Goal: Task Accomplishment & Management: Manage account settings

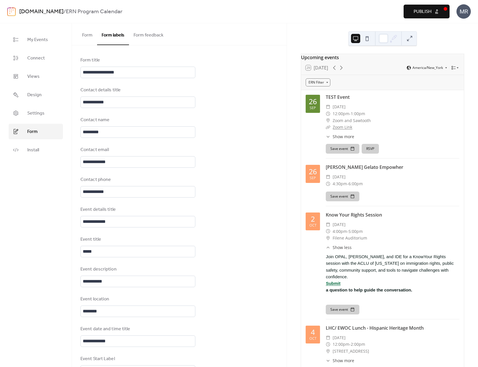
click at [257, 18] on div "sites.dartmouth.edu / ERN Program Calendar Preview Publish MR" at bounding box center [238, 11] width 463 height 23
click at [46, 60] on link "Connect" at bounding box center [36, 58] width 54 height 16
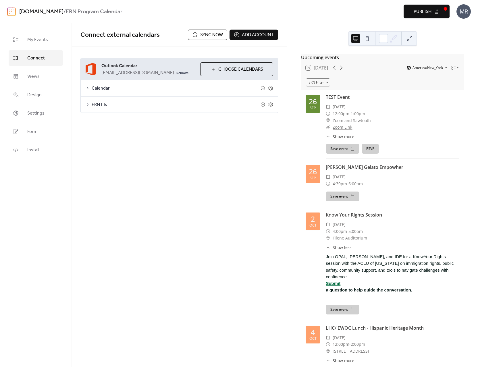
click at [95, 155] on div "Connect external calendars Sync now Add account Outlook Calendar f001j60@dartmo…" at bounding box center [179, 195] width 215 height 344
click at [243, 38] on span "Add account" at bounding box center [258, 35] width 32 height 7
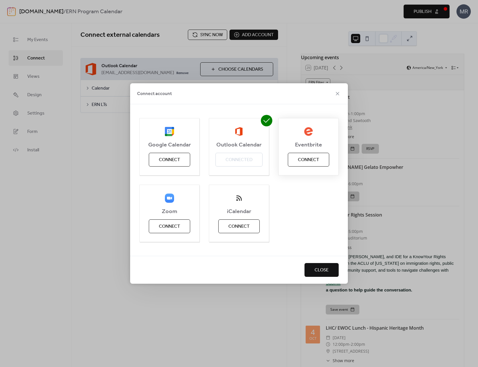
click at [307, 157] on span "Connect" at bounding box center [308, 159] width 21 height 7
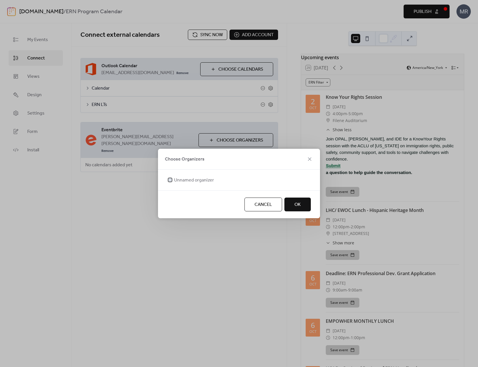
click at [200, 180] on span "Unnamed organizer" at bounding box center [194, 180] width 40 height 7
click at [295, 202] on span "OK" at bounding box center [297, 204] width 6 height 7
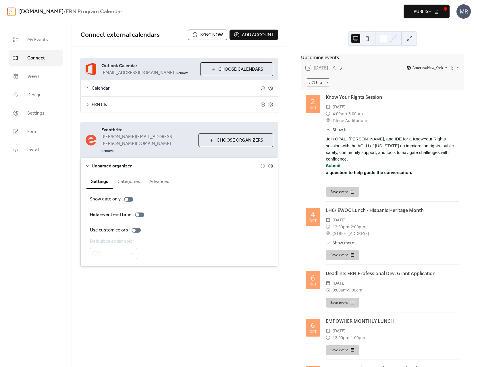
click at [127, 174] on button "Categories" at bounding box center [129, 181] width 32 height 14
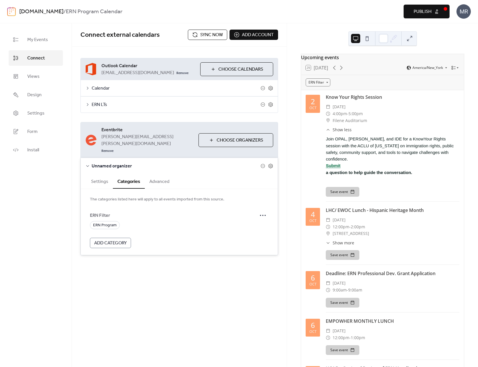
click at [160, 174] on button "Advanced" at bounding box center [159, 181] width 29 height 14
click at [121, 238] on div at bounding box center [120, 240] width 9 height 5
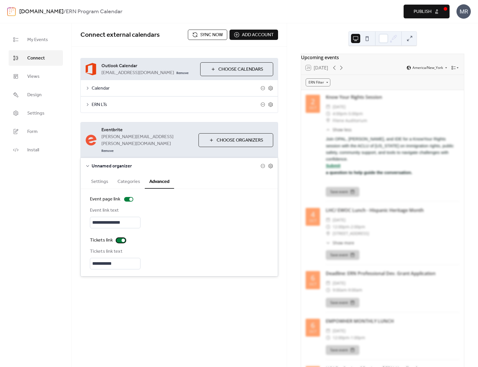
click at [121, 239] on div at bounding box center [122, 240] width 3 height 3
click at [272, 164] on icon at bounding box center [270, 166] width 4 height 5
click at [104, 174] on button "Settings" at bounding box center [99, 181] width 26 height 14
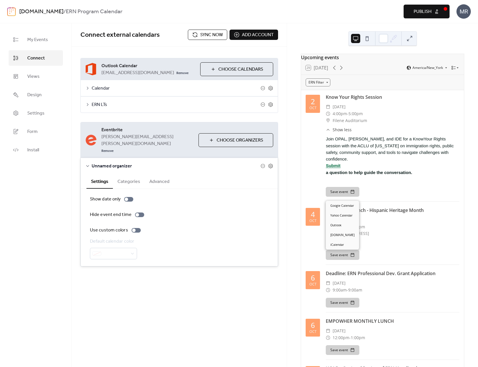
click at [339, 197] on button "Save event" at bounding box center [343, 192] width 34 height 10
click at [200, 227] on div "Use custom colors" at bounding box center [179, 230] width 179 height 7
click at [126, 174] on button "Categories" at bounding box center [129, 181] width 32 height 14
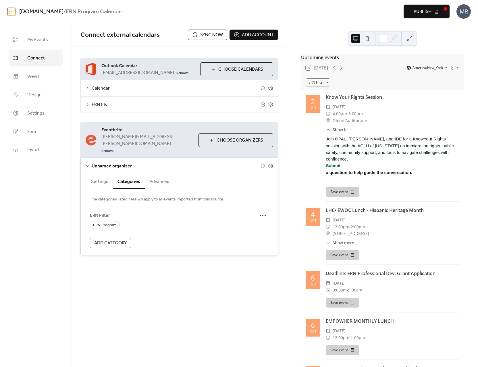
click at [153, 174] on button "Advanced" at bounding box center [159, 181] width 29 height 14
click at [129, 174] on button "Categories" at bounding box center [129, 181] width 32 height 14
click at [99, 174] on button "Settings" at bounding box center [99, 181] width 26 height 14
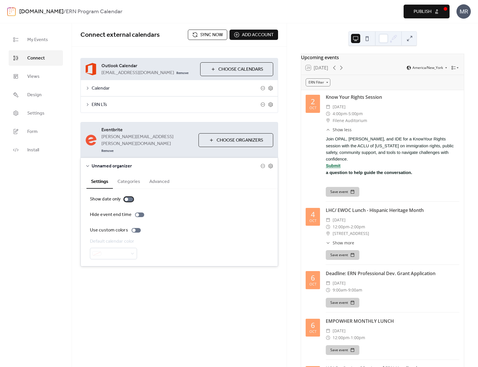
click at [131, 197] on div at bounding box center [128, 199] width 9 height 5
click at [131, 198] on div at bounding box center [130, 199] width 3 height 3
click at [167, 174] on button "Advanced" at bounding box center [159, 181] width 29 height 14
click at [103, 174] on button "Settings" at bounding box center [99, 181] width 26 height 14
click at [186, 306] on div "**********" at bounding box center [179, 195] width 215 height 344
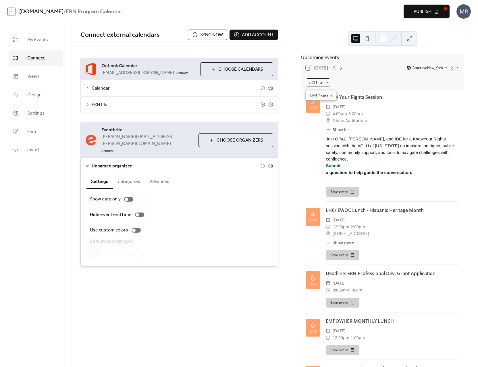
click at [323, 83] on div "ERN Filter" at bounding box center [317, 82] width 25 height 8
click at [343, 71] on icon at bounding box center [341, 67] width 7 height 7
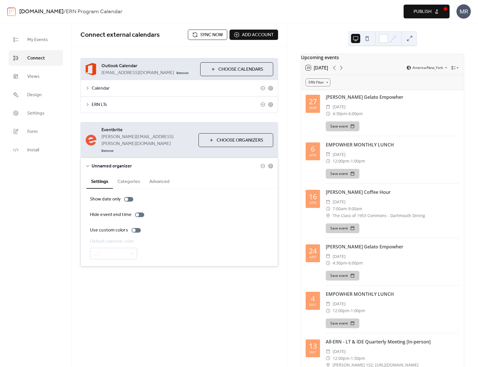
click at [322, 71] on button "29 Today" at bounding box center [316, 68] width 26 height 8
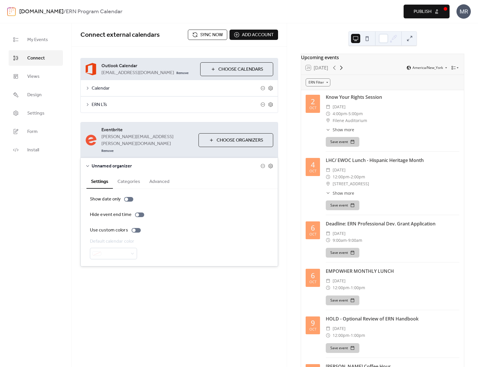
click at [344, 71] on icon at bounding box center [341, 67] width 7 height 7
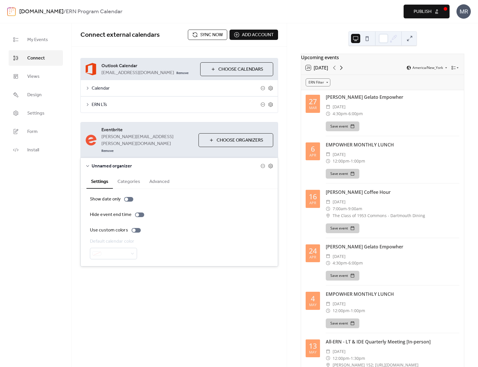
click at [343, 71] on icon at bounding box center [341, 67] width 7 height 7
click at [341, 71] on icon at bounding box center [341, 67] width 7 height 7
click at [341, 71] on div at bounding box center [338, 67] width 14 height 7
click at [420, 12] on span "Publish" at bounding box center [422, 11] width 18 height 7
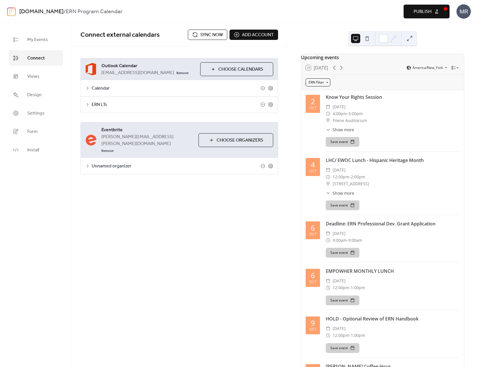
click at [329, 85] on div "ERN Filter" at bounding box center [317, 82] width 25 height 8
click at [276, 168] on div "**********" at bounding box center [179, 116] width 215 height 139
click at [244, 137] on span "Choose Organizers" at bounding box center [239, 140] width 47 height 7
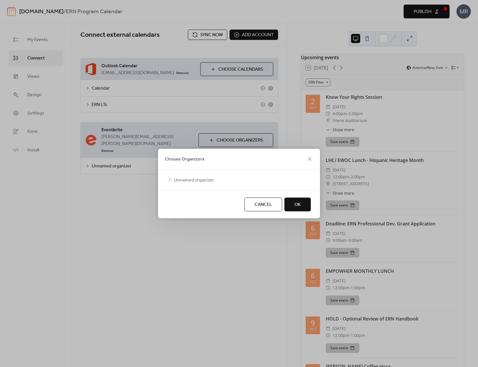
click at [268, 207] on span "Cancel" at bounding box center [263, 204] width 18 height 7
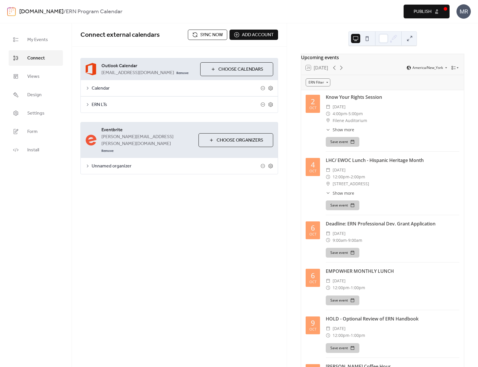
click at [222, 199] on div "**********" at bounding box center [179, 195] width 215 height 344
click at [268, 185] on div "**********" at bounding box center [179, 195] width 215 height 344
click at [324, 86] on div "ERN Filter" at bounding box center [317, 82] width 25 height 8
click at [342, 71] on icon at bounding box center [341, 67] width 7 height 7
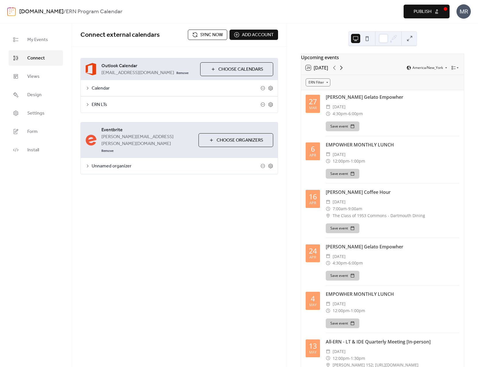
click at [343, 71] on icon at bounding box center [341, 67] width 7 height 7
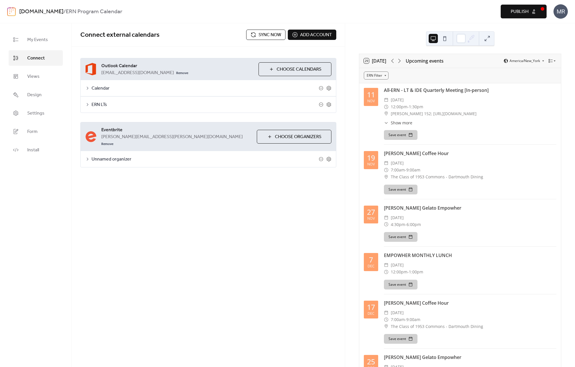
click at [261, 30] on button "Sync now" at bounding box center [265, 35] width 39 height 10
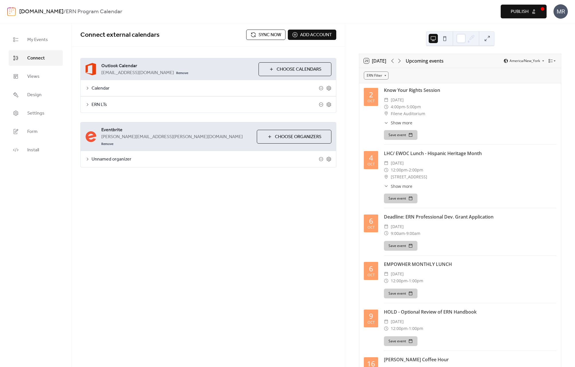
click at [477, 15] on span "Publish" at bounding box center [520, 11] width 18 height 7
click at [133, 156] on span "Unnamed organizer" at bounding box center [205, 159] width 227 height 7
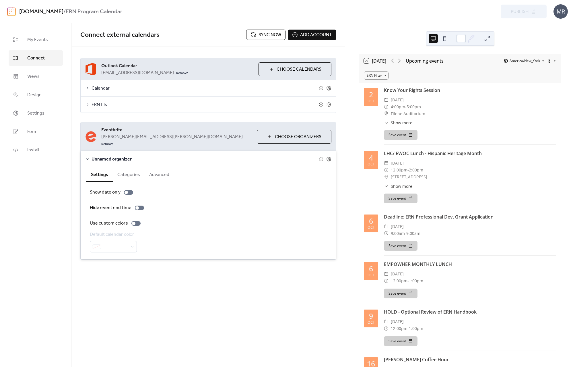
click at [129, 169] on button "Categories" at bounding box center [129, 174] width 32 height 14
click at [131, 214] on div "ERN Program" at bounding box center [208, 218] width 237 height 8
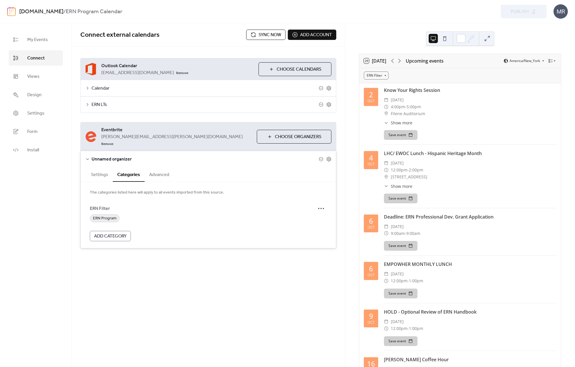
click at [110, 215] on span "ERN Program" at bounding box center [105, 218] width 24 height 7
click at [138, 214] on div "ERN Program" at bounding box center [208, 218] width 237 height 8
click at [124, 233] on span "Add Category" at bounding box center [110, 236] width 32 height 7
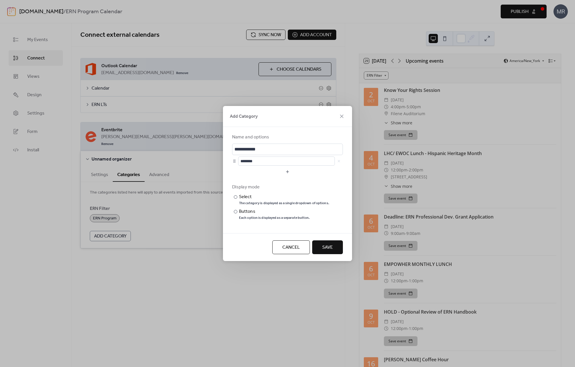
click at [284, 248] on span "Cancel" at bounding box center [291, 247] width 18 height 7
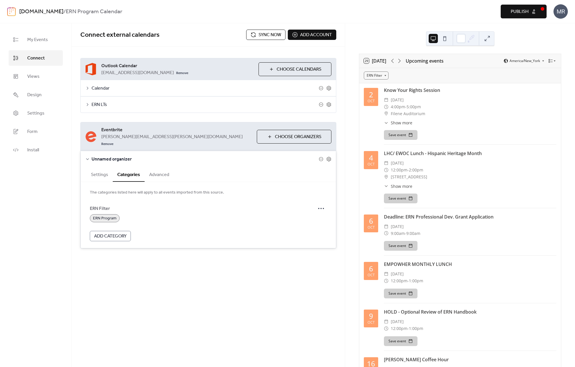
click at [167, 226] on form "ERN Filter ERN Program Add Category" at bounding box center [208, 222] width 237 height 38
click at [155, 169] on button "Advanced" at bounding box center [159, 174] width 29 height 14
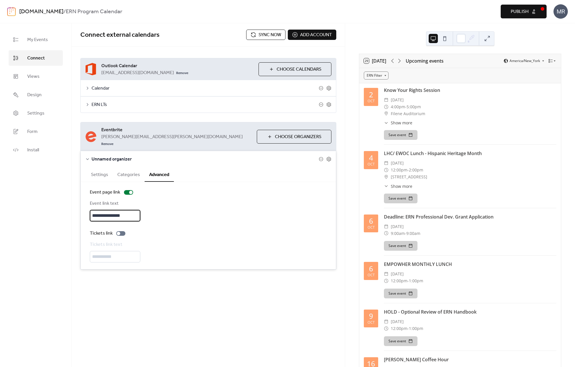
click at [108, 211] on input "**********" at bounding box center [115, 215] width 51 height 11
type input "**********"
click at [154, 220] on div "**********" at bounding box center [208, 225] width 237 height 73
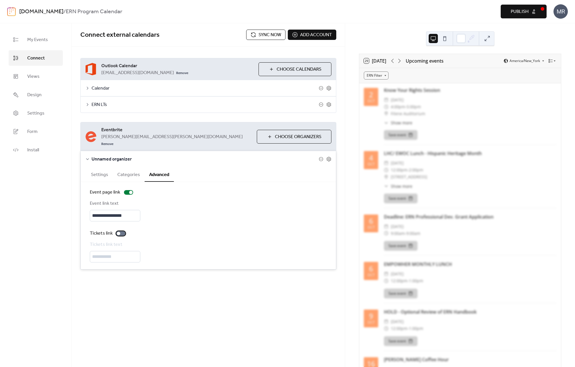
click at [124, 231] on div at bounding box center [120, 233] width 9 height 5
click at [114, 251] on input "**********" at bounding box center [115, 256] width 51 height 11
type input "****"
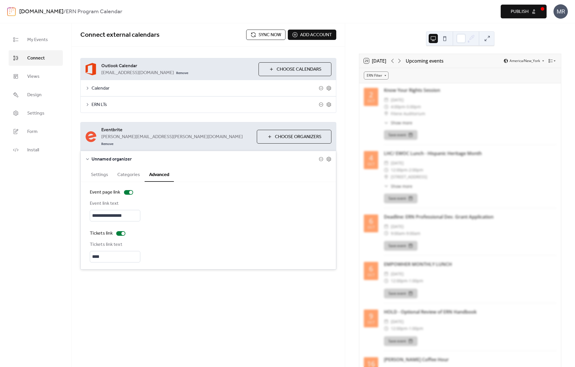
click at [169, 241] on div "Tickets link text ****" at bounding box center [208, 251] width 237 height 21
click at [128, 169] on button "Categories" at bounding box center [129, 174] width 32 height 14
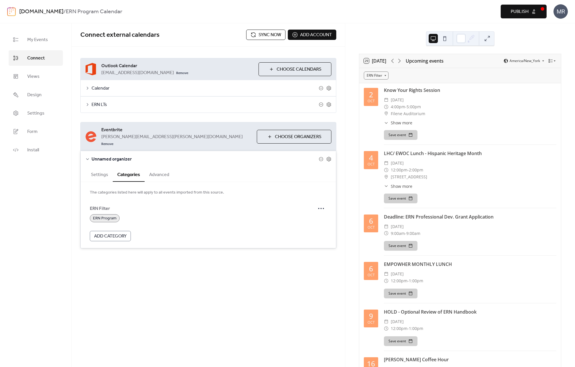
click at [103, 167] on button "Settings" at bounding box center [99, 174] width 26 height 14
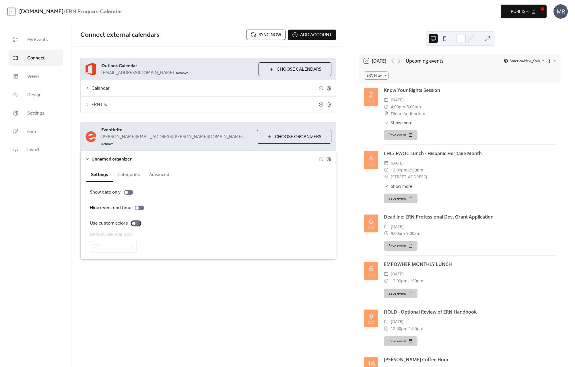
click at [136, 221] on div at bounding box center [135, 223] width 9 height 5
click at [127, 243] on span at bounding box center [116, 246] width 24 height 7
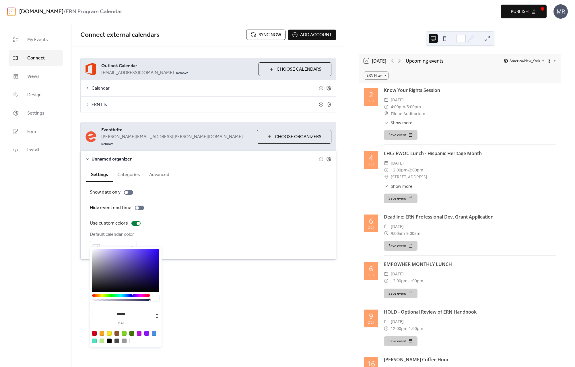
click at [133, 333] on div at bounding box center [131, 333] width 5 height 5
type input "*******"
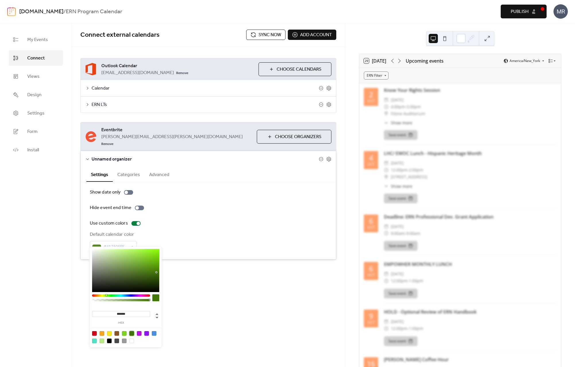
click at [165, 231] on div "Default calendar color #417505FF" at bounding box center [208, 241] width 237 height 21
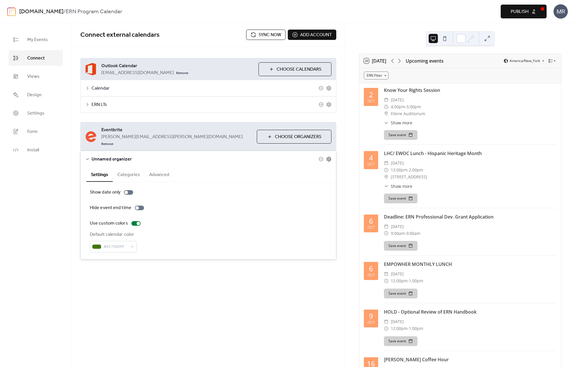
click at [326, 156] on icon at bounding box center [328, 158] width 5 height 5
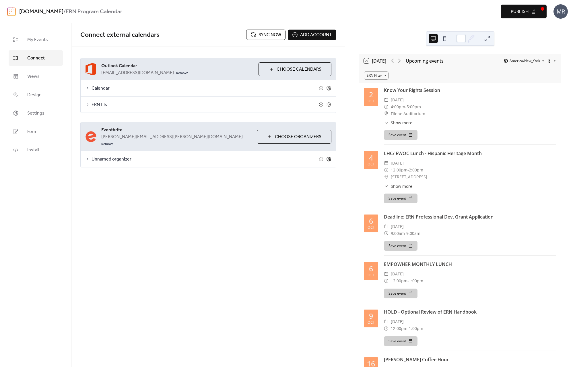
click at [330, 156] on icon at bounding box center [328, 158] width 5 height 5
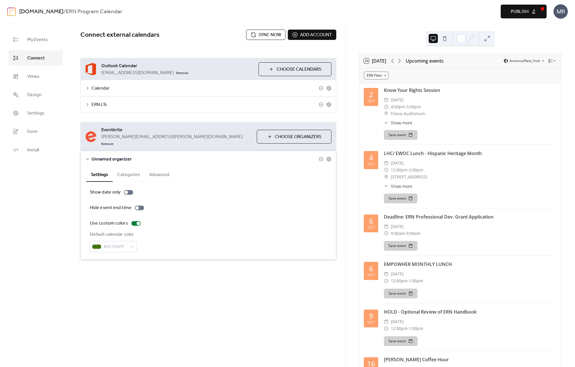
click at [107, 156] on span "Unnamed organizer" at bounding box center [205, 159] width 227 height 7
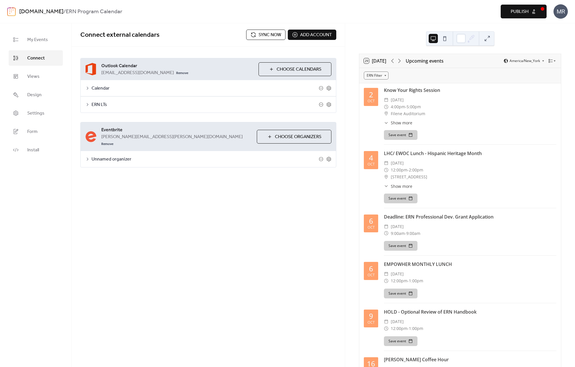
click at [107, 156] on span "Unnamed organizer" at bounding box center [205, 159] width 227 height 7
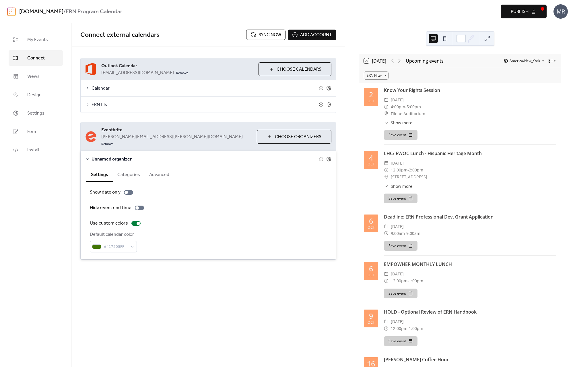
click at [152, 167] on button "Advanced" at bounding box center [159, 174] width 29 height 14
click at [125, 169] on button "Categories" at bounding box center [129, 174] width 32 height 14
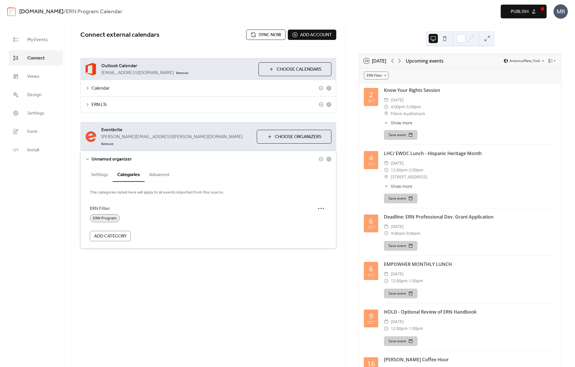
click at [104, 167] on button "Settings" at bounding box center [99, 174] width 26 height 14
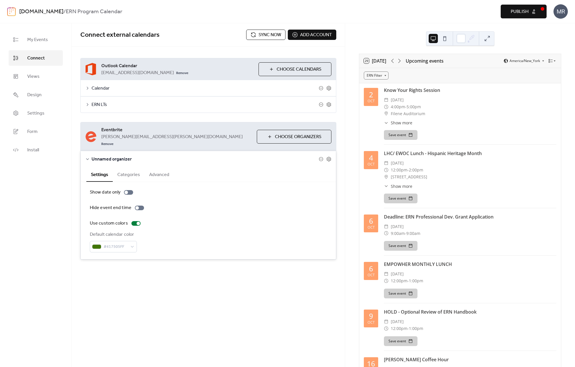
click at [477, 11] on span "Publish" at bounding box center [520, 11] width 18 height 7
click at [88, 88] on icon at bounding box center [88, 88] width 2 height 3
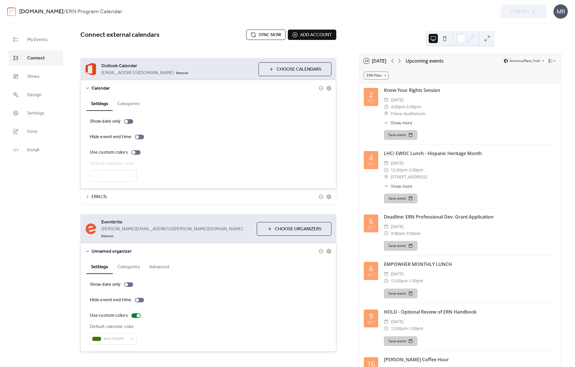
click at [127, 109] on button "Categories" at bounding box center [129, 103] width 32 height 14
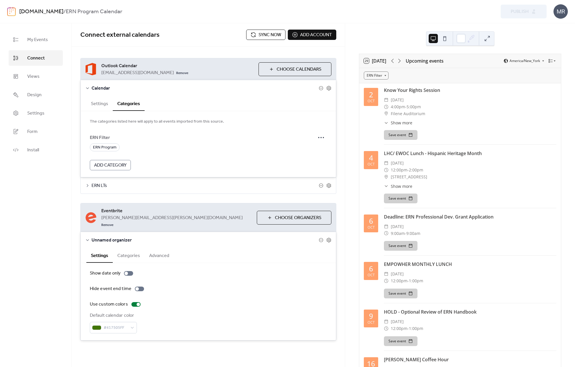
click at [100, 105] on button "Settings" at bounding box center [99, 103] width 26 height 14
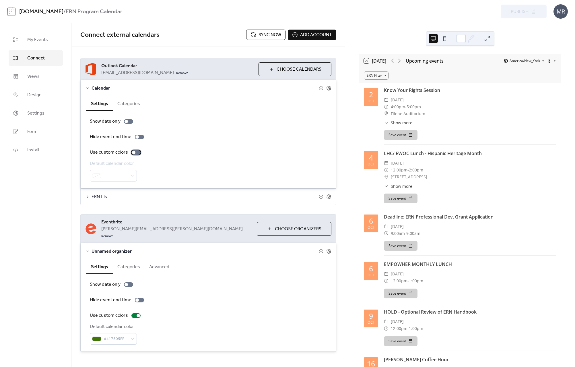
click at [138, 152] on div at bounding box center [135, 152] width 9 height 5
click at [124, 104] on button "Categories" at bounding box center [129, 103] width 32 height 14
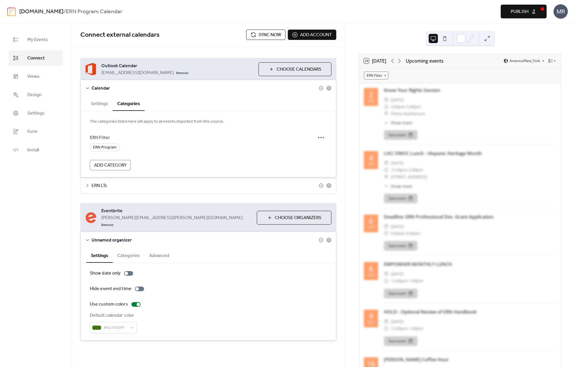
click at [101, 104] on button "Settings" at bounding box center [99, 103] width 26 height 14
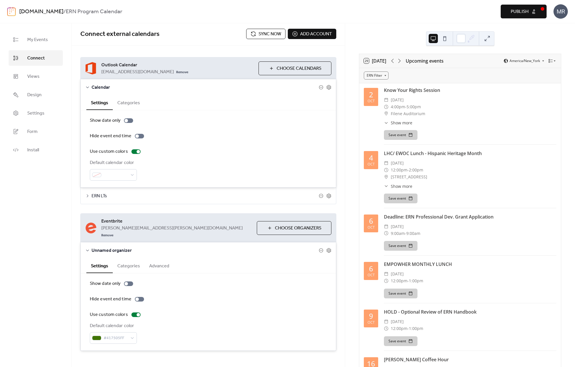
click at [477, 11] on button "Publish" at bounding box center [524, 12] width 46 height 14
click at [46, 79] on link "Views" at bounding box center [36, 77] width 54 height 16
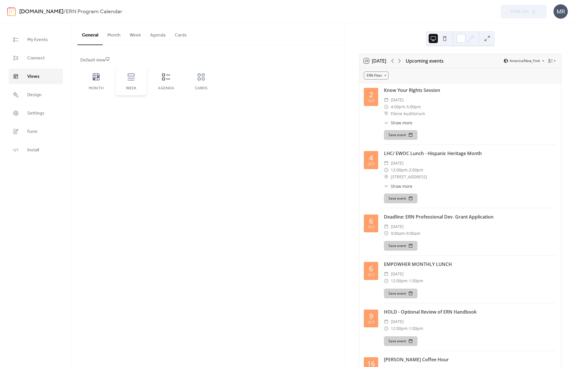
click at [127, 84] on div "Week" at bounding box center [131, 81] width 32 height 29
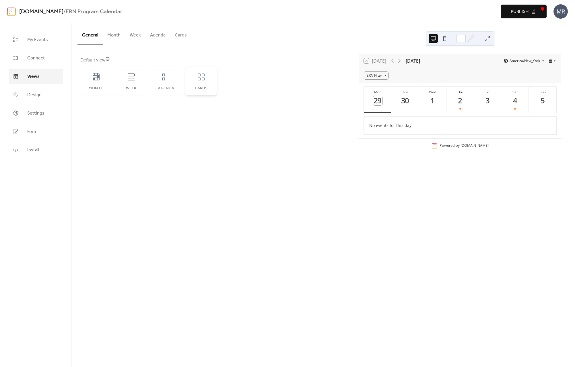
click at [205, 82] on div "Cards" at bounding box center [201, 81] width 32 height 29
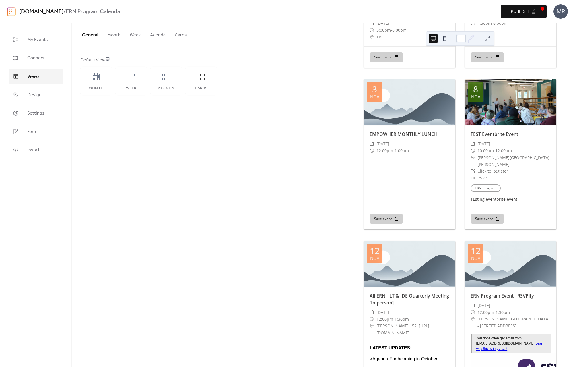
scroll to position [573, 0]
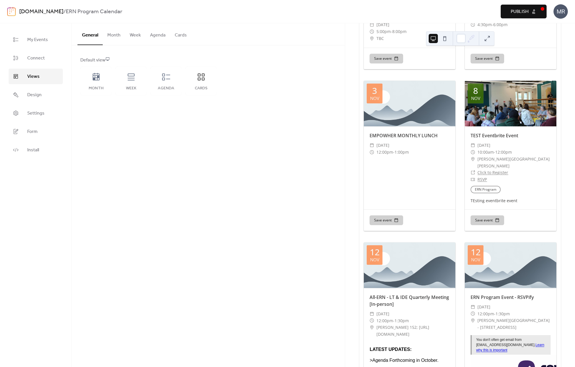
click at [477, 177] on link "RSVP" at bounding box center [482, 179] width 9 height 5
click at [36, 94] on span "Design" at bounding box center [34, 95] width 14 height 7
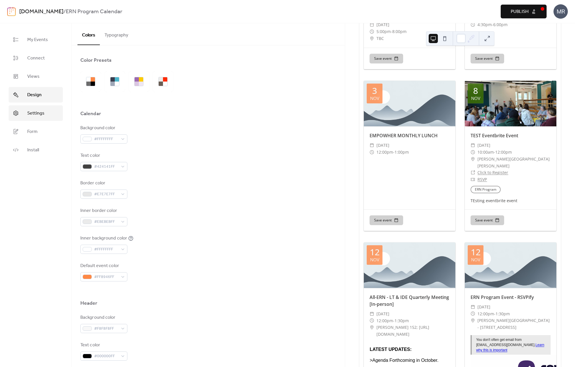
click at [36, 114] on span "Settings" at bounding box center [35, 113] width 17 height 7
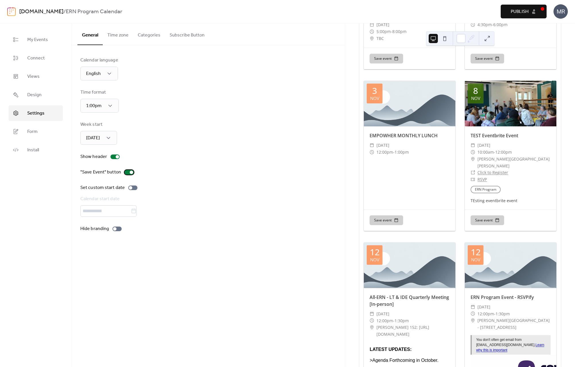
click at [130, 172] on div at bounding box center [131, 172] width 3 height 3
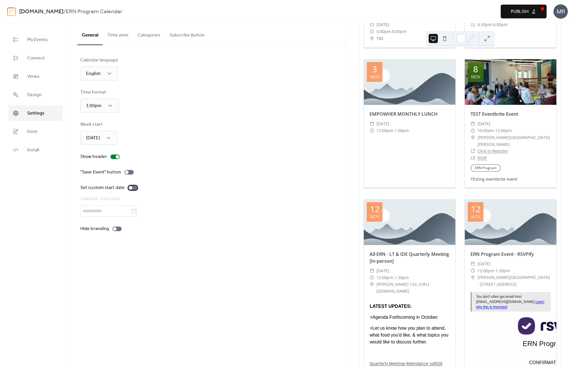
click at [132, 188] on div at bounding box center [132, 187] width 9 height 5
click at [133, 188] on div at bounding box center [134, 187] width 3 height 3
click at [132, 188] on div at bounding box center [132, 187] width 9 height 5
click at [133, 188] on div at bounding box center [134, 187] width 3 height 3
click at [117, 229] on div at bounding box center [117, 229] width 9 height 5
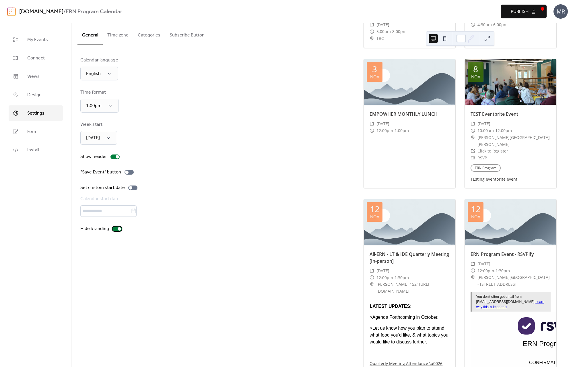
click at [118, 229] on div at bounding box center [119, 228] width 3 height 3
click at [148, 40] on button "Categories" at bounding box center [149, 33] width 32 height 21
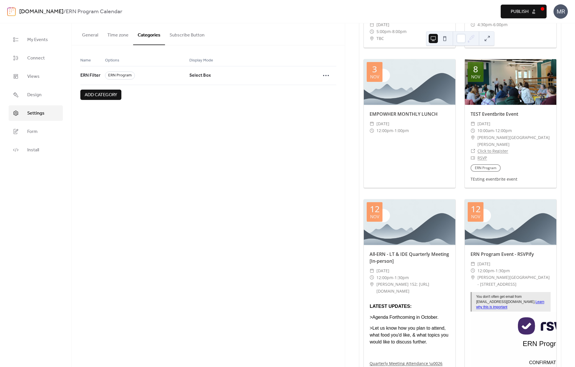
click at [179, 37] on button "Subscribe Button" at bounding box center [187, 33] width 44 height 21
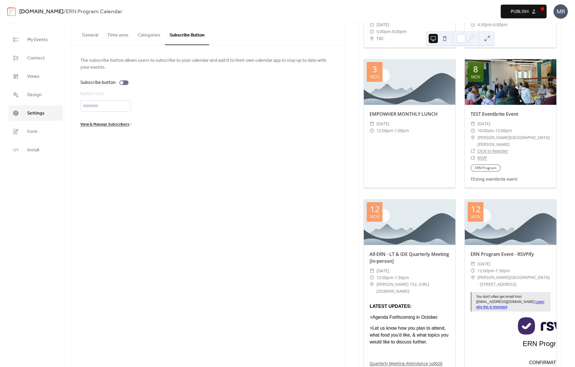
click at [93, 32] on button "General" at bounding box center [90, 33] width 25 height 21
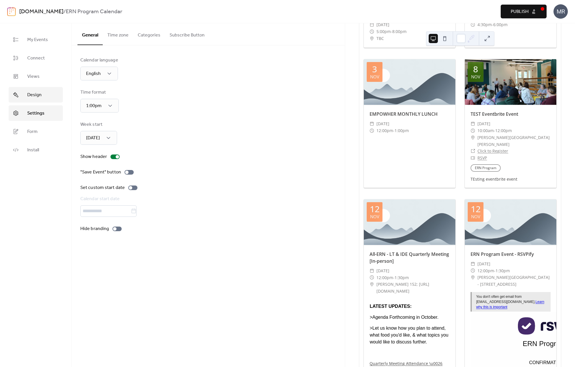
click at [40, 94] on span "Design" at bounding box center [34, 95] width 14 height 7
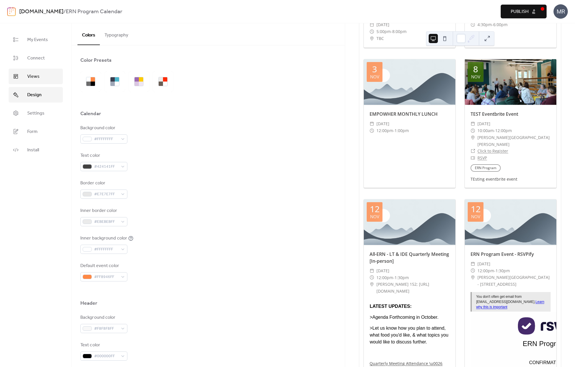
click at [40, 77] on link "Views" at bounding box center [36, 77] width 54 height 16
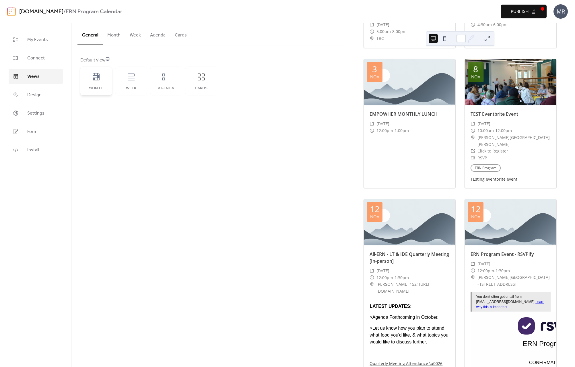
click at [90, 82] on div "Month" at bounding box center [96, 81] width 32 height 29
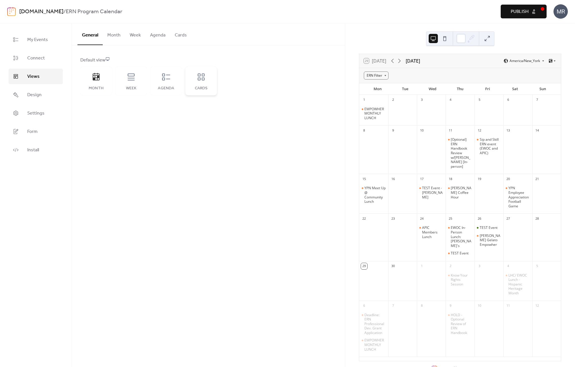
click at [202, 85] on div "Cards" at bounding box center [201, 81] width 32 height 29
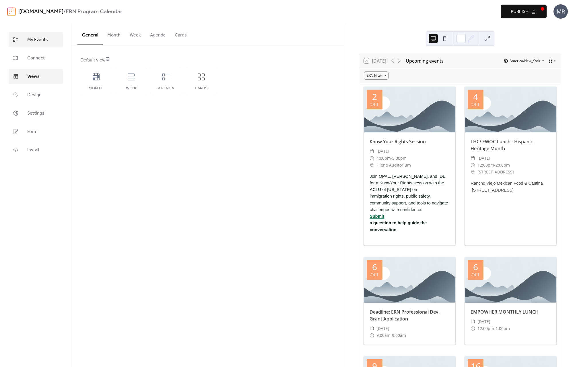
click at [40, 44] on link "My Events" at bounding box center [36, 40] width 54 height 16
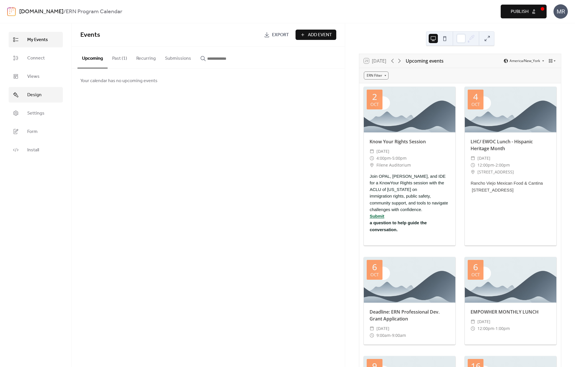
click at [43, 101] on link "Design" at bounding box center [36, 95] width 54 height 16
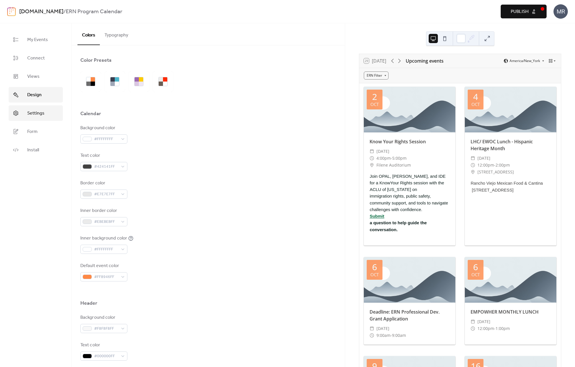
click at [43, 114] on span "Settings" at bounding box center [35, 113] width 17 height 7
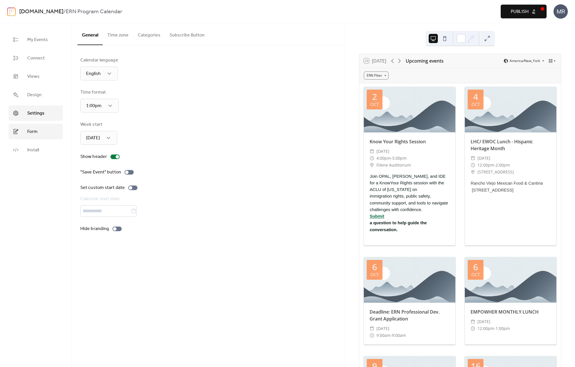
click at [43, 133] on link "Form" at bounding box center [36, 132] width 54 height 16
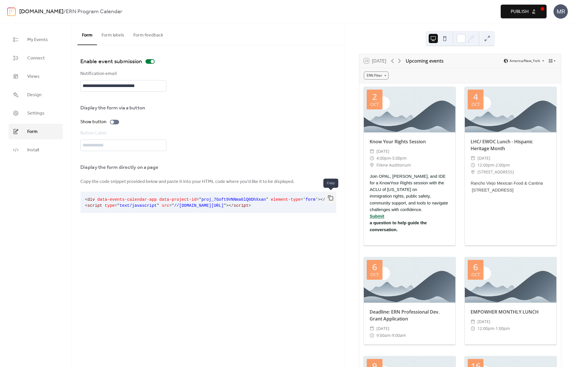
click at [332, 199] on button "button" at bounding box center [330, 197] width 11 height 13
click at [204, 204] on span "//dist.eventscalendar.co/embed.js" at bounding box center [199, 205] width 50 height 5
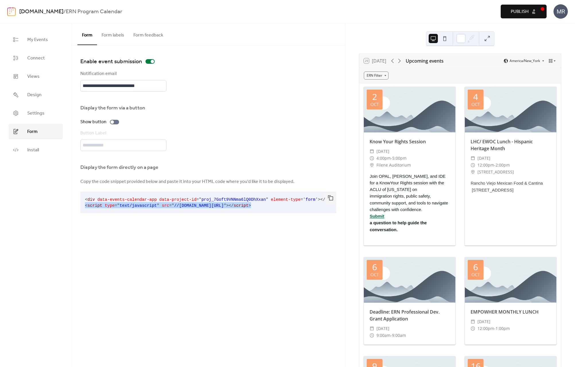
click at [204, 204] on span "//dist.eventscalendar.co/embed.js" at bounding box center [199, 205] width 50 height 5
click at [331, 197] on button "button" at bounding box center [330, 197] width 11 height 13
click at [477, 9] on span "Publish" at bounding box center [520, 11] width 18 height 7
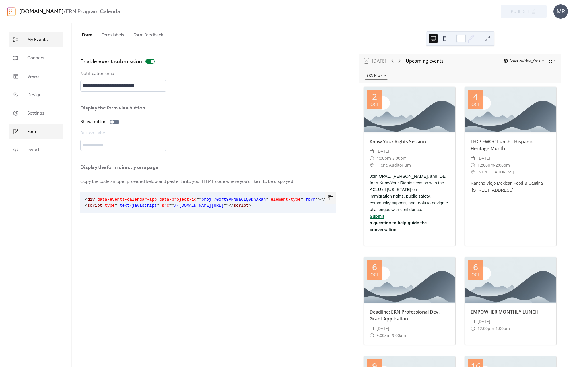
click at [40, 41] on span "My Events" at bounding box center [37, 39] width 21 height 7
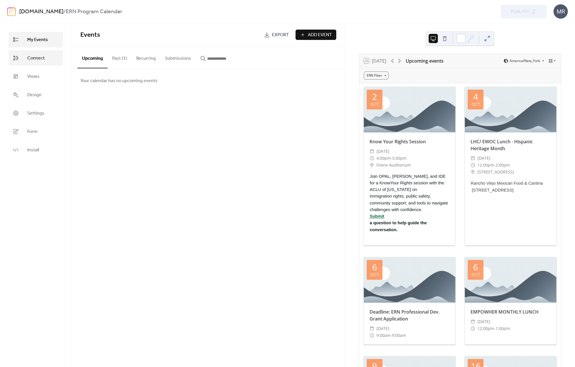
click at [37, 62] on span "Connect" at bounding box center [36, 58] width 18 height 7
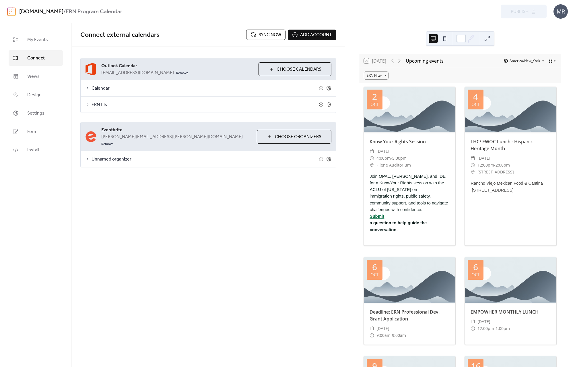
click at [262, 34] on span "Sync now" at bounding box center [270, 35] width 23 height 7
click at [98, 212] on div "**********" at bounding box center [208, 195] width 273 height 344
click at [88, 90] on div "Calendar" at bounding box center [209, 88] width 256 height 16
click at [88, 88] on icon at bounding box center [87, 88] width 5 height 5
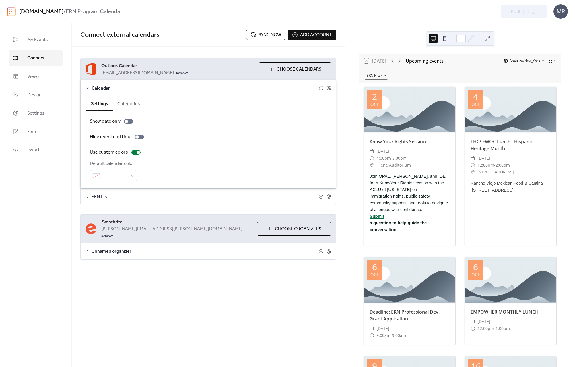
click at [88, 88] on icon at bounding box center [87, 88] width 3 height 2
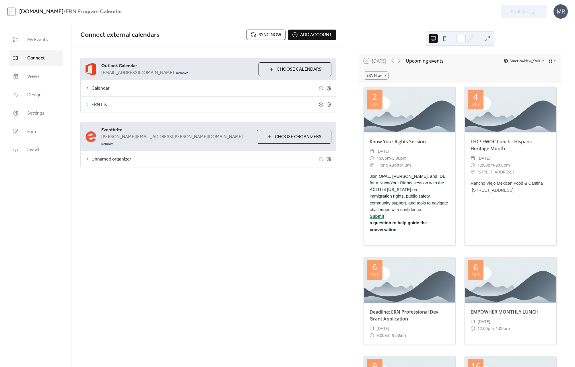
click at [87, 107] on icon at bounding box center [87, 104] width 5 height 5
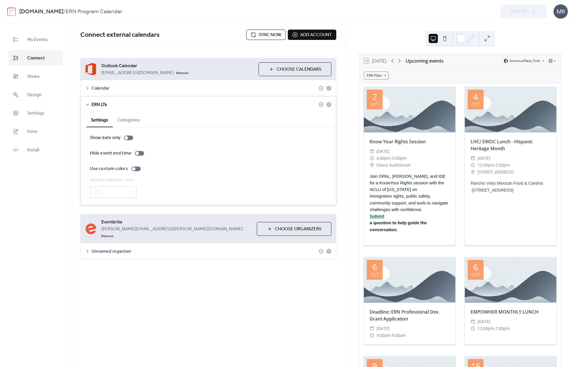
click at [87, 106] on icon at bounding box center [87, 104] width 5 height 5
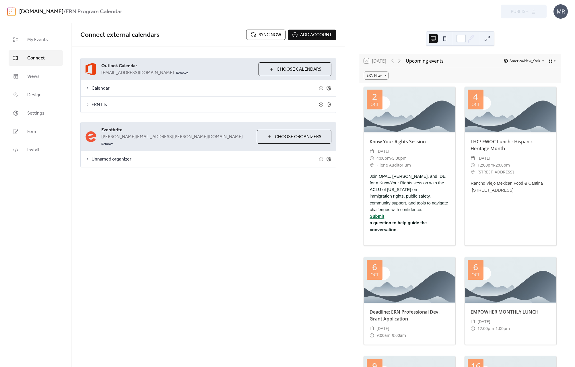
click at [55, 210] on div "My Events Connect Views Design Settings Form Install" at bounding box center [36, 195] width 72 height 344
click at [36, 76] on span "Views" at bounding box center [33, 76] width 12 height 7
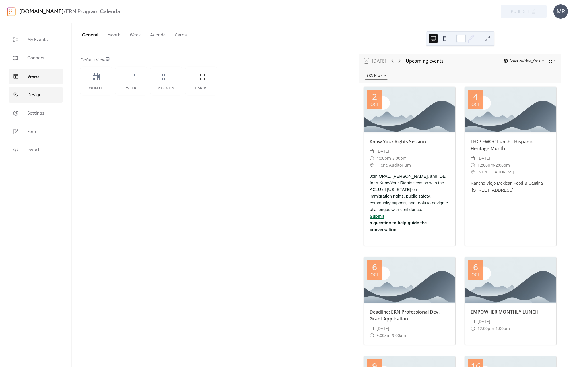
click at [40, 98] on span "Design" at bounding box center [34, 95] width 14 height 7
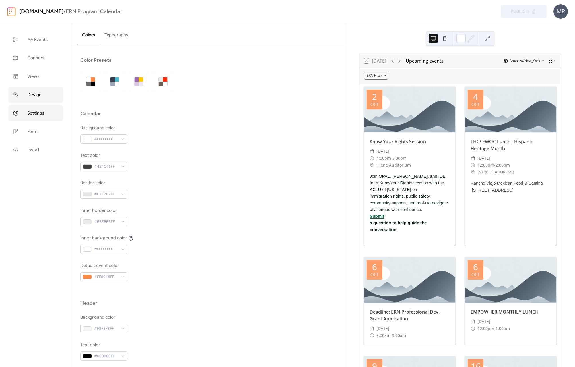
click at [42, 111] on span "Settings" at bounding box center [35, 113] width 17 height 7
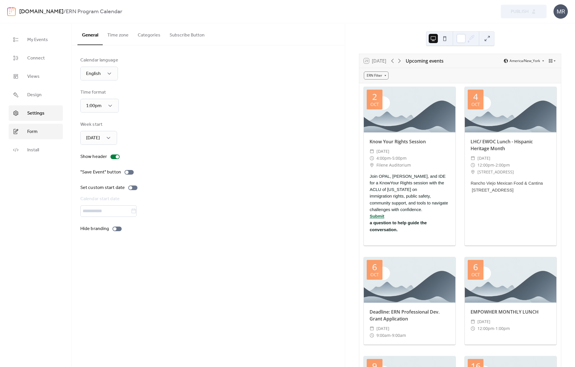
click at [44, 129] on link "Form" at bounding box center [36, 132] width 54 height 16
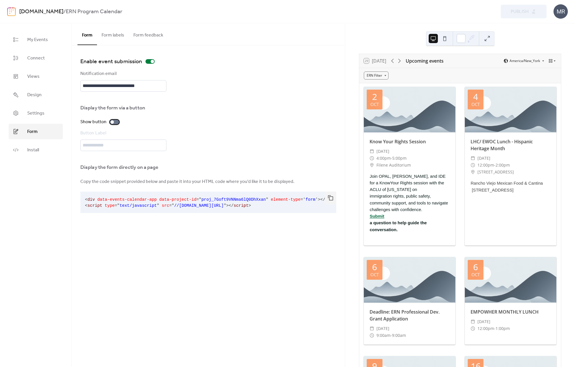
click at [114, 123] on div at bounding box center [114, 122] width 9 height 5
click at [114, 36] on button "Form labels" at bounding box center [113, 33] width 32 height 21
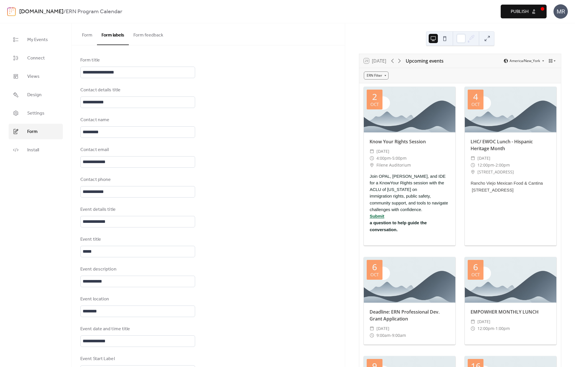
click at [157, 36] on button "Form feedback" at bounding box center [148, 33] width 39 height 21
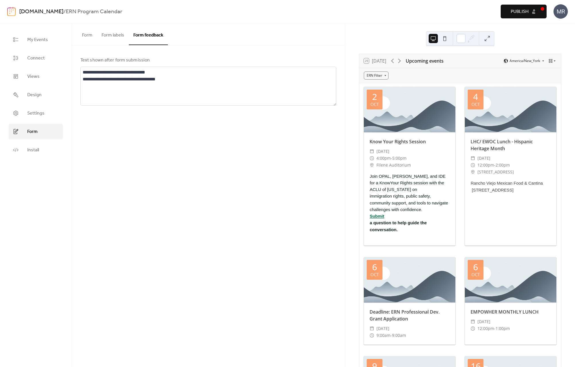
click at [108, 36] on button "Form labels" at bounding box center [113, 33] width 32 height 21
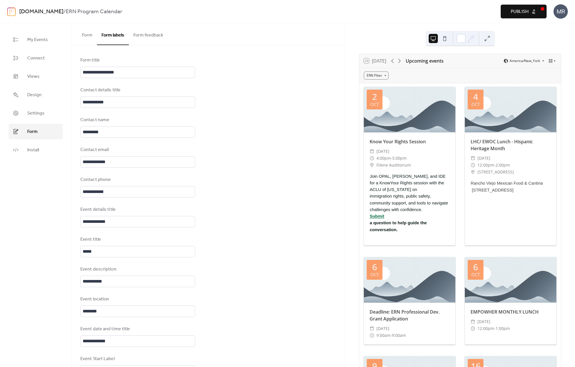
click at [477, 9] on span "Publish" at bounding box center [520, 11] width 18 height 7
click at [44, 143] on link "Install" at bounding box center [36, 150] width 54 height 16
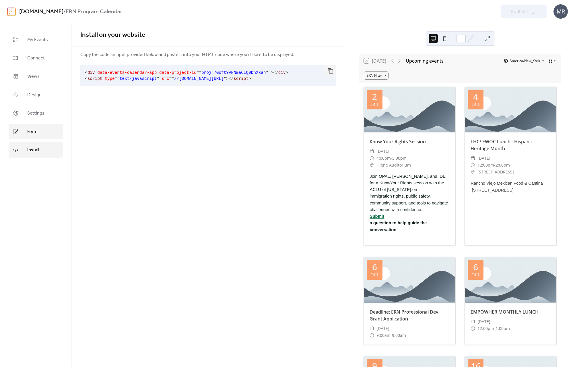
click at [43, 130] on link "Form" at bounding box center [36, 132] width 54 height 16
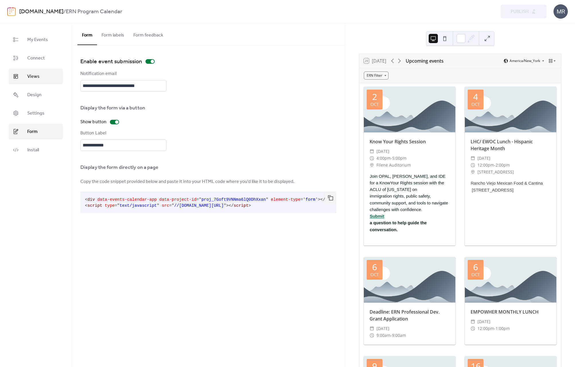
click at [37, 75] on span "Views" at bounding box center [33, 76] width 12 height 7
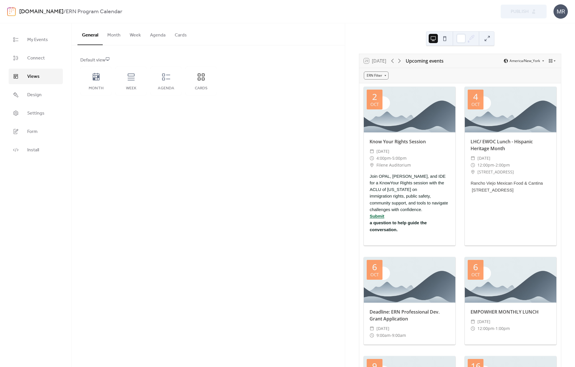
click at [154, 38] on button "Agenda" at bounding box center [158, 33] width 25 height 21
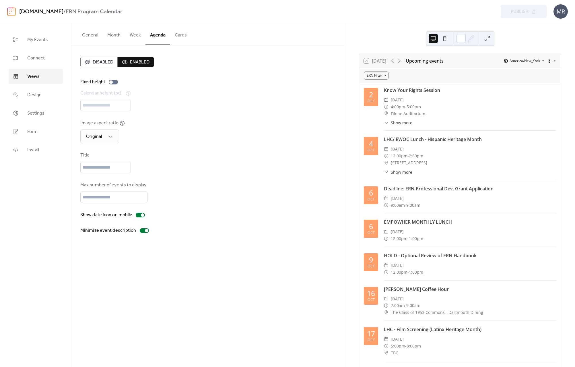
click at [134, 35] on button "Week" at bounding box center [135, 33] width 20 height 21
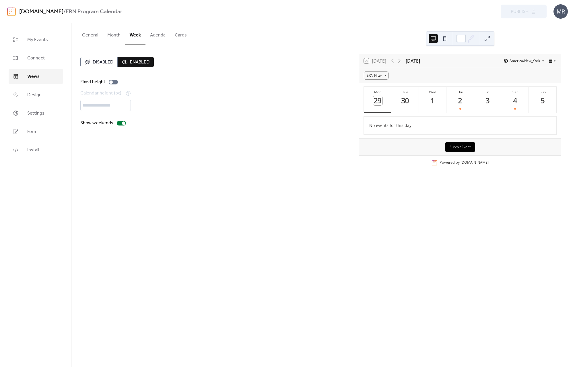
click at [180, 36] on button "Cards" at bounding box center [180, 33] width 21 height 21
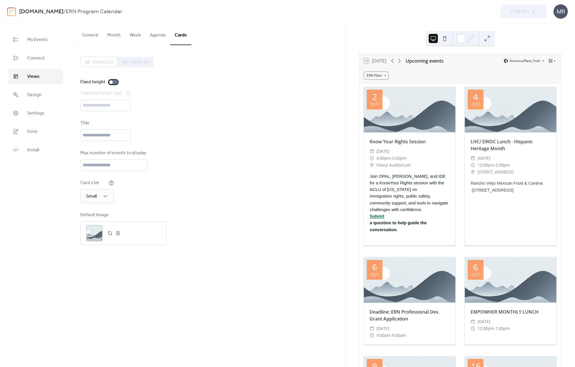
click at [114, 82] on div at bounding box center [113, 82] width 9 height 5
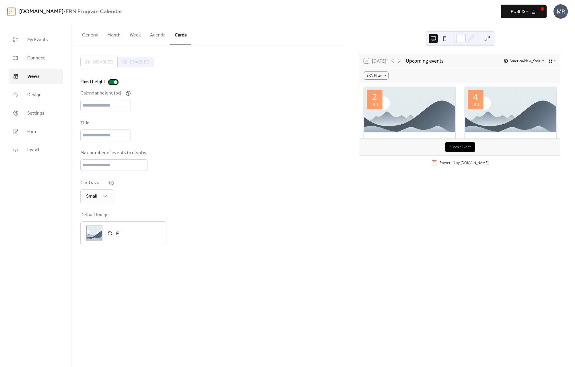
click at [114, 82] on div at bounding box center [115, 81] width 3 height 3
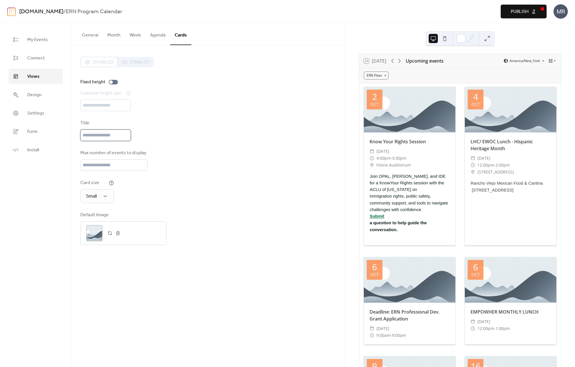
click at [122, 138] on input "text" at bounding box center [105, 134] width 51 height 11
type input "****"
click at [210, 167] on div "Max number of events to display **" at bounding box center [208, 160] width 256 height 21
click at [111, 134] on input "****" at bounding box center [105, 134] width 51 height 11
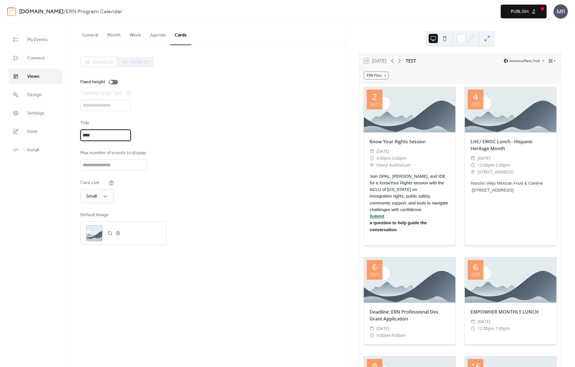
click at [111, 134] on input "****" at bounding box center [105, 134] width 51 height 11
click at [187, 147] on div "Disabled Enabled Fixed height Calendar height (px) *** Title Max number of even…" at bounding box center [208, 151] width 256 height 188
click at [99, 242] on div "Large" at bounding box center [95, 244] width 31 height 11
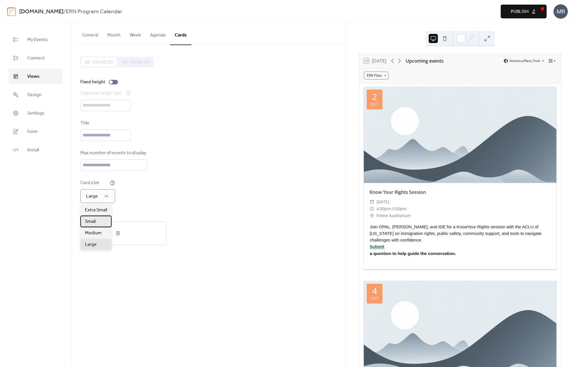
click at [103, 223] on div "Small" at bounding box center [95, 221] width 31 height 11
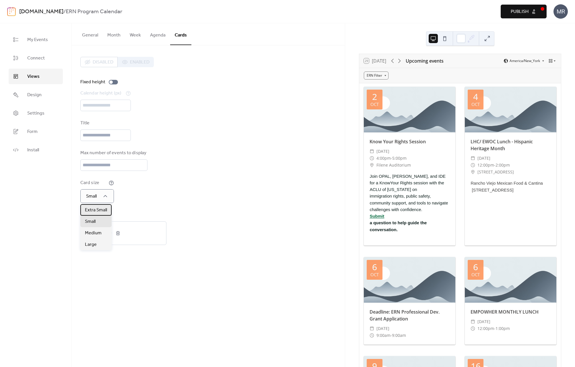
click at [107, 210] on div "Extra Small" at bounding box center [95, 209] width 31 height 11
click at [107, 220] on div "Small" at bounding box center [95, 221] width 31 height 11
click at [162, 206] on div "Disabled Enabled Fixed height Calendar height (px) *** Title Max number of even…" at bounding box center [208, 151] width 256 height 188
click at [94, 228] on div ";" at bounding box center [94, 233] width 16 height 16
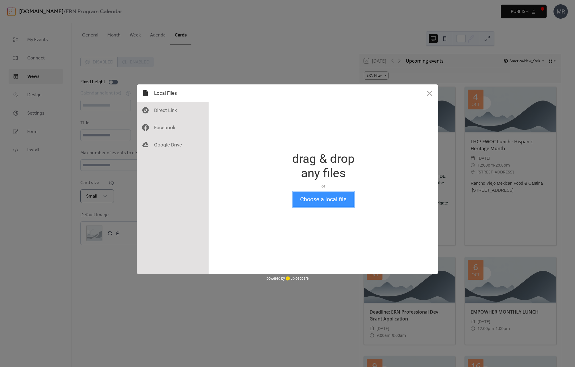
click at [312, 200] on button "Choose a local file" at bounding box center [323, 199] width 61 height 15
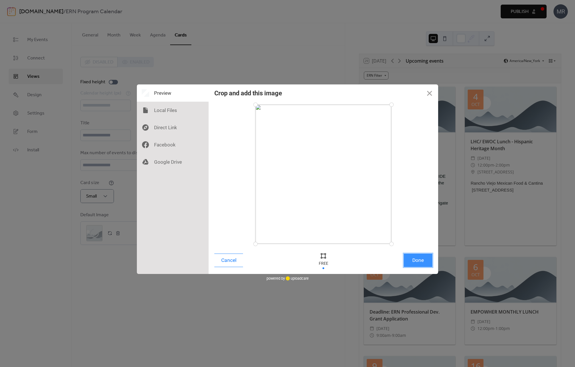
click at [424, 260] on button "Done" at bounding box center [418, 259] width 29 height 13
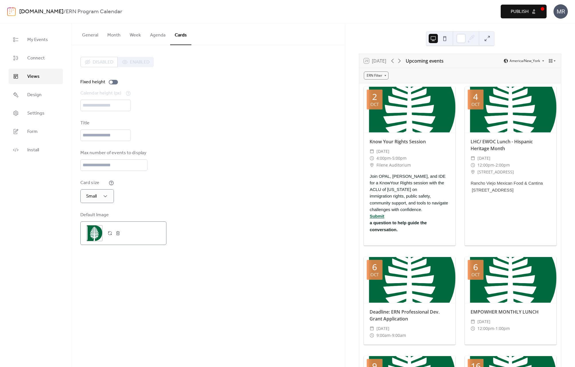
click at [94, 233] on div ";" at bounding box center [94, 233] width 16 height 16
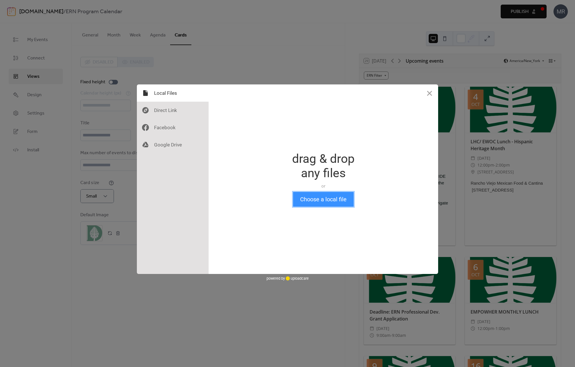
click at [331, 198] on button "Choose a local file" at bounding box center [323, 199] width 61 height 15
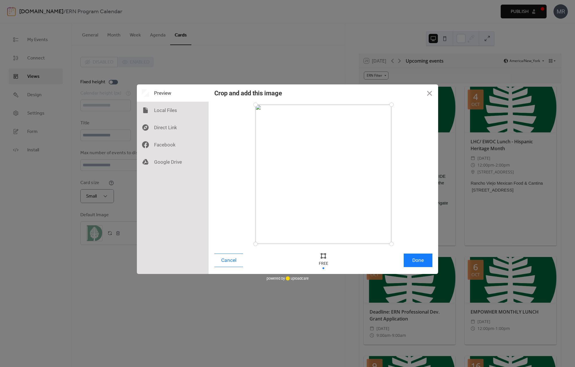
drag, startPoint x: 392, startPoint y: 243, endPoint x: 403, endPoint y: 255, distance: 16.7
click at [403, 255] on div "Crop and add this image Cancel Done" at bounding box center [324, 178] width 230 height 189
drag, startPoint x: 254, startPoint y: 103, endPoint x: 274, endPoint y: 118, distance: 25.2
click at [274, 118] on div at bounding box center [275, 118] width 10 height 10
drag, startPoint x: 313, startPoint y: 160, endPoint x: 303, endPoint y: 154, distance: 12.4
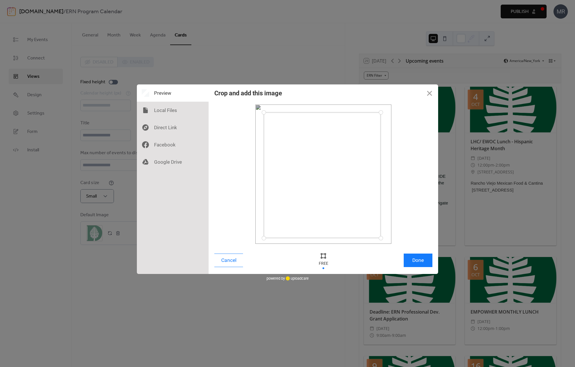
click at [303, 154] on div at bounding box center [322, 175] width 117 height 126
drag, startPoint x: 383, startPoint y: 238, endPoint x: 369, endPoint y: 225, distance: 18.3
click at [369, 225] on div at bounding box center [369, 225] width 10 height 10
drag, startPoint x: 370, startPoint y: 111, endPoint x: 365, endPoint y: 117, distance: 7.9
click at [365, 117] on div at bounding box center [365, 117] width 10 height 10
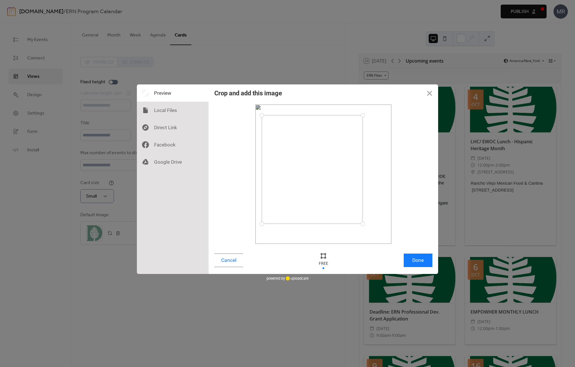
click at [341, 132] on div at bounding box center [312, 169] width 101 height 109
drag, startPoint x: 264, startPoint y: 115, endPoint x: 271, endPoint y: 115, distance: 7.2
click at [271, 115] on div at bounding box center [271, 114] width 10 height 10
drag, startPoint x: 272, startPoint y: 225, endPoint x: 283, endPoint y: 225, distance: 10.9
click at [283, 225] on div at bounding box center [283, 225] width 10 height 10
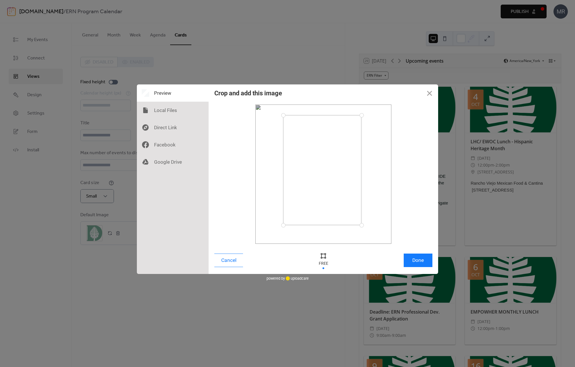
click at [362, 115] on div at bounding box center [362, 115] width 10 height 10
click at [370, 140] on div at bounding box center [323, 174] width 137 height 140
click at [414, 264] on button "Done" at bounding box center [418, 259] width 29 height 13
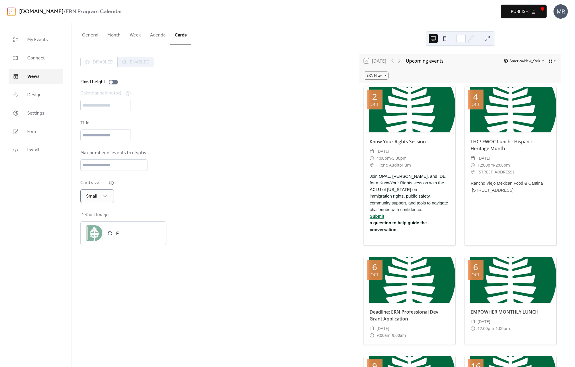
click at [412, 104] on div at bounding box center [410, 110] width 92 height 46
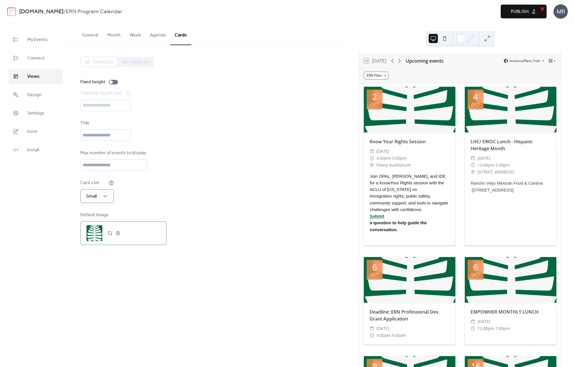
click at [111, 234] on button "button" at bounding box center [110, 233] width 8 height 8
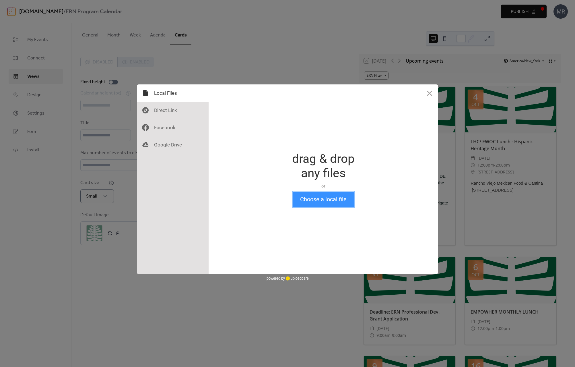
click at [318, 199] on button "Choose a local file" at bounding box center [323, 199] width 61 height 15
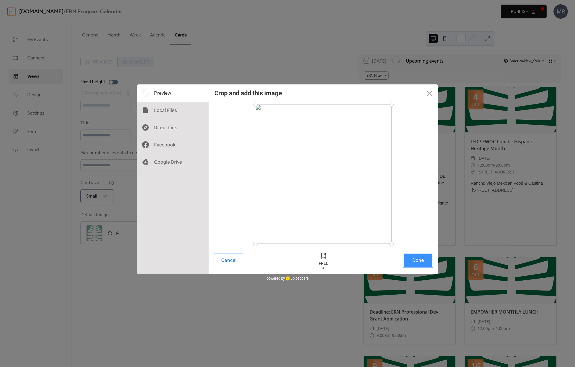
click at [420, 262] on button "Done" at bounding box center [418, 259] width 29 height 13
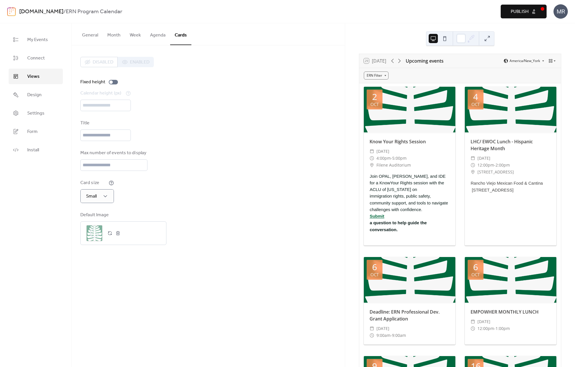
click at [205, 167] on div "Max number of events to display **" at bounding box center [208, 160] width 256 height 21
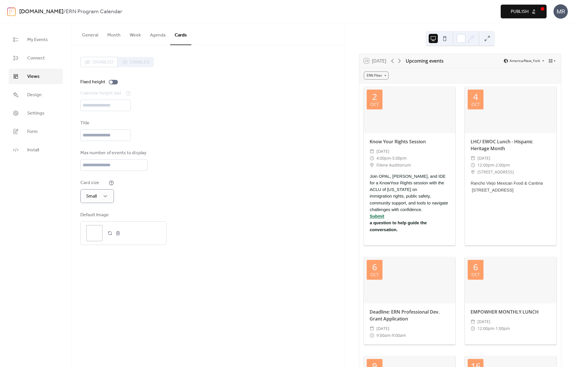
click at [137, 66] on div "Disabled Enabled" at bounding box center [116, 62] width 73 height 10
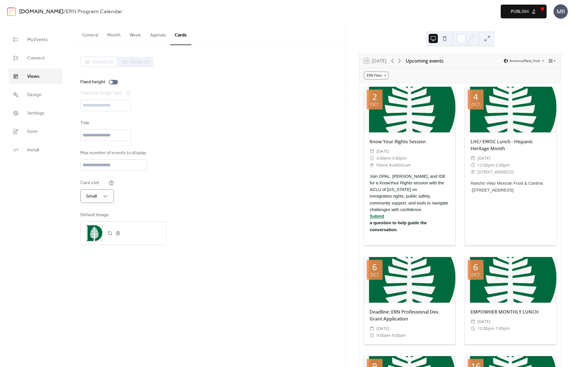
click at [95, 63] on div "Disabled Enabled" at bounding box center [116, 62] width 73 height 10
click at [150, 71] on div "Disabled Enabled Fixed height Calendar height (px) *** Title Max number of even…" at bounding box center [208, 151] width 256 height 188
click at [146, 152] on div "Max number of events to display **" at bounding box center [208, 160] width 256 height 21
click at [218, 197] on div "Card size Small" at bounding box center [208, 191] width 256 height 24
click at [36, 96] on span "Design" at bounding box center [34, 95] width 14 height 7
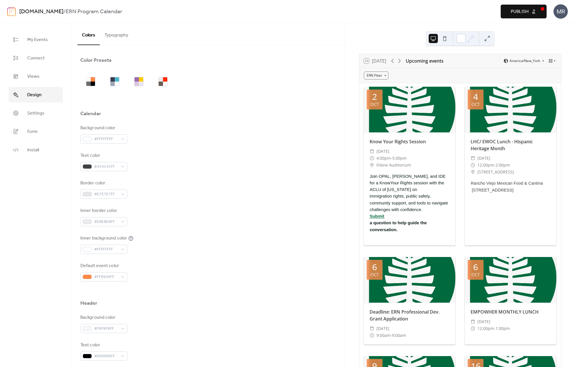
click at [133, 133] on div "Background color #FFFFFFFF" at bounding box center [208, 134] width 256 height 19
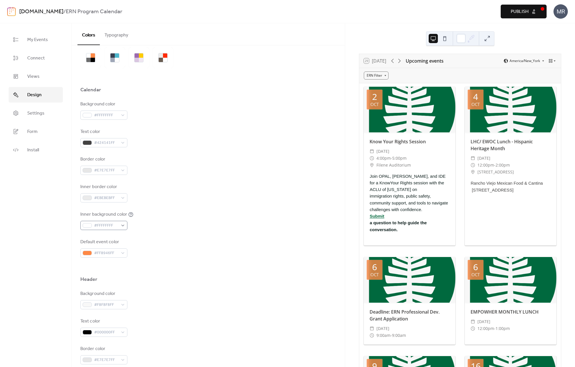
scroll to position [44, 0]
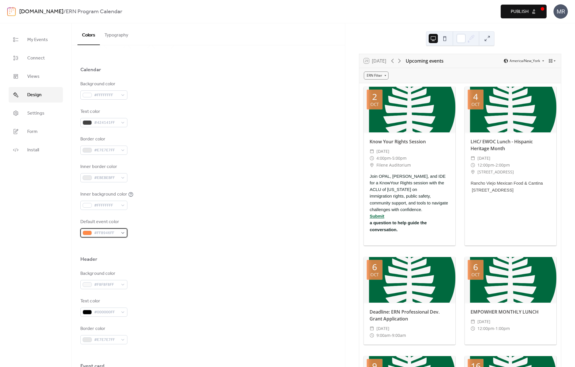
click at [124, 234] on div "#FF8946FF" at bounding box center [103, 232] width 47 height 9
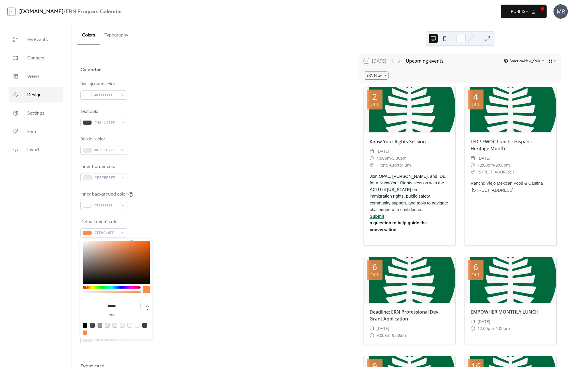
click at [120, 307] on input "*******" at bounding box center [112, 306] width 58 height 6
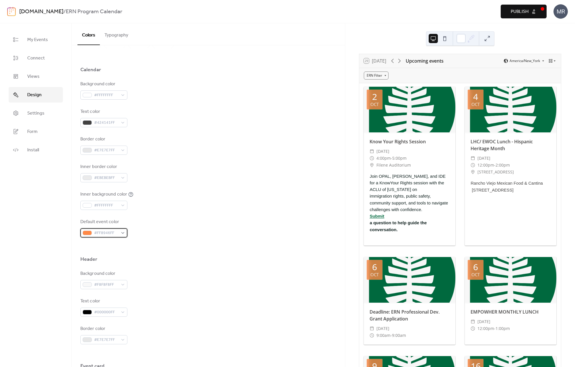
click at [111, 234] on span "#FF8946FF" at bounding box center [106, 233] width 24 height 7
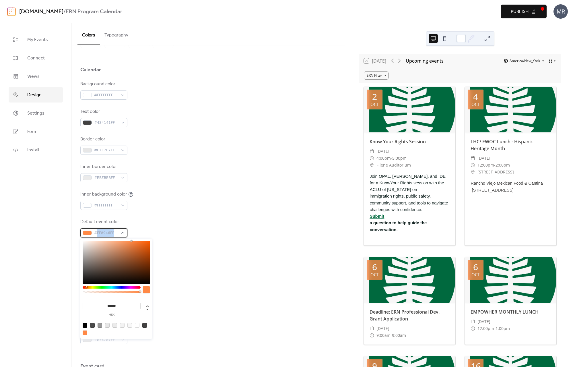
click at [111, 234] on span "#FF8946FF" at bounding box center [106, 233] width 24 height 7
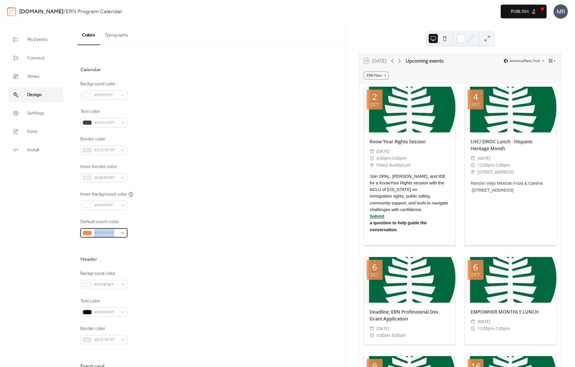
click at [111, 234] on span "#FF8946FF" at bounding box center [106, 233] width 24 height 7
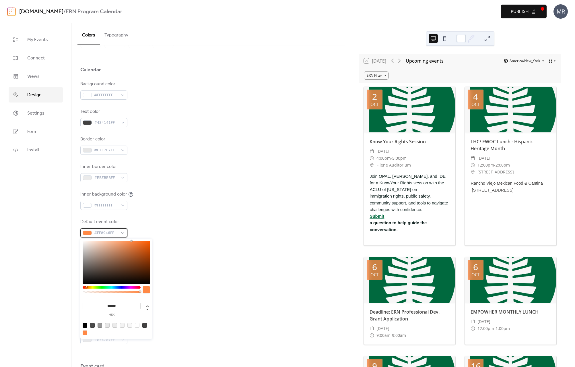
click at [111, 234] on span "#FF8946FF" at bounding box center [106, 233] width 24 height 7
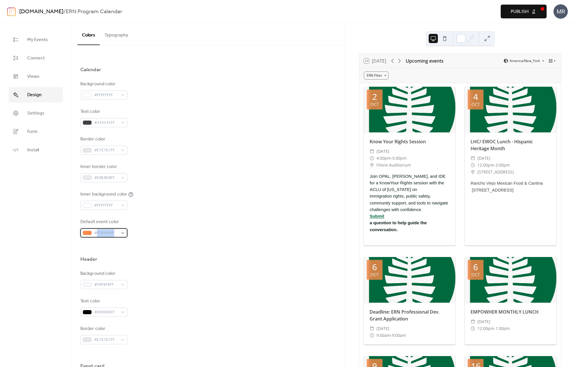
click at [111, 234] on span "#FF8946FF" at bounding box center [106, 233] width 24 height 7
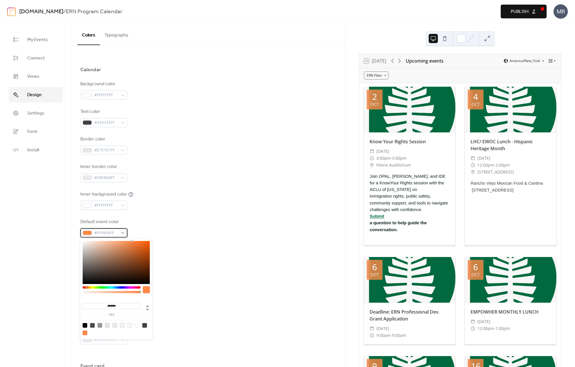
click at [117, 234] on span "#FF8946FF" at bounding box center [106, 233] width 24 height 7
click at [117, 232] on span "#FF8946FF" at bounding box center [106, 233] width 24 height 7
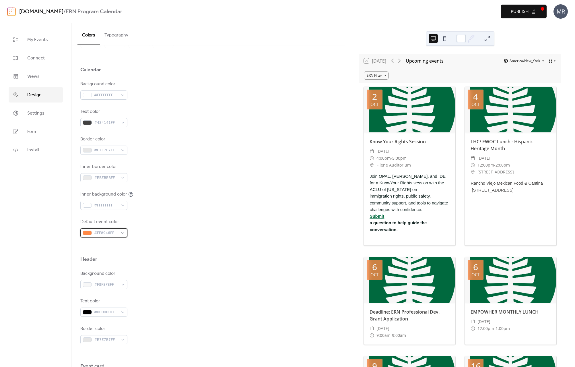
click at [117, 232] on span "#FF8946FF" at bounding box center [106, 233] width 24 height 7
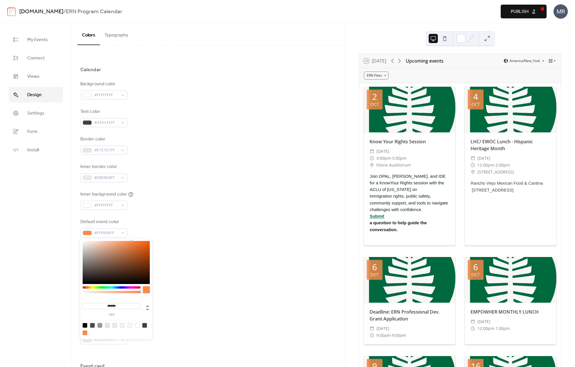
click at [123, 305] on input "*******" at bounding box center [112, 306] width 58 height 6
paste input
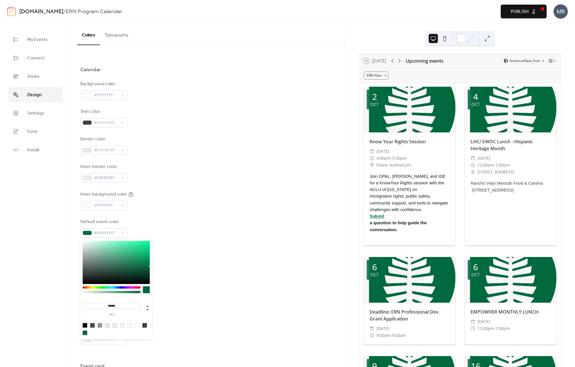
type input "*******"
click at [85, 332] on div at bounding box center [85, 332] width 5 height 5
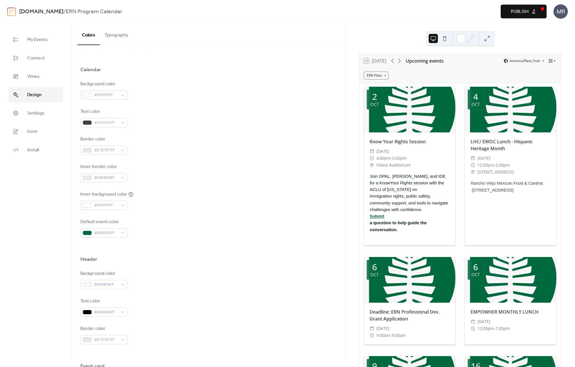
click at [46, 299] on div "My Events Connect Views Design Settings Form Install" at bounding box center [36, 195] width 72 height 344
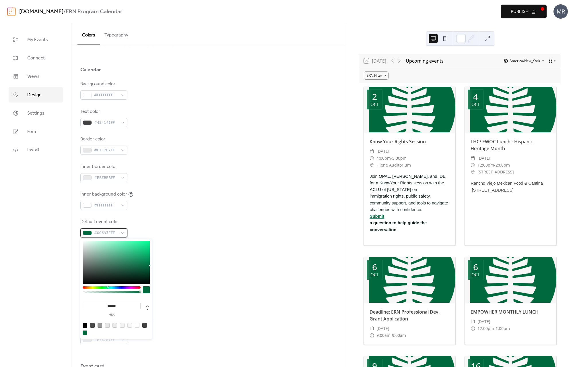
click at [98, 235] on span "#00693EFF" at bounding box center [106, 233] width 24 height 7
click at [113, 307] on input "*******" at bounding box center [112, 306] width 58 height 6
paste input
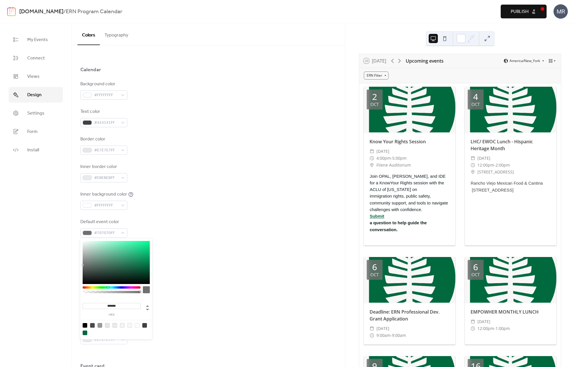
type input "*******"
click at [125, 334] on div at bounding box center [116, 329] width 73 height 18
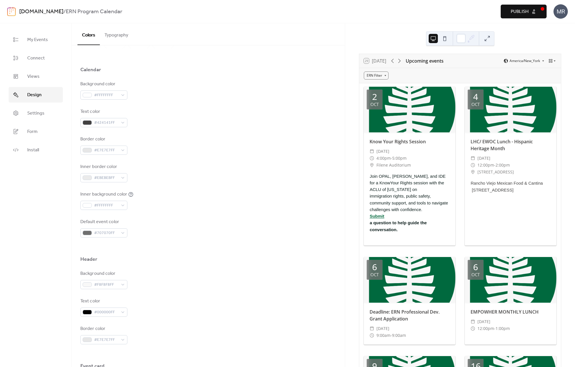
click at [185, 316] on div "Text color #000000FF" at bounding box center [208, 307] width 256 height 19
click at [88, 151] on div at bounding box center [87, 150] width 9 height 5
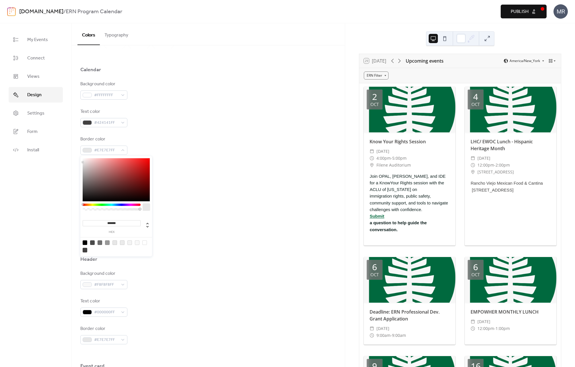
click at [112, 221] on input "*******" at bounding box center [112, 223] width 58 height 6
paste input
type input "*******"
click at [186, 221] on div "Default event color #707070FF" at bounding box center [208, 227] width 256 height 19
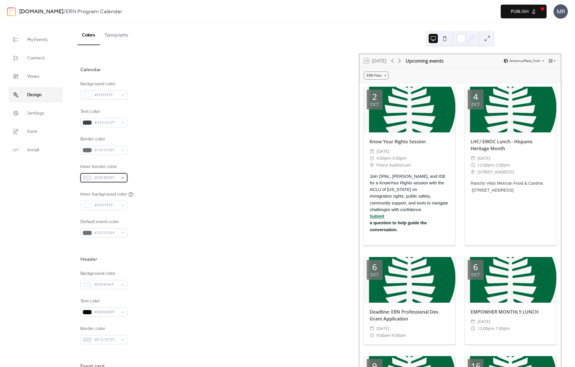
click at [123, 177] on div "#EBEBEBFF" at bounding box center [103, 177] width 47 height 9
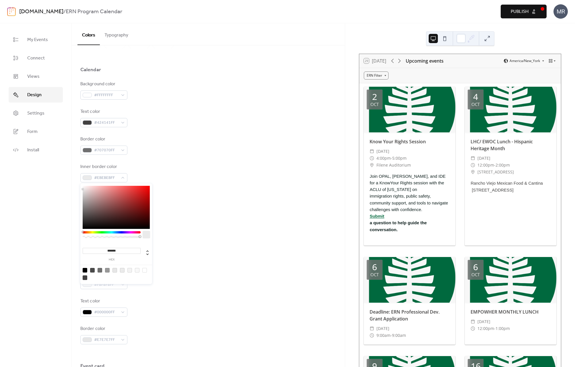
click at [85, 278] on div at bounding box center [85, 277] width 5 height 5
type input "*******"
click at [211, 228] on div "Default event color #707070FF" at bounding box center [208, 227] width 256 height 19
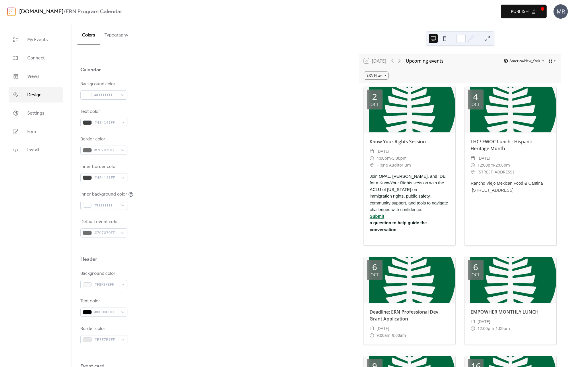
click at [167, 178] on div "Inner border color #424141FF" at bounding box center [208, 172] width 256 height 19
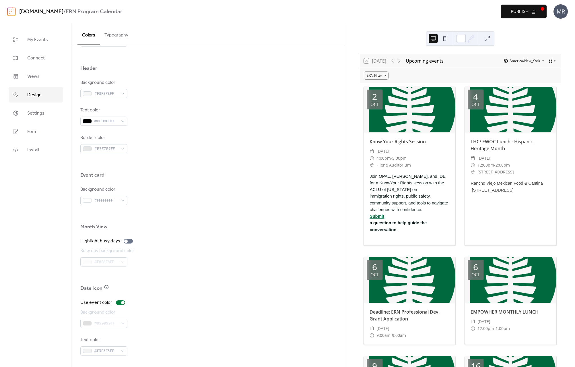
scroll to position [0, 0]
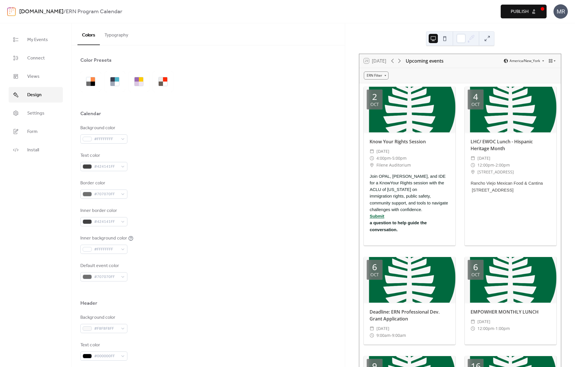
click at [116, 40] on button "Typography" at bounding box center [116, 33] width 33 height 21
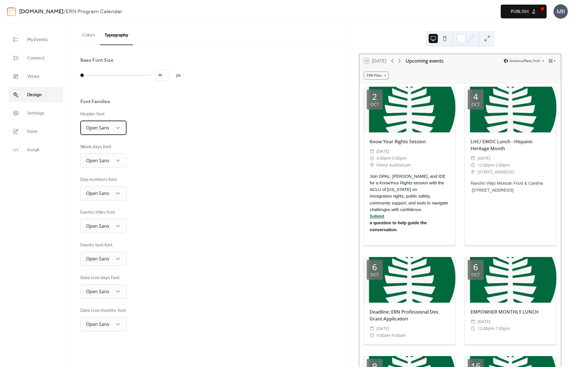
click at [122, 128] on div "Open Sans" at bounding box center [103, 128] width 46 height 14
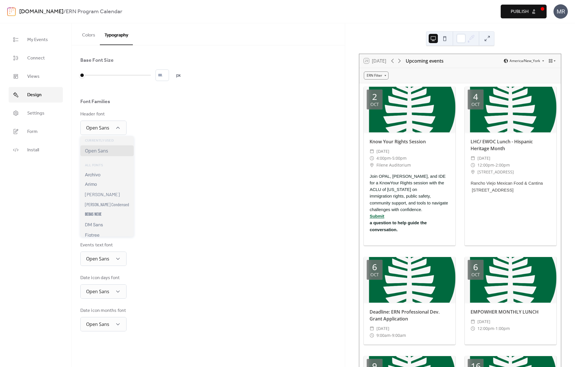
click at [165, 130] on div "Header font Open Sans" at bounding box center [208, 123] width 256 height 24
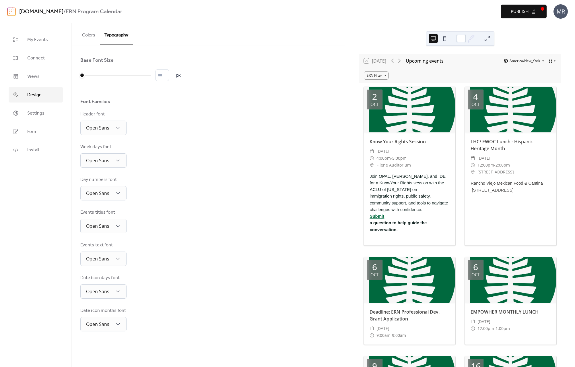
click at [165, 130] on div "Header font Open Sans" at bounding box center [208, 123] width 256 height 24
click at [477, 11] on button "Publish" at bounding box center [524, 12] width 46 height 14
click at [38, 110] on span "Settings" at bounding box center [35, 113] width 17 height 7
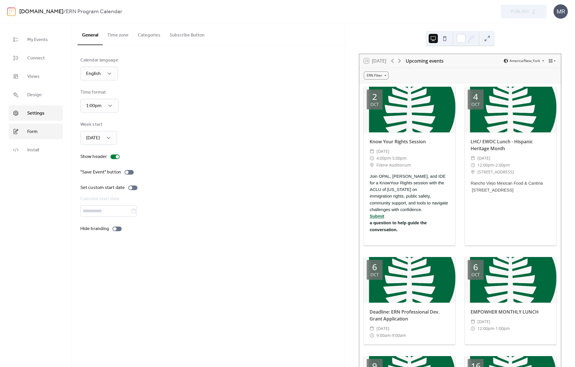
click at [44, 132] on link "Form" at bounding box center [36, 132] width 54 height 16
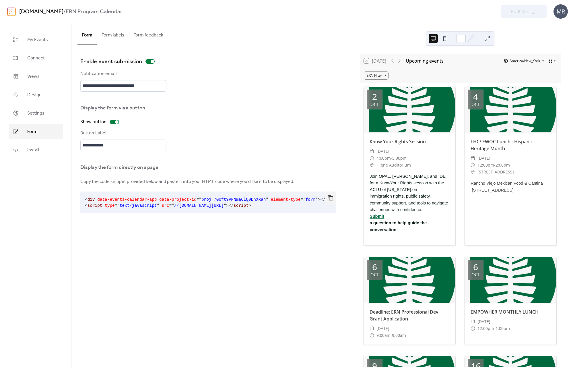
click at [119, 36] on button "Form labels" at bounding box center [113, 33] width 32 height 21
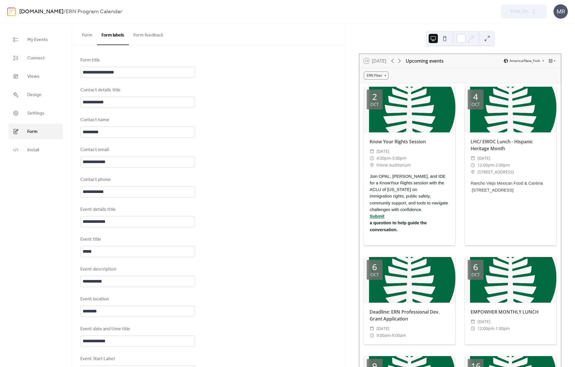
click at [146, 38] on button "Form feedback" at bounding box center [148, 33] width 39 height 21
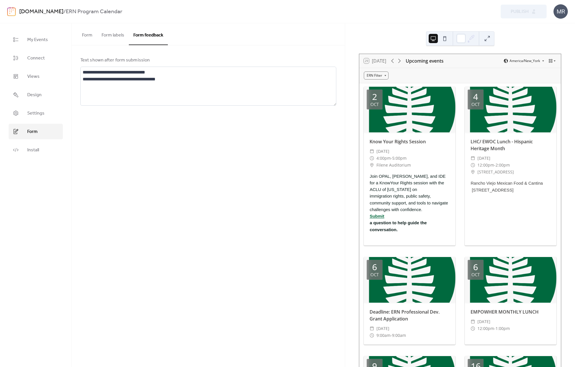
click at [108, 36] on button "Form labels" at bounding box center [113, 33] width 32 height 21
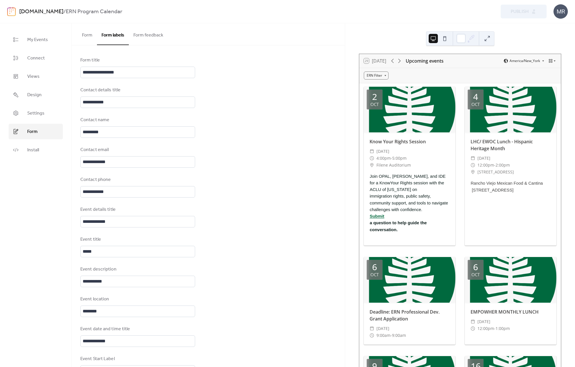
click at [79, 35] on button "Form" at bounding box center [88, 33] width 20 height 21
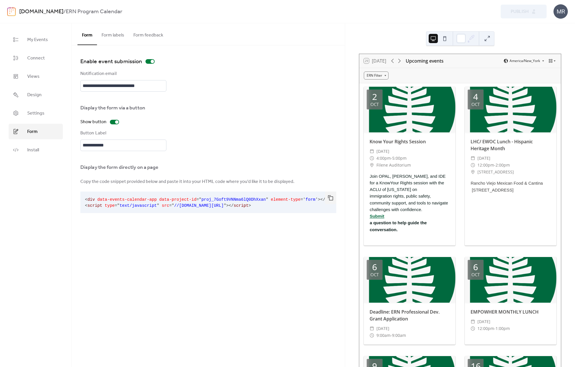
click at [32, 181] on div "My Events Connect Views Design Settings Form Install" at bounding box center [36, 195] width 72 height 344
click at [41, 43] on span "My Events" at bounding box center [37, 39] width 21 height 7
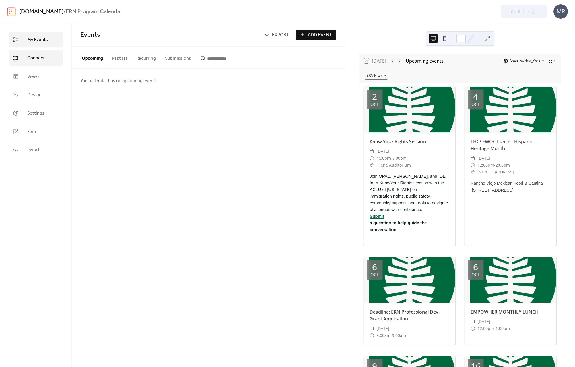
click at [43, 61] on span "Connect" at bounding box center [36, 58] width 18 height 7
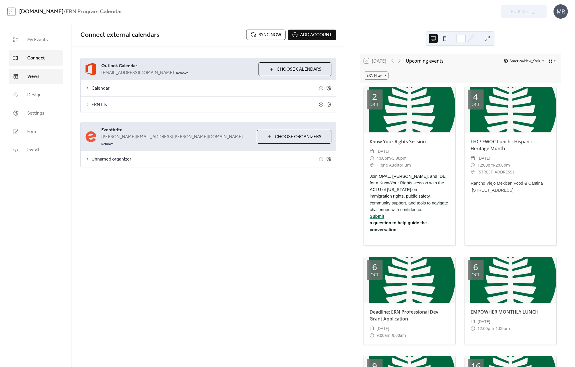
click at [38, 75] on span "Views" at bounding box center [33, 76] width 12 height 7
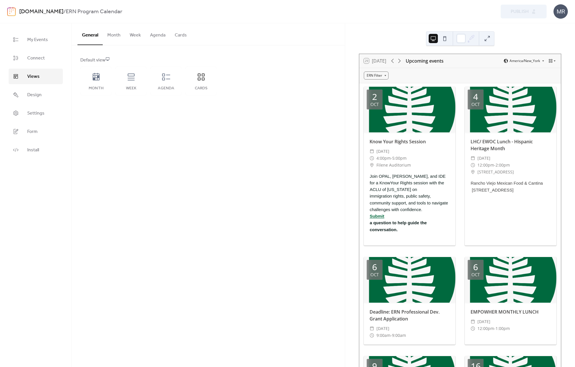
click at [179, 38] on button "Cards" at bounding box center [180, 33] width 21 height 21
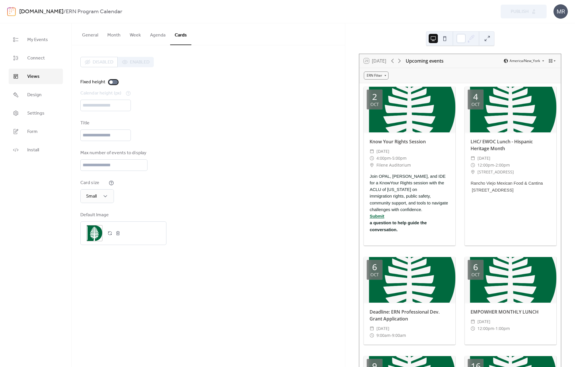
click at [114, 84] on div at bounding box center [113, 82] width 9 height 5
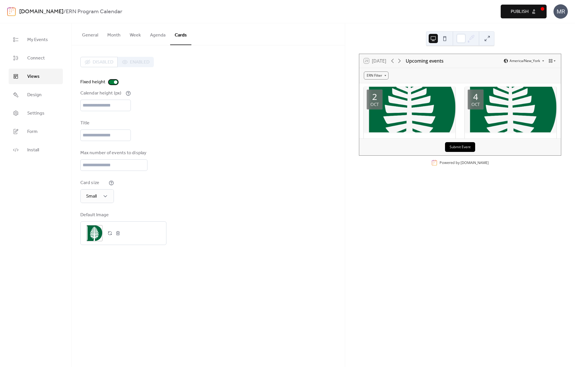
click at [114, 84] on div at bounding box center [113, 82] width 9 height 5
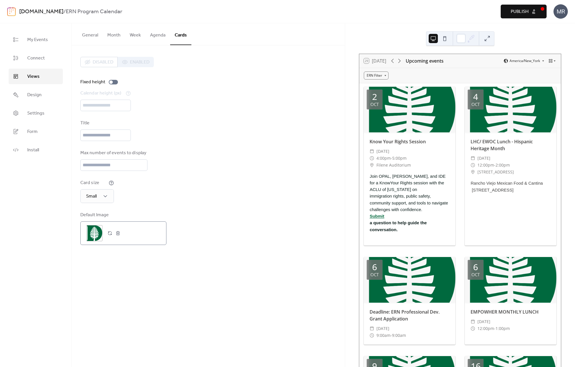
click at [94, 234] on div ";" at bounding box center [94, 233] width 16 height 16
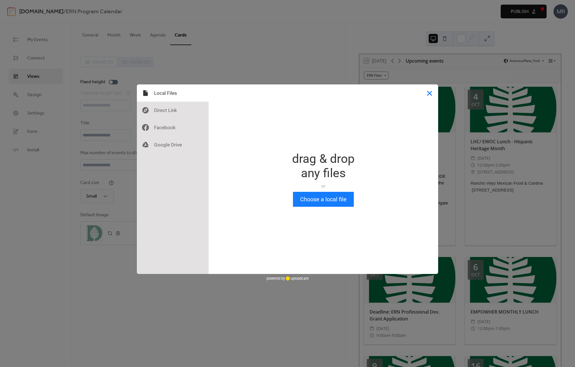
click at [431, 93] on button "Close" at bounding box center [429, 92] width 17 height 17
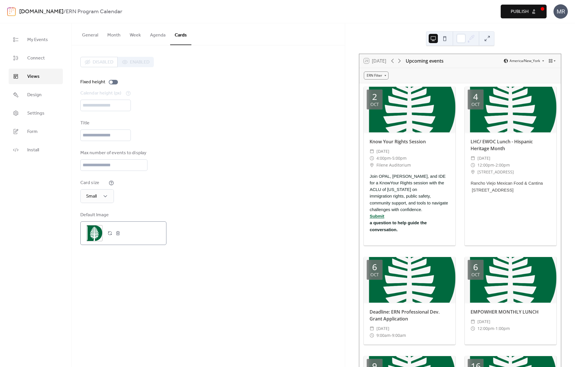
click at [92, 241] on div ";" at bounding box center [94, 233] width 16 height 16
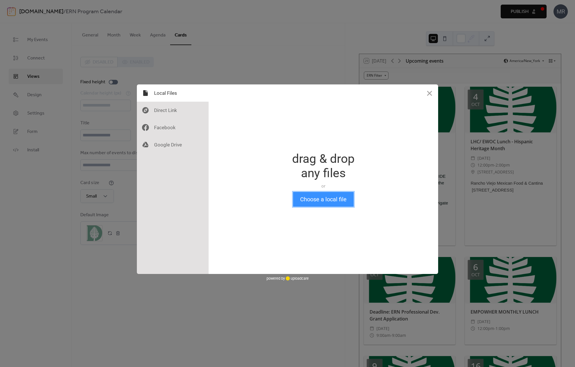
click at [298, 195] on button "Choose a local file" at bounding box center [323, 199] width 61 height 15
click at [311, 198] on button "Choose a local file" at bounding box center [323, 199] width 61 height 15
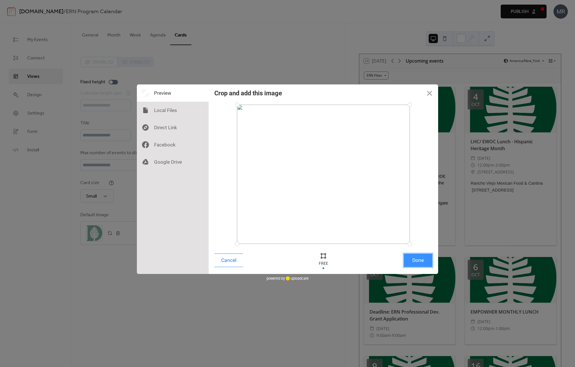
click at [418, 261] on button "Done" at bounding box center [418, 259] width 29 height 13
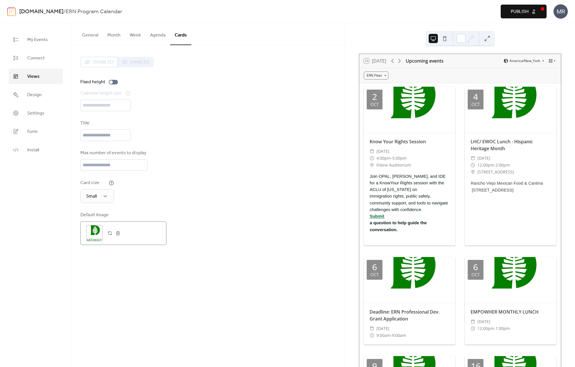
click at [97, 237] on div ";" at bounding box center [94, 233] width 16 height 16
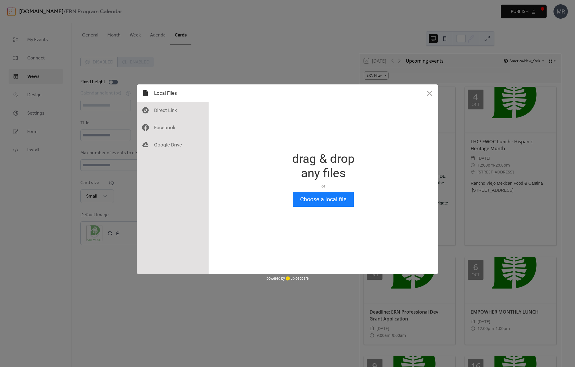
click at [357, 202] on div "Drop a file here drag & drop any files or Upload files from your computer Choos…" at bounding box center [324, 178] width 230 height 189
click at [319, 199] on button "Choose a local file" at bounding box center [323, 199] width 61 height 15
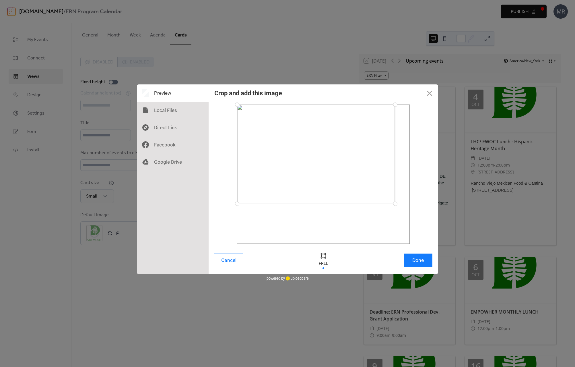
drag, startPoint x: 410, startPoint y: 245, endPoint x: 395, endPoint y: 204, distance: 44.0
click at [395, 204] on div at bounding box center [395, 204] width 10 height 10
click at [236, 204] on div at bounding box center [237, 205] width 10 height 10
drag, startPoint x: 394, startPoint y: 204, endPoint x: 411, endPoint y: 205, distance: 16.4
click at [411, 205] on div at bounding box center [410, 205] width 10 height 10
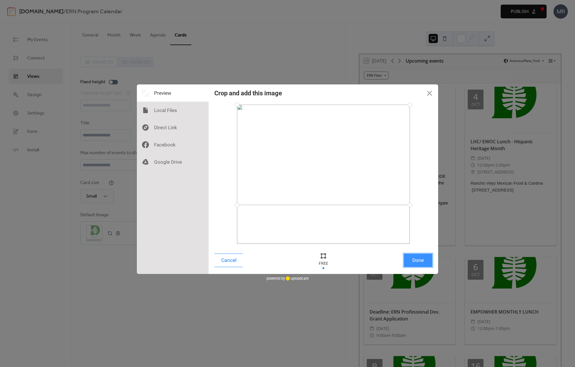
click at [427, 266] on button "Done" at bounding box center [418, 259] width 29 height 13
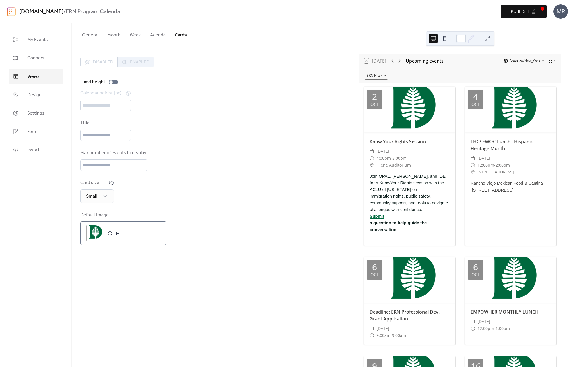
click at [93, 235] on div ";" at bounding box center [94, 233] width 16 height 16
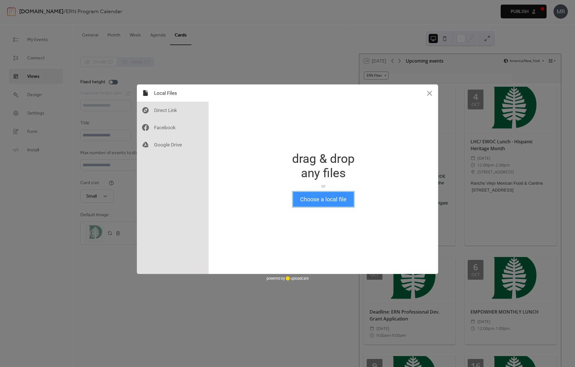
click at [318, 203] on button "Choose a local file" at bounding box center [323, 199] width 61 height 15
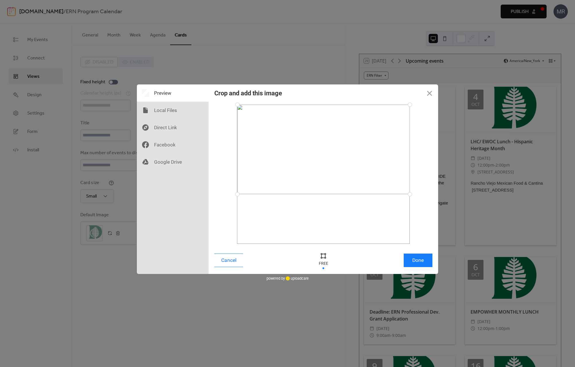
drag, startPoint x: 235, startPoint y: 244, endPoint x: 237, endPoint y: 194, distance: 49.7
click at [237, 194] on div at bounding box center [238, 194] width 10 height 10
click at [418, 258] on button "Done" at bounding box center [418, 259] width 29 height 13
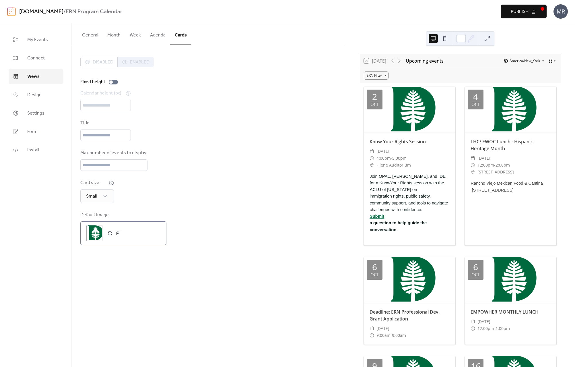
click at [94, 234] on div ";" at bounding box center [94, 233] width 16 height 16
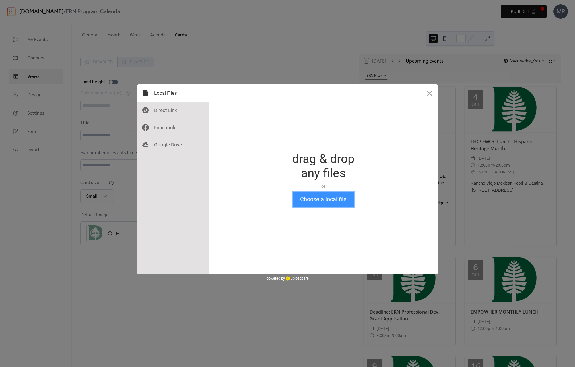
click at [332, 204] on button "Choose a local file" at bounding box center [323, 199] width 61 height 15
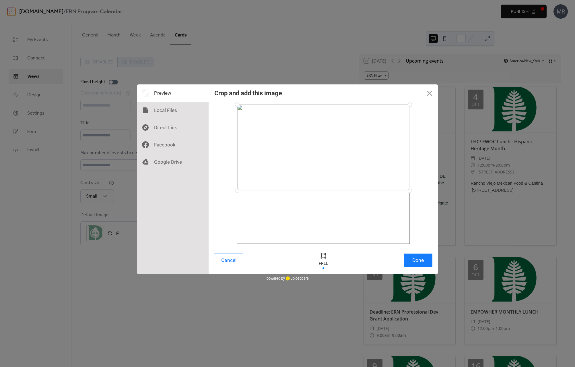
drag, startPoint x: 237, startPoint y: 244, endPoint x: 233, endPoint y: 191, distance: 53.6
click at [233, 191] on div at bounding box center [237, 191] width 10 height 10
click at [421, 261] on button "Done" at bounding box center [418, 259] width 29 height 13
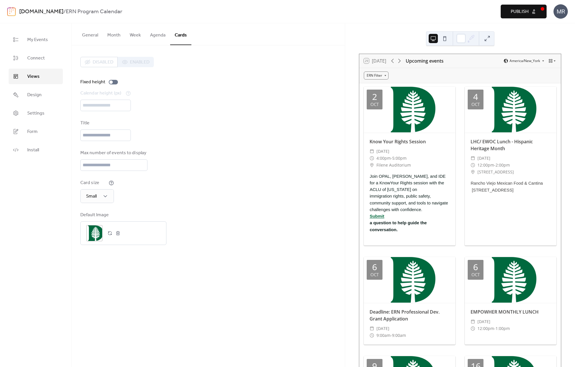
click at [477, 9] on span "Publish" at bounding box center [520, 11] width 18 height 7
click at [200, 141] on div "Title" at bounding box center [208, 130] width 256 height 21
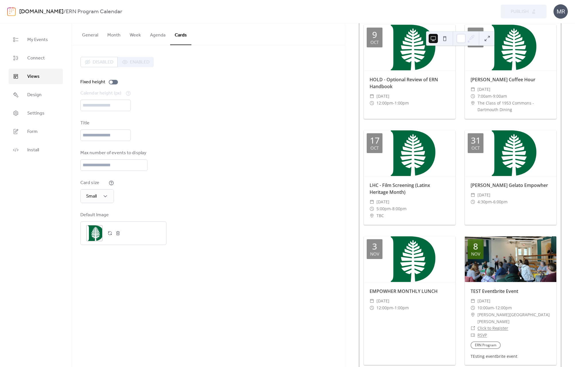
scroll to position [237, 0]
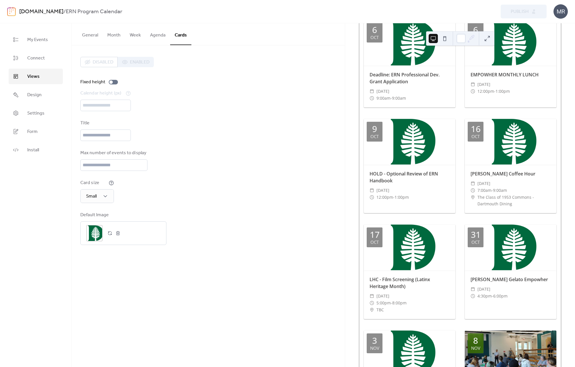
click at [50, 48] on ul "My Events Connect Views Design Settings Form Install" at bounding box center [36, 95] width 54 height 126
click at [43, 41] on span "My Events" at bounding box center [37, 39] width 21 height 7
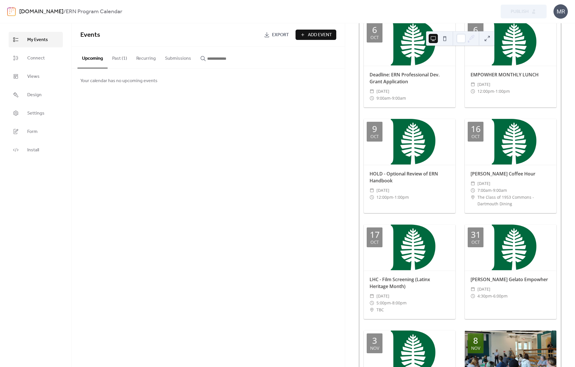
click at [133, 109] on div "Events Export Add Event Upcoming Past (1) Recurring Submissions Your calendar h…" at bounding box center [208, 195] width 273 height 344
click at [295, 77] on div "Your calendar has no upcoming events" at bounding box center [208, 81] width 273 height 24
click at [124, 59] on button "Past (1)" at bounding box center [120, 57] width 24 height 21
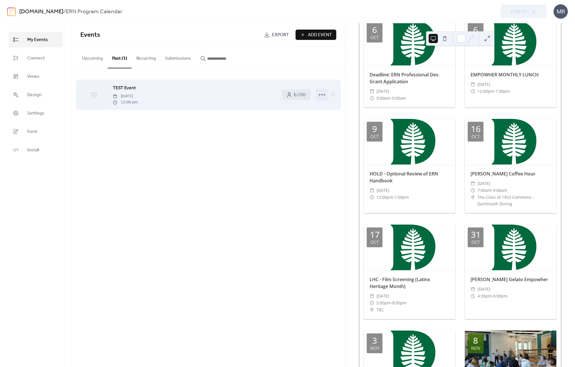
click at [324, 95] on circle at bounding box center [324, 94] width 1 height 1
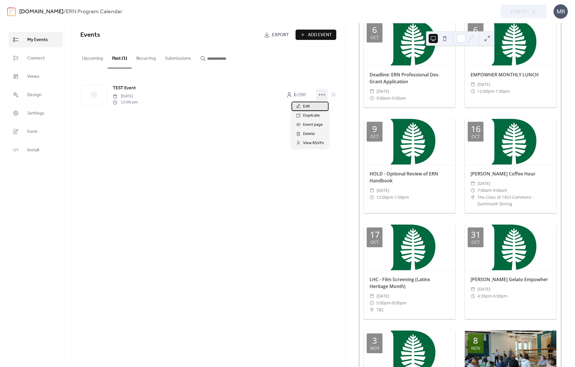
click at [317, 104] on div "Edit" at bounding box center [310, 106] width 37 height 9
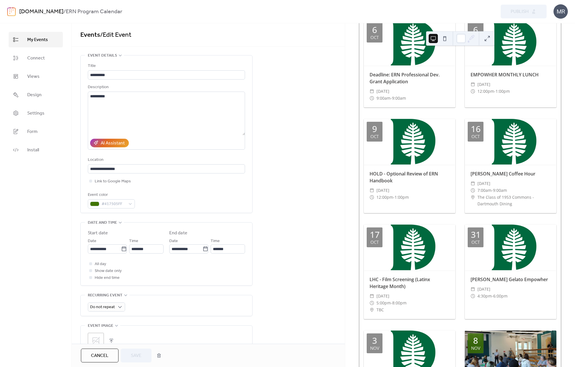
click at [122, 42] on div "Events / Edit Event" at bounding box center [208, 34] width 273 height 23
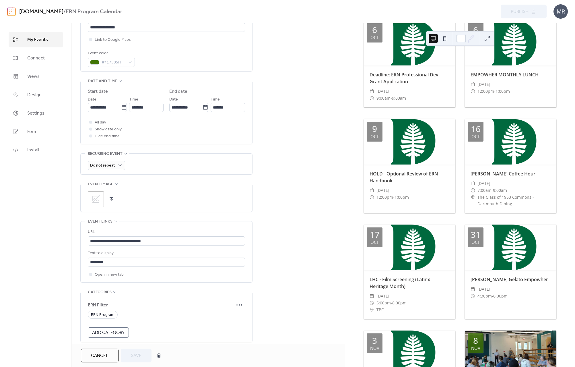
scroll to position [196, 0]
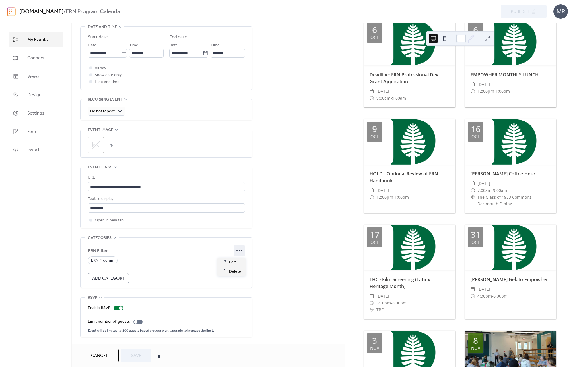
click at [238, 252] on icon at bounding box center [239, 250] width 9 height 9
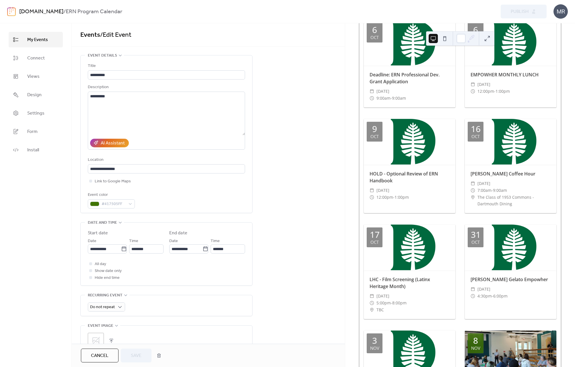
click at [46, 43] on span "My Events" at bounding box center [37, 39] width 21 height 7
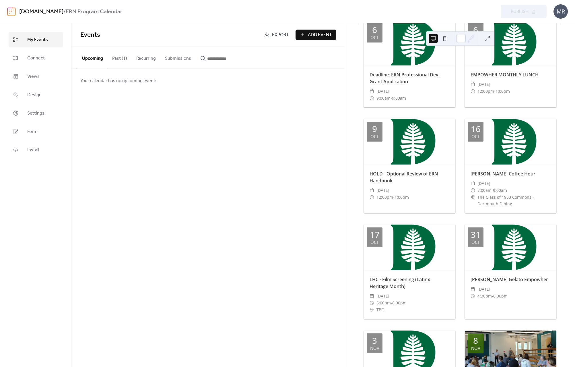
click at [111, 61] on button "Past (1)" at bounding box center [120, 57] width 24 height 21
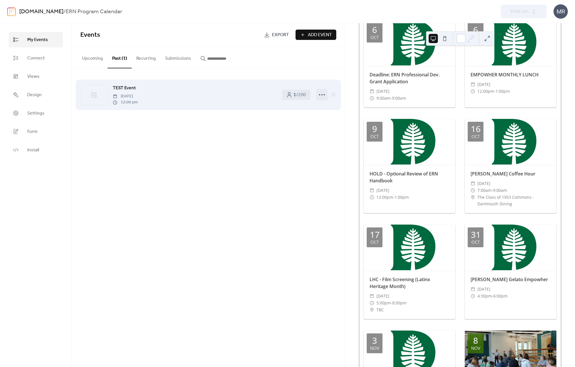
click at [324, 95] on circle at bounding box center [324, 94] width 1 height 1
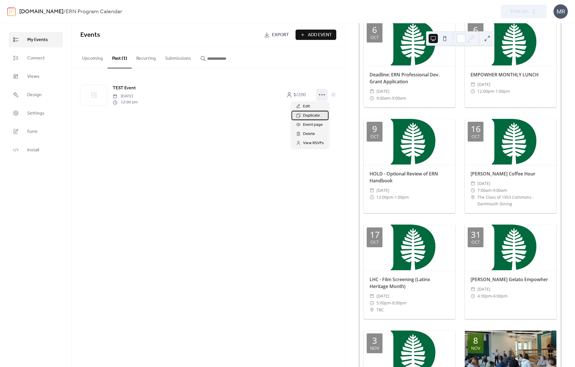
click at [315, 115] on span "Duplicate" at bounding box center [311, 115] width 17 height 7
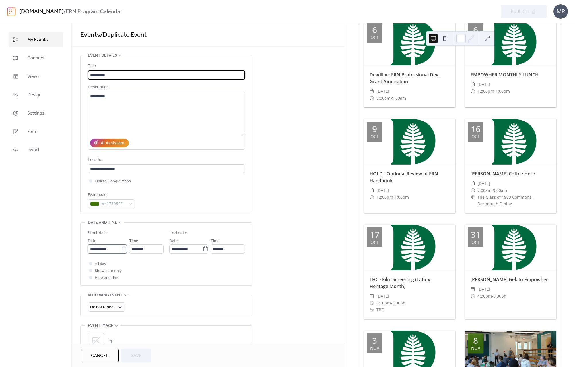
click at [114, 250] on input "**********" at bounding box center [104, 248] width 33 height 9
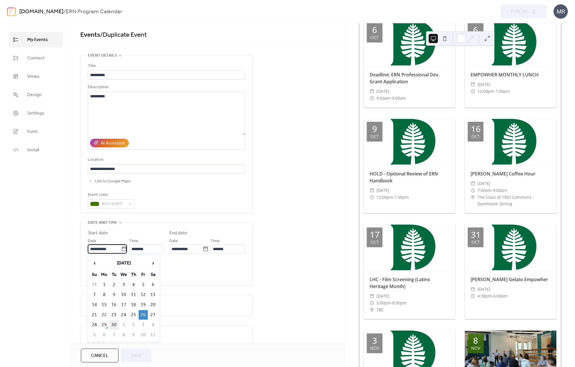
click at [115, 325] on td "30" at bounding box center [113, 324] width 9 height 9
type input "**********"
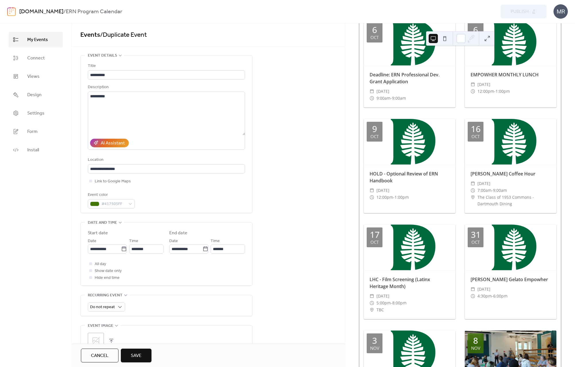
click at [264, 256] on div "**********" at bounding box center [208, 297] width 273 height 484
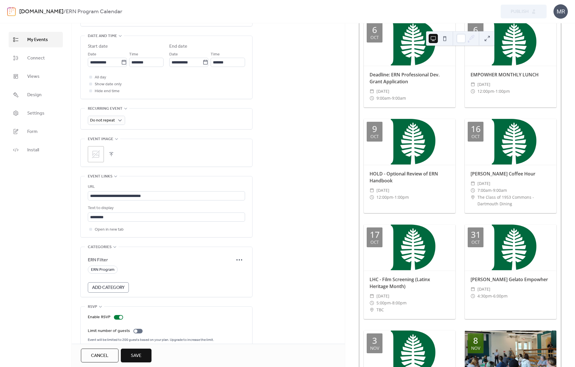
scroll to position [196, 0]
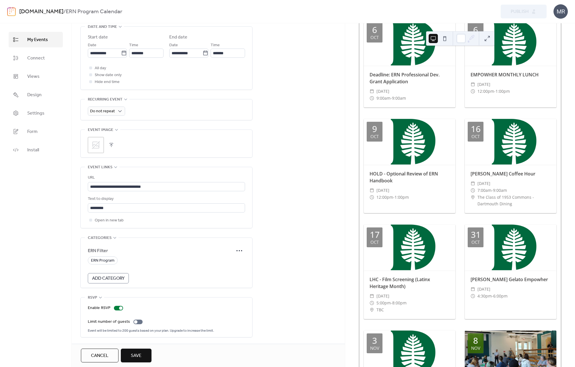
click at [121, 279] on span "Add Category" at bounding box center [108, 278] width 32 height 7
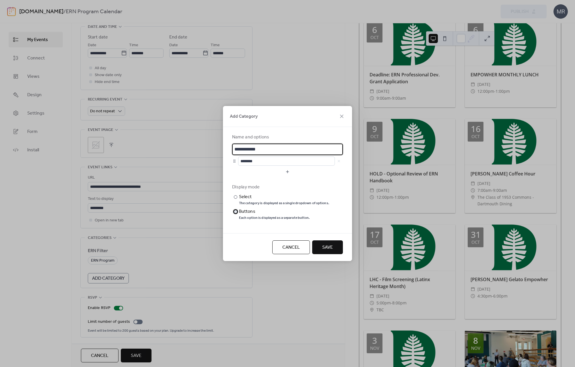
click at [253, 211] on div "Buttons" at bounding box center [274, 211] width 70 height 7
click at [286, 149] on input "**********" at bounding box center [287, 149] width 111 height 11
type input "**********"
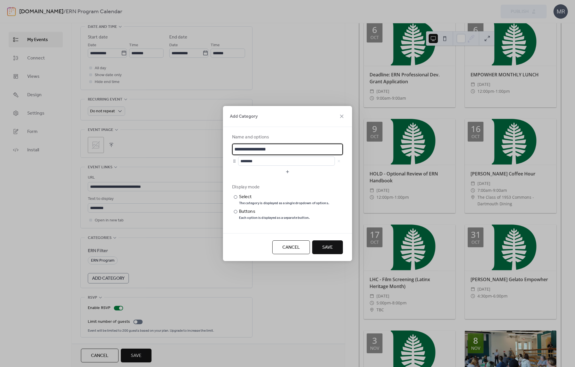
click at [325, 246] on span "Save" at bounding box center [327, 247] width 11 height 7
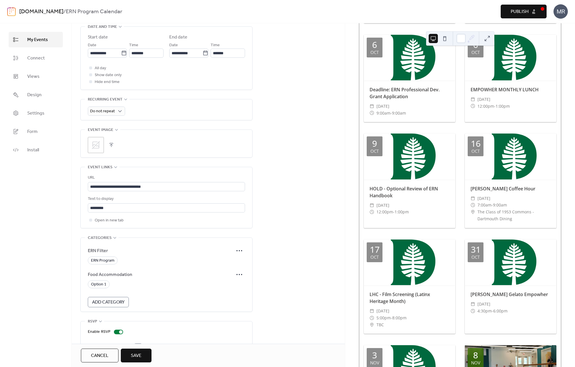
scroll to position [252, 0]
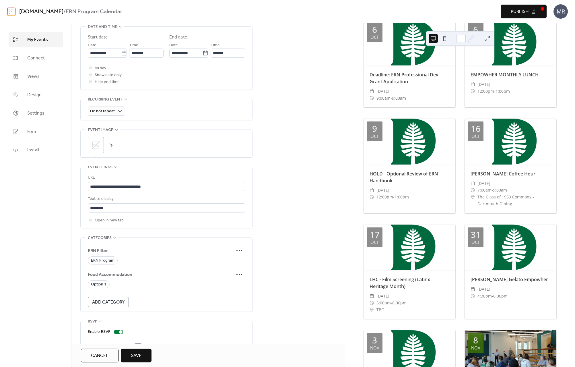
click at [132, 352] on span "Save" at bounding box center [136, 355] width 11 height 7
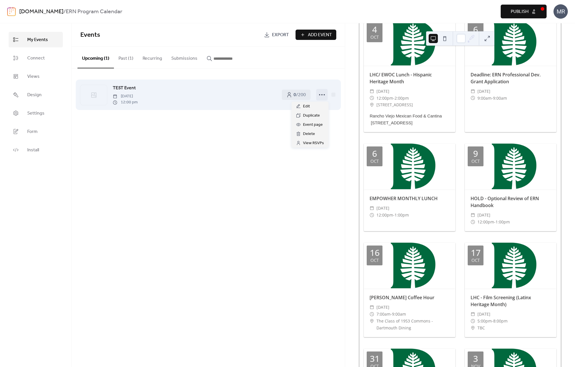
click at [321, 95] on icon at bounding box center [322, 94] width 9 height 9
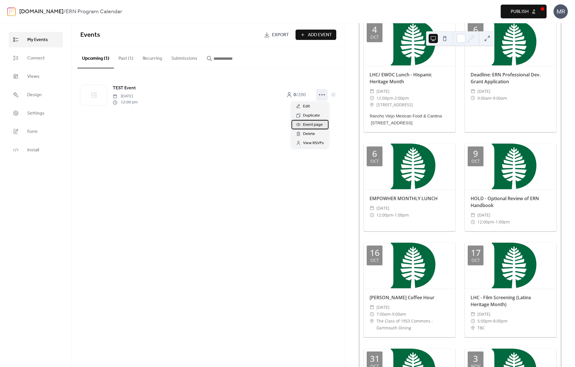
click at [314, 123] on span "Event page" at bounding box center [313, 124] width 20 height 7
click at [477, 15] on span "Publish" at bounding box center [520, 11] width 18 height 7
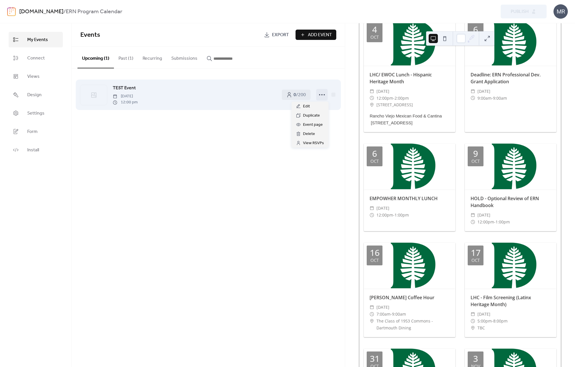
click at [320, 96] on icon at bounding box center [322, 94] width 9 height 9
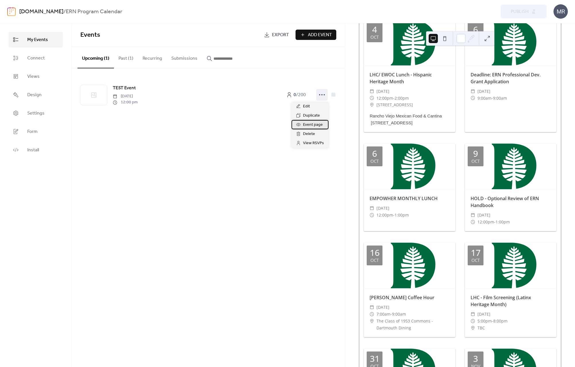
click at [313, 124] on span "Event page" at bounding box center [313, 124] width 20 height 7
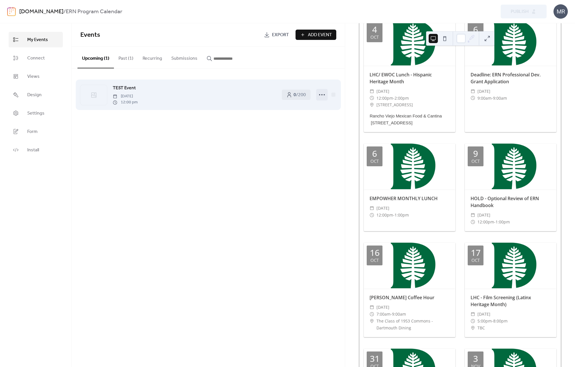
click at [326, 93] on icon at bounding box center [322, 94] width 9 height 9
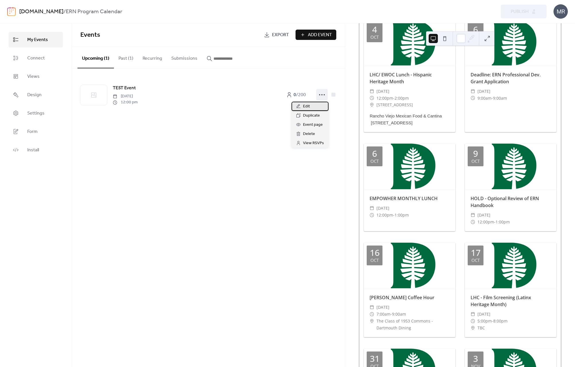
click at [318, 103] on div "Edit" at bounding box center [310, 106] width 37 height 9
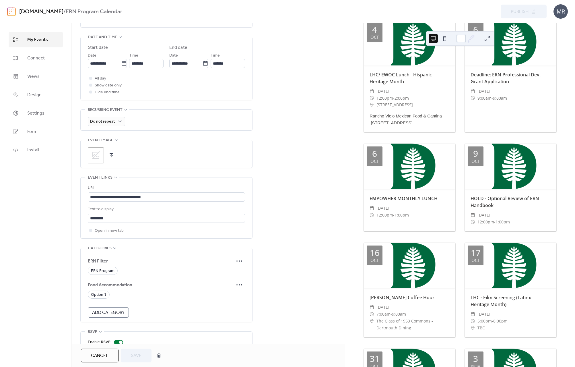
scroll to position [220, 0]
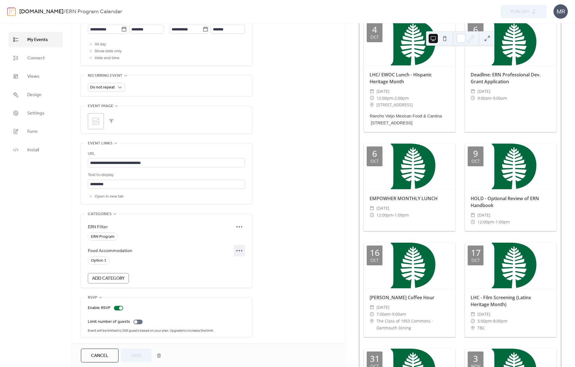
click at [239, 251] on icon at bounding box center [239, 250] width 9 height 9
click at [235, 271] on span "Delete" at bounding box center [235, 271] width 12 height 7
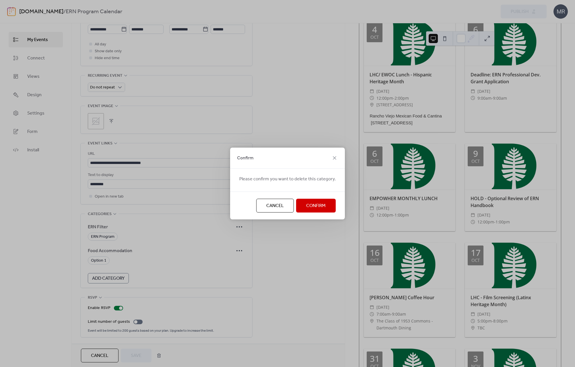
click at [312, 205] on span "Confirm" at bounding box center [316, 205] width 20 height 7
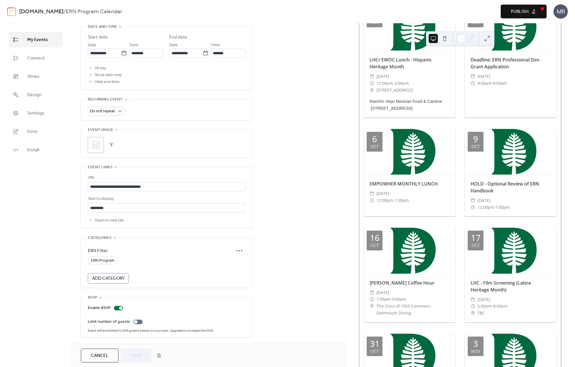
scroll to position [237, 0]
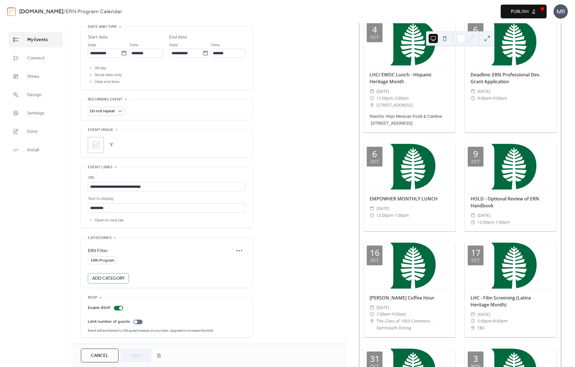
click at [198, 270] on form "ERN Filter ERN Program Add Category" at bounding box center [166, 264] width 157 height 38
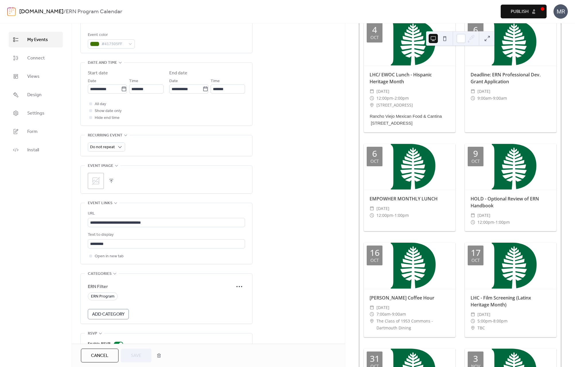
scroll to position [196, 0]
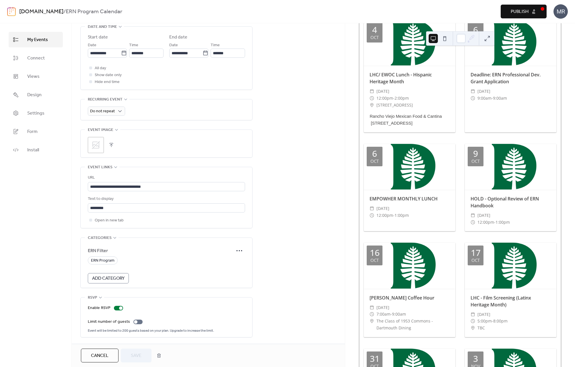
click at [44, 39] on span "My Events" at bounding box center [37, 39] width 21 height 7
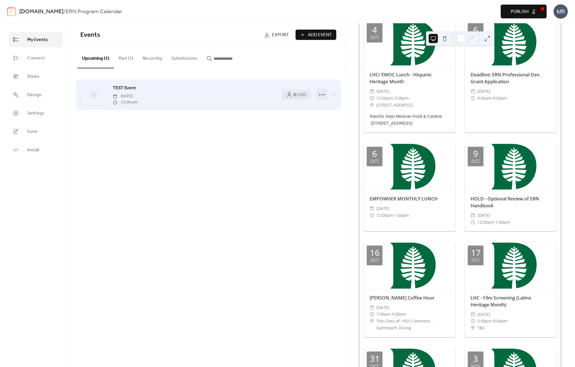
click at [322, 93] on icon at bounding box center [322, 94] width 9 height 9
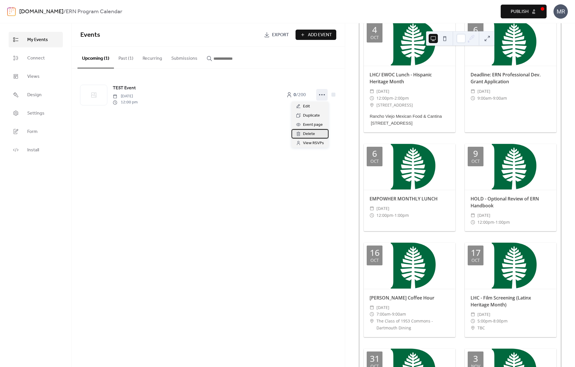
click at [317, 132] on div "Delete" at bounding box center [310, 133] width 37 height 9
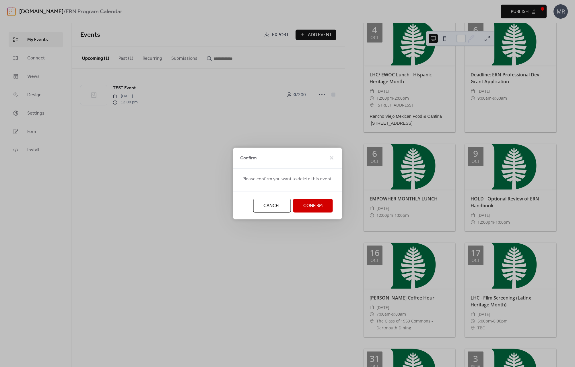
click at [310, 202] on span "Confirm" at bounding box center [313, 205] width 20 height 7
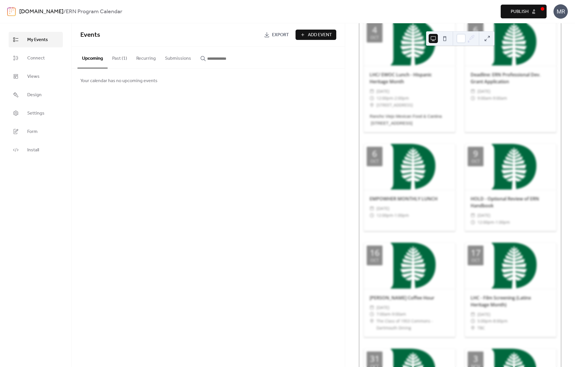
click at [248, 140] on div "Events Export Add Event Upcoming Past (1) Recurring Submissions Your calendar h…" at bounding box center [208, 195] width 273 height 344
click at [152, 137] on div "Events Export Add Event Upcoming Past (1) Recurring Submissions Your calendar h…" at bounding box center [208, 195] width 273 height 344
click at [477, 11] on span "Publish" at bounding box center [520, 11] width 18 height 7
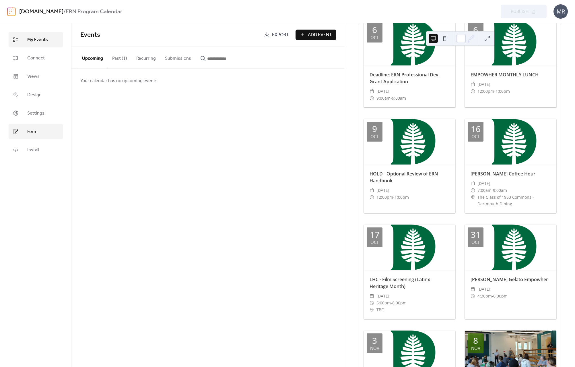
click at [39, 128] on link "Form" at bounding box center [36, 132] width 54 height 16
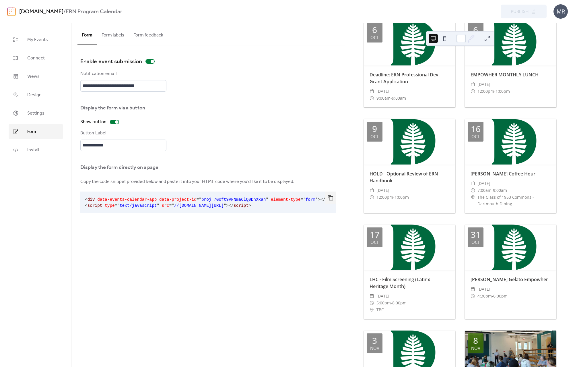
click at [113, 36] on button "Form labels" at bounding box center [113, 33] width 32 height 21
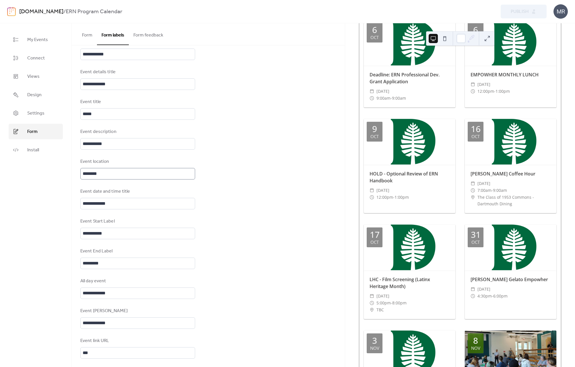
scroll to position [1, 0]
click at [107, 112] on input "*****" at bounding box center [137, 113] width 115 height 11
click at [112, 123] on div "**********" at bounding box center [137, 168] width 115 height 499
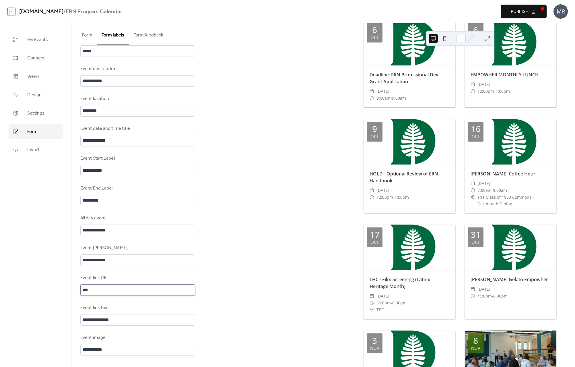
click at [100, 291] on input "***" at bounding box center [137, 289] width 115 height 11
click at [111, 270] on div "**********" at bounding box center [137, 105] width 115 height 499
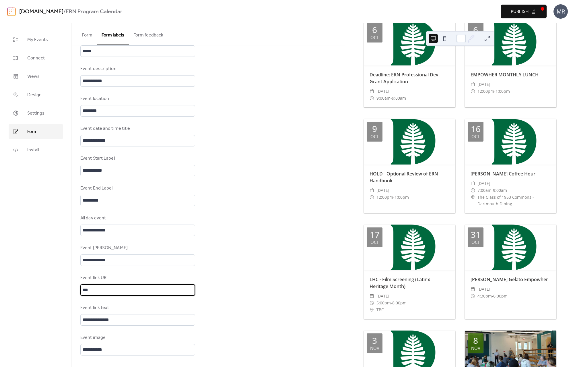
click at [106, 290] on input "***" at bounding box center [137, 289] width 115 height 11
click at [112, 260] on input "**********" at bounding box center [137, 259] width 115 height 11
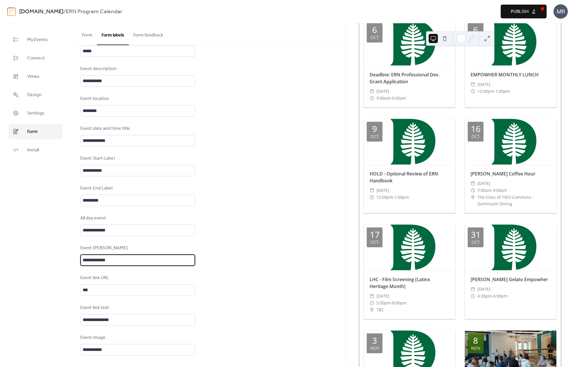
click at [112, 260] on input "**********" at bounding box center [137, 259] width 115 height 11
type input "*********"
click at [102, 292] on input "***" at bounding box center [137, 289] width 115 height 11
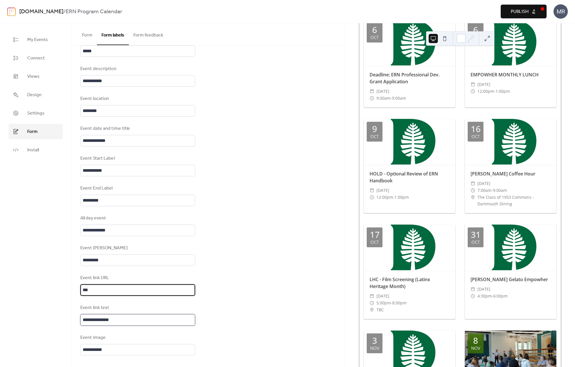
click at [127, 319] on input "**********" at bounding box center [137, 319] width 115 height 11
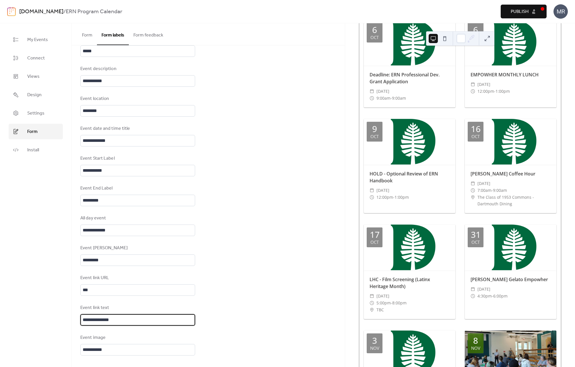
click at [127, 337] on div "Event image" at bounding box center [137, 337] width 114 height 7
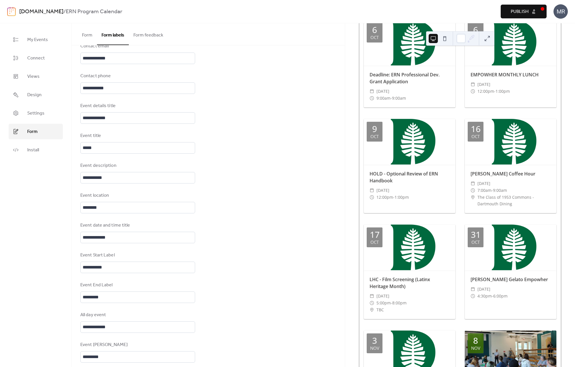
scroll to position [100, 0]
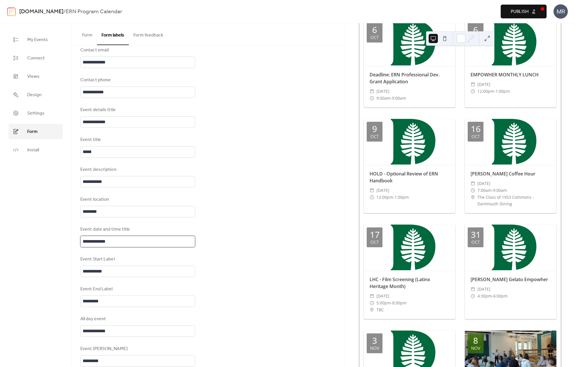
click at [116, 247] on input "**********" at bounding box center [137, 241] width 115 height 11
click at [117, 223] on div "**********" at bounding box center [137, 206] width 115 height 499
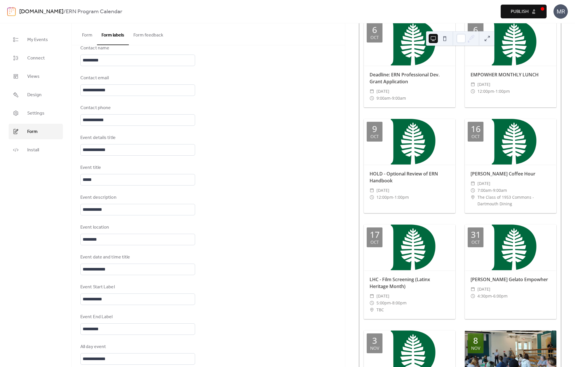
scroll to position [69, 0]
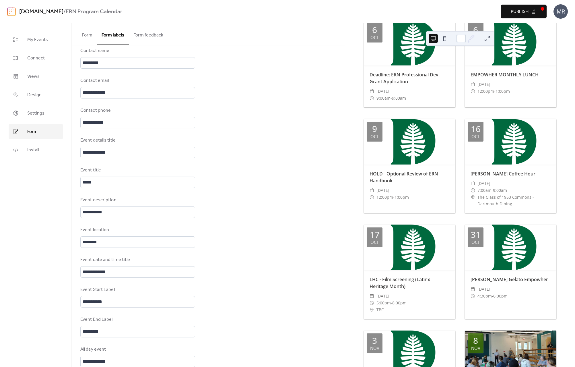
click at [120, 196] on div "**********" at bounding box center [137, 237] width 115 height 499
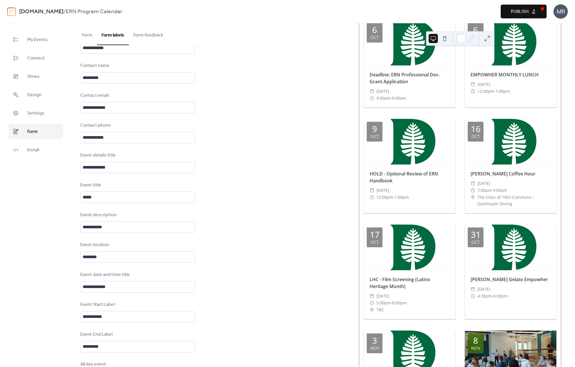
scroll to position [55, 0]
click at [119, 139] on input "**********" at bounding box center [137, 136] width 115 height 11
click at [202, 143] on div "**********" at bounding box center [208, 252] width 273 height 522
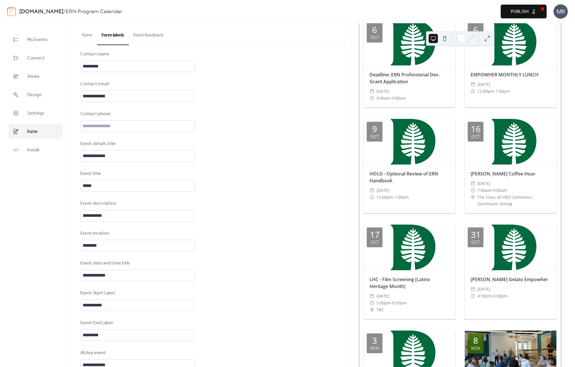
scroll to position [42, 0]
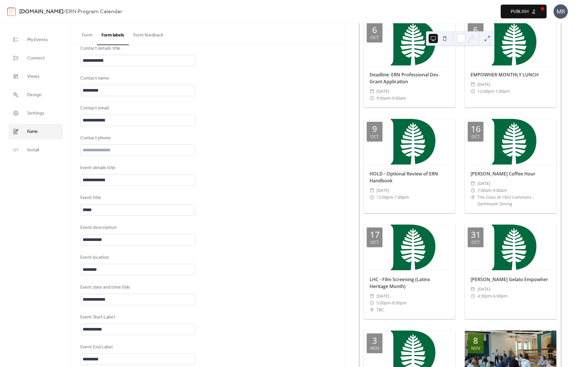
click at [101, 135] on div "Contact phone" at bounding box center [137, 138] width 114 height 7
click at [102, 139] on div "Contact phone" at bounding box center [137, 138] width 114 height 7
click at [102, 148] on input "text" at bounding box center [137, 149] width 115 height 11
click at [116, 150] on input "text" at bounding box center [137, 149] width 115 height 11
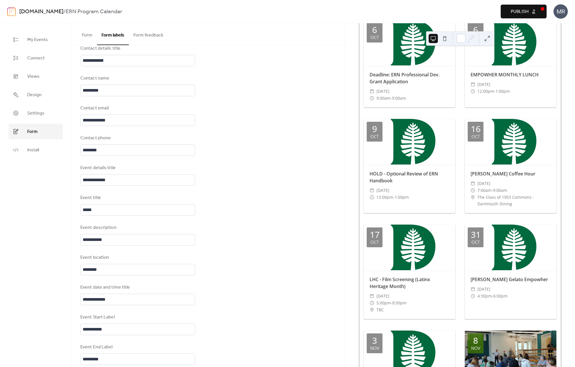
click at [477, 10] on button "Publish" at bounding box center [524, 12] width 46 height 14
click at [97, 150] on input "********" at bounding box center [137, 149] width 115 height 11
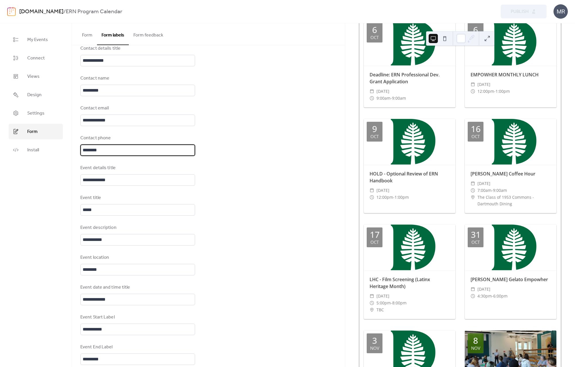
click at [97, 150] on input "********" at bounding box center [137, 149] width 115 height 11
type input "***"
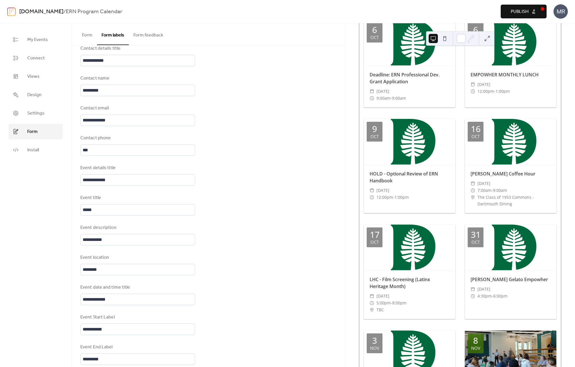
click at [78, 181] on div "**********" at bounding box center [208, 265] width 273 height 522
click at [147, 150] on input "********" at bounding box center [137, 149] width 115 height 11
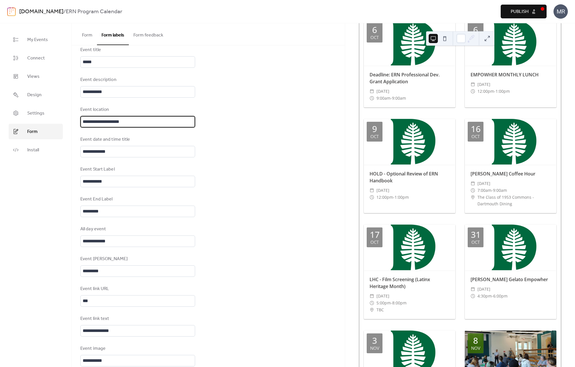
scroll to position [0, 0]
click at [255, 172] on div "**********" at bounding box center [208, 117] width 273 height 522
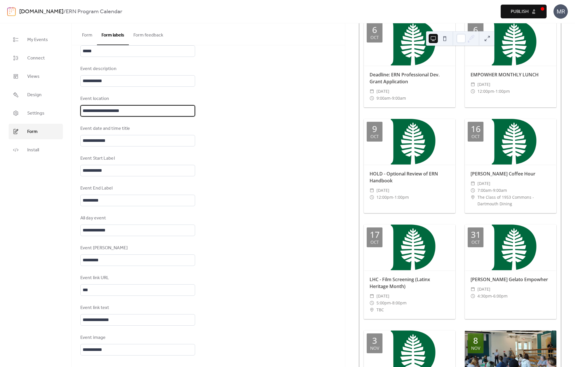
click at [83, 111] on input "**********" at bounding box center [137, 110] width 115 height 11
type input "**********"
click at [171, 128] on div "Event date and time title" at bounding box center [137, 128] width 114 height 7
click at [109, 229] on input "**********" at bounding box center [137, 229] width 115 height 11
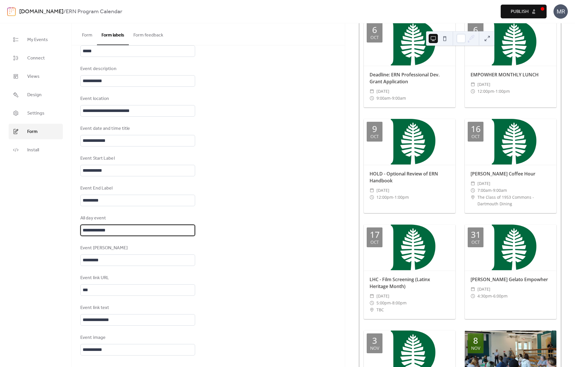
click at [109, 229] on input "**********" at bounding box center [137, 229] width 115 height 11
click at [92, 230] on input "**********" at bounding box center [137, 229] width 115 height 11
type input "**********"
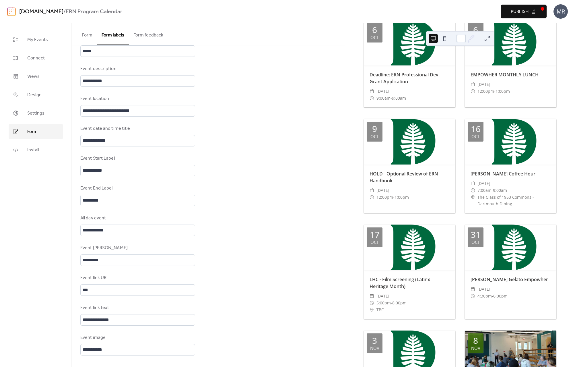
click at [203, 229] on div "**********" at bounding box center [208, 106] width 273 height 522
click at [133, 272] on div "**********" at bounding box center [137, 105] width 115 height 499
click at [112, 349] on input "**********" at bounding box center [137, 349] width 115 height 11
type input "**********"
click at [220, 341] on div "**********" at bounding box center [208, 106] width 273 height 522
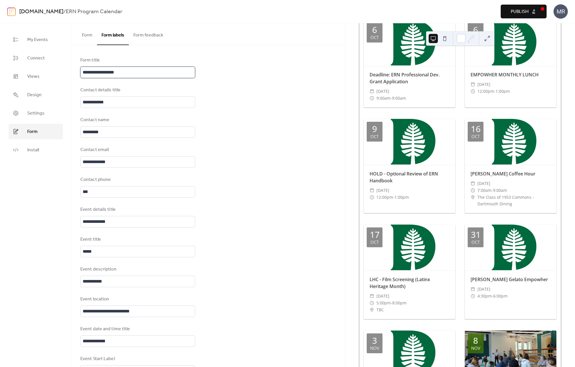
click at [140, 73] on input "**********" at bounding box center [137, 72] width 115 height 11
type input "**********"
click at [477, 9] on span "Publish" at bounding box center [520, 11] width 18 height 7
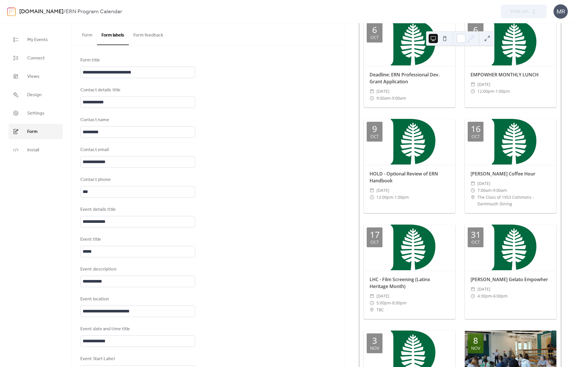
click at [274, 47] on div "**********" at bounding box center [208, 306] width 273 height 522
click at [445, 40] on button at bounding box center [444, 38] width 9 height 9
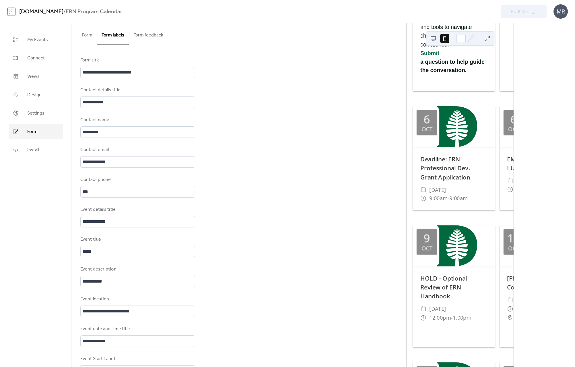
scroll to position [239, 0]
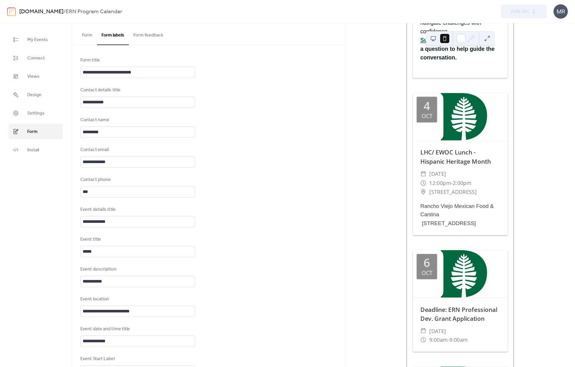
click at [433, 38] on button at bounding box center [433, 38] width 9 height 9
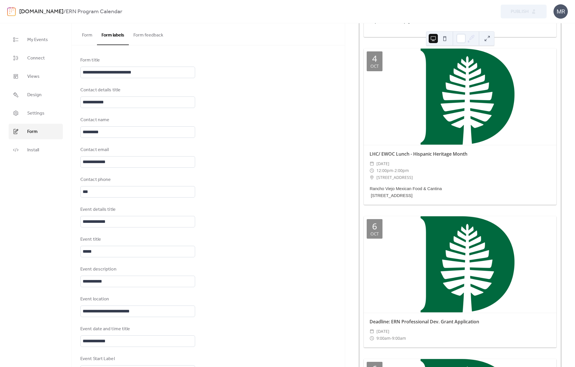
scroll to position [199, 0]
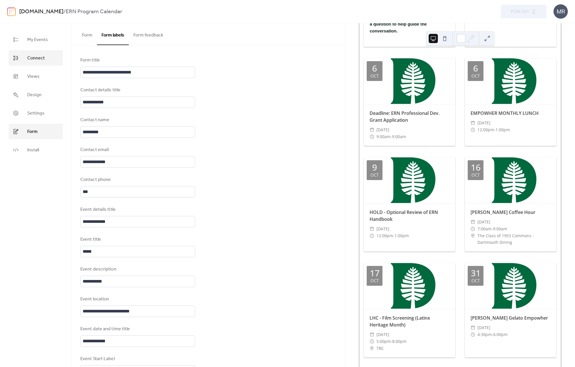
click at [38, 60] on span "Connect" at bounding box center [36, 58] width 18 height 7
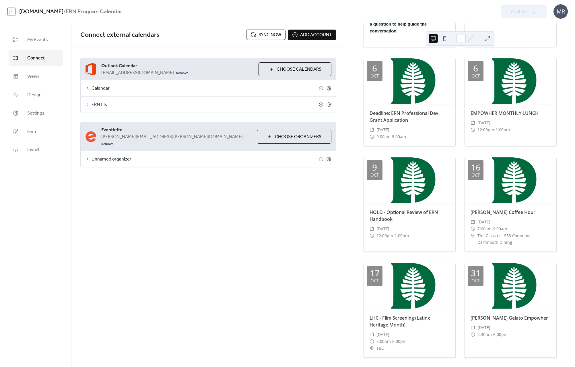
click at [265, 33] on span "Sync now" at bounding box center [270, 35] width 23 height 7
click at [88, 105] on icon at bounding box center [87, 104] width 5 height 5
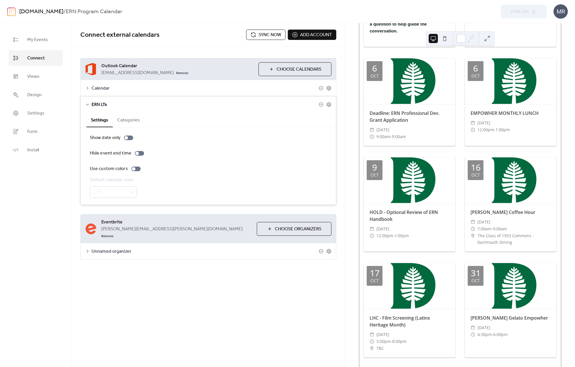
click at [88, 105] on icon at bounding box center [87, 104] width 5 height 5
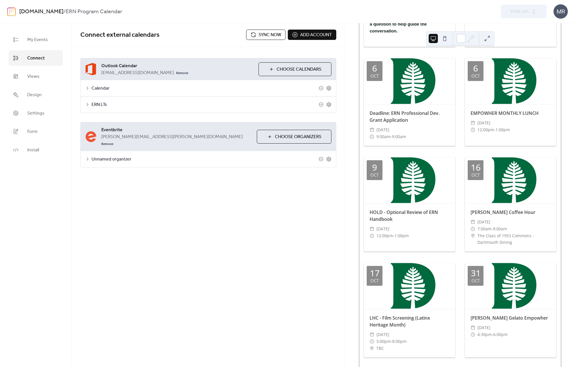
click at [185, 105] on span "ERN LTs" at bounding box center [205, 104] width 227 height 7
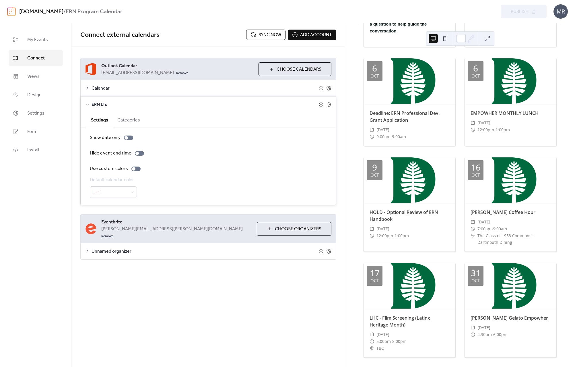
click at [129, 119] on button "Categories" at bounding box center [129, 120] width 32 height 14
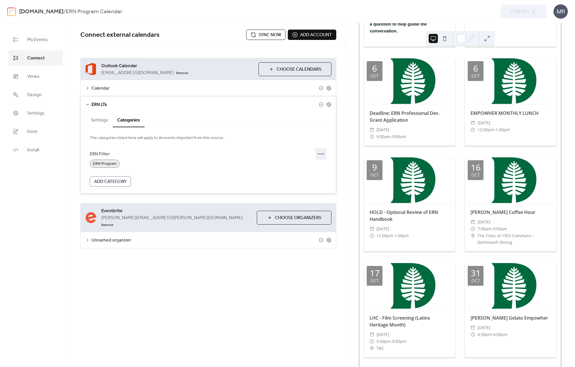
click at [323, 154] on icon at bounding box center [321, 153] width 9 height 9
click at [320, 164] on div "Edit" at bounding box center [313, 165] width 28 height 9
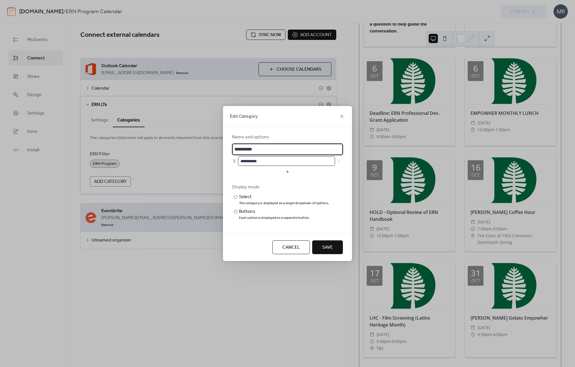
click at [263, 163] on input "**********" at bounding box center [286, 160] width 97 height 9
click at [254, 159] on input "**********" at bounding box center [286, 160] width 97 height 9
type input "**********"
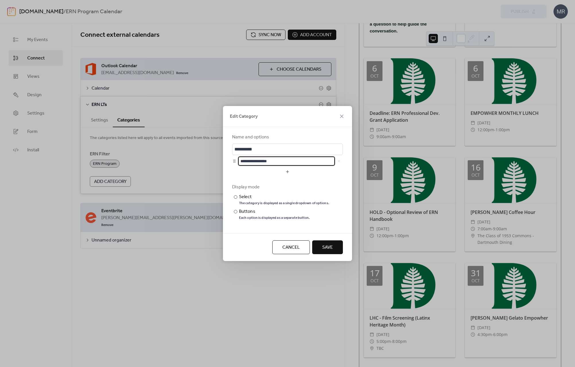
click at [333, 252] on button "Save" at bounding box center [327, 247] width 31 height 14
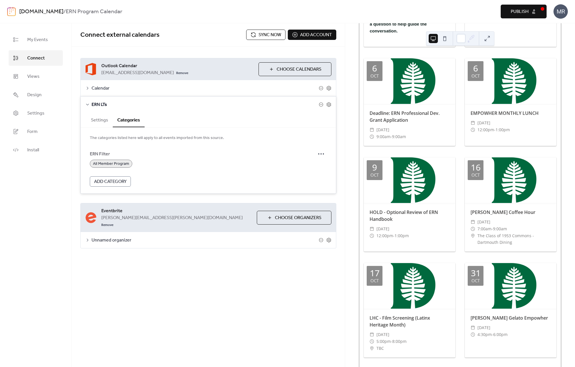
click at [477, 13] on span "Publish" at bounding box center [520, 11] width 18 height 7
click at [155, 280] on div "**********" at bounding box center [208, 195] width 273 height 344
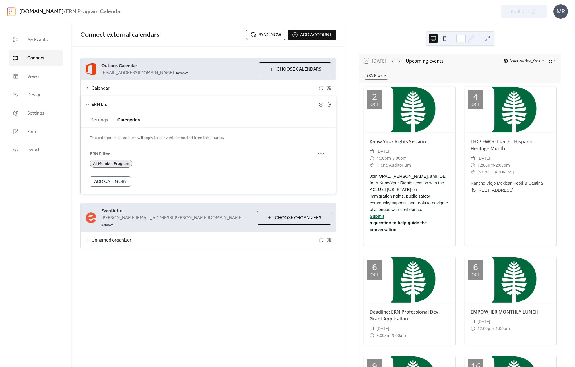
click at [269, 34] on span "Sync now" at bounding box center [270, 35] width 23 height 7
click at [476, 218] on div "4 Oct LHC/ EWOC Lunch - Hispanic Heritage Month ​ Saturday, October 4, 2025 ​ 1…" at bounding box center [511, 166] width 92 height 159
click at [477, 152] on div "LHC/ EWOC Lunch - Hispanic Heritage Month ​ Saturday, October 4, 2025 ​ 12:00pm…" at bounding box center [511, 165] width 92 height 67
click at [217, 166] on div "All Member Program" at bounding box center [208, 164] width 237 height 8
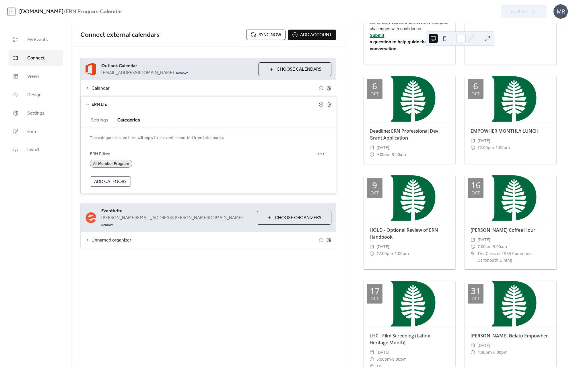
scroll to position [181, 0]
click at [107, 162] on span "All Member Program" at bounding box center [111, 163] width 36 height 7
click at [262, 34] on span "Sync now" at bounding box center [270, 35] width 23 height 7
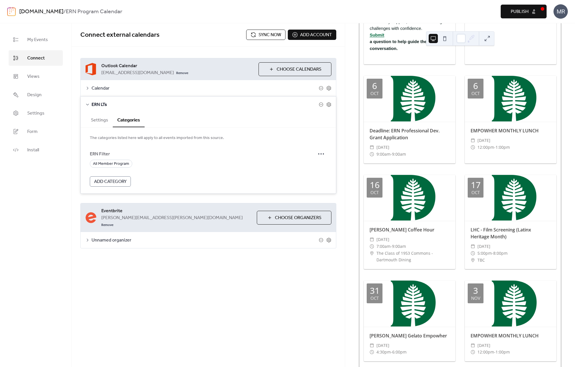
click at [477, 9] on span "Publish" at bounding box center [520, 11] width 18 height 7
click at [151, 182] on form "ERN Filter All Member Program Add Category" at bounding box center [208, 167] width 237 height 38
click at [322, 154] on circle at bounding box center [321, 153] width 1 height 1
click at [96, 123] on button "Settings" at bounding box center [99, 120] width 26 height 14
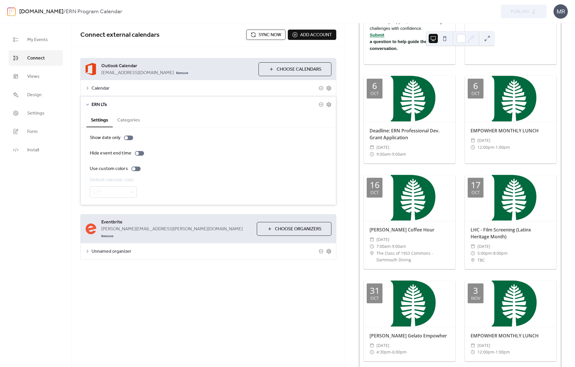
click at [90, 102] on div "ERN LTs" at bounding box center [209, 104] width 256 height 16
click at [88, 103] on icon at bounding box center [87, 104] width 5 height 5
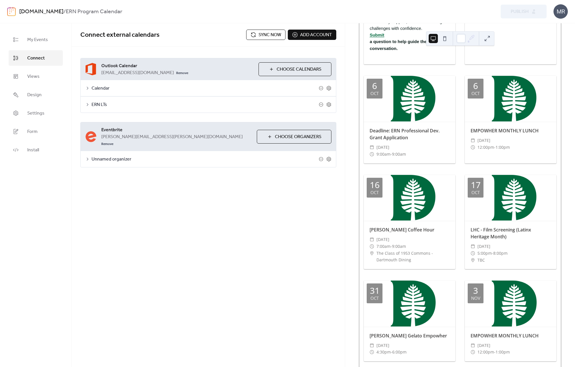
click at [85, 103] on icon at bounding box center [87, 104] width 5 height 5
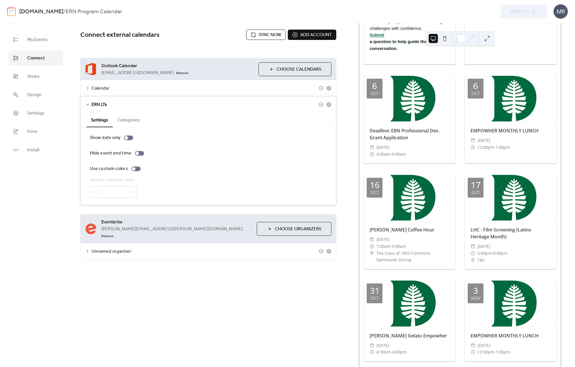
click at [138, 119] on button "Categories" at bounding box center [129, 120] width 32 height 14
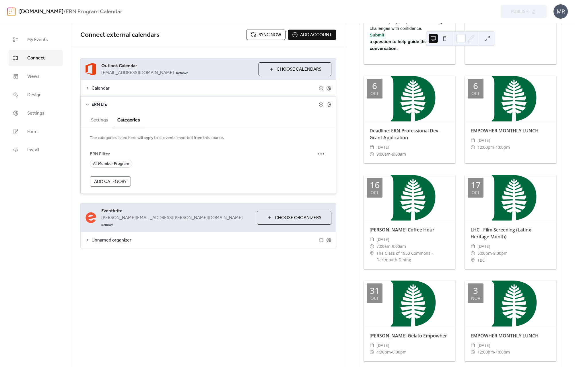
click at [166, 186] on form "ERN Filter All Member Program Add Category" at bounding box center [208, 167] width 237 height 38
click at [86, 104] on icon at bounding box center [87, 104] width 5 height 5
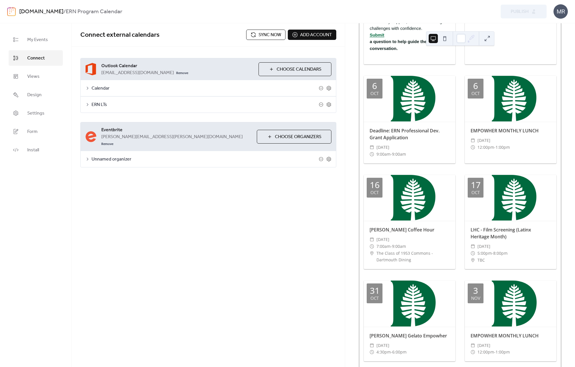
click at [88, 85] on div "Calendar" at bounding box center [209, 88] width 256 height 16
click at [86, 89] on icon at bounding box center [87, 88] width 5 height 5
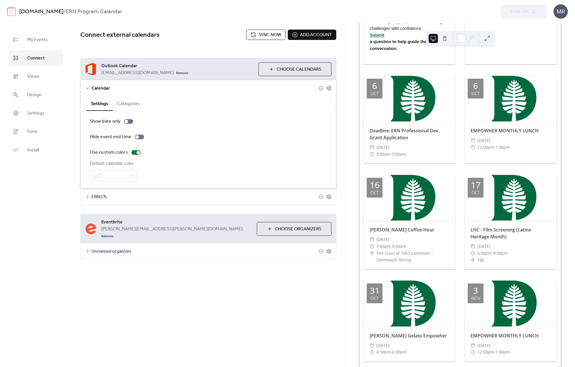
click at [133, 103] on button "Categories" at bounding box center [129, 103] width 32 height 14
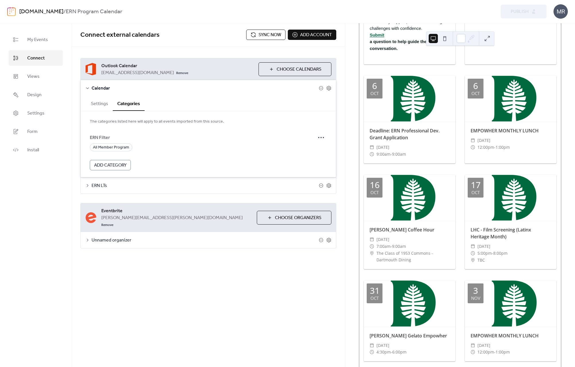
click at [160, 172] on div "The categories listed here will apply to all events imported from this source. …" at bounding box center [209, 144] width 256 height 66
click at [330, 88] on icon at bounding box center [329, 88] width 4 height 5
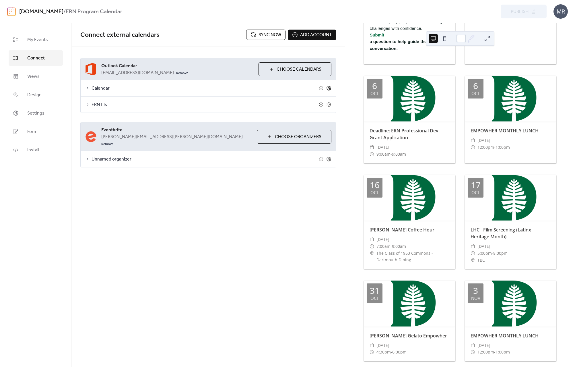
click at [330, 88] on icon at bounding box center [329, 88] width 4 height 5
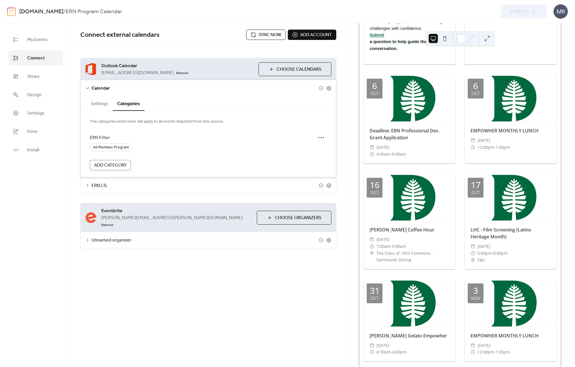
click at [263, 74] on button "Choose Calendars" at bounding box center [295, 69] width 73 height 14
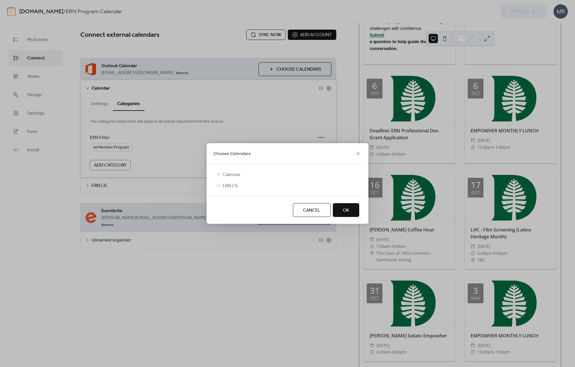
click at [300, 208] on button "Cancel" at bounding box center [312, 210] width 38 height 14
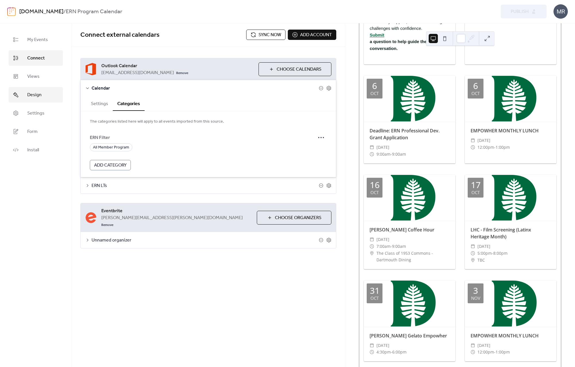
click at [44, 98] on link "Design" at bounding box center [36, 95] width 54 height 16
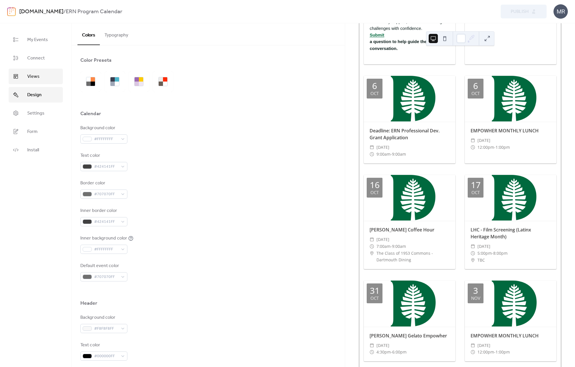
click at [37, 80] on span "Views" at bounding box center [33, 76] width 12 height 7
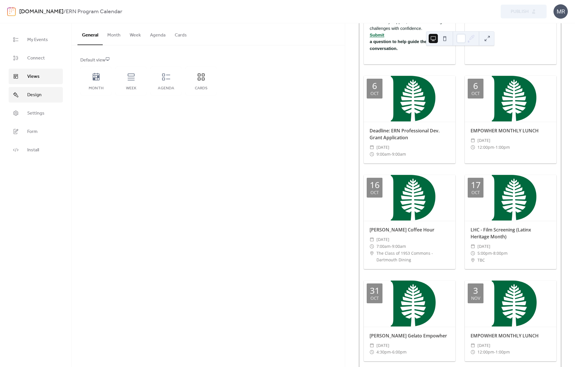
click at [38, 98] on span "Design" at bounding box center [34, 95] width 14 height 7
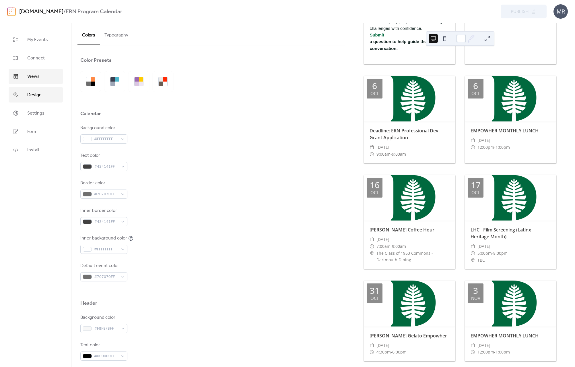
click at [45, 78] on link "Views" at bounding box center [36, 77] width 54 height 16
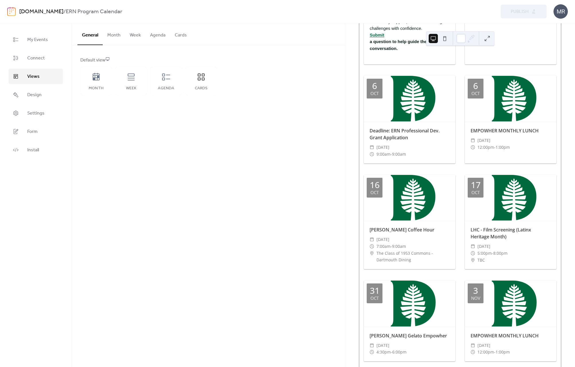
click at [178, 35] on button "Cards" at bounding box center [180, 33] width 21 height 21
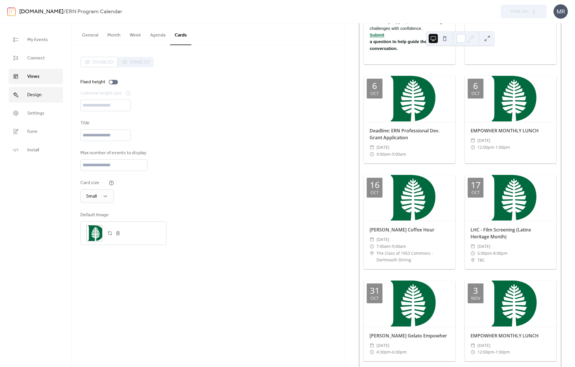
click at [40, 92] on span "Design" at bounding box center [34, 95] width 14 height 7
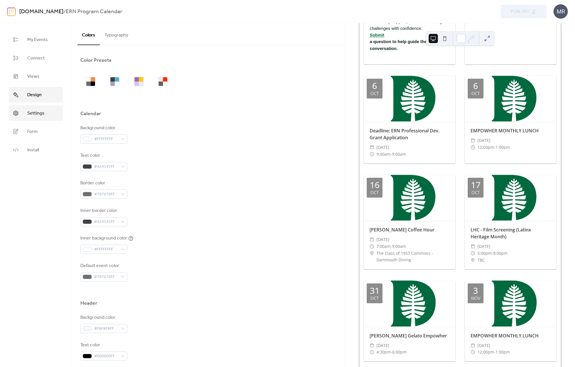
click at [38, 112] on span "Settings" at bounding box center [35, 113] width 17 height 7
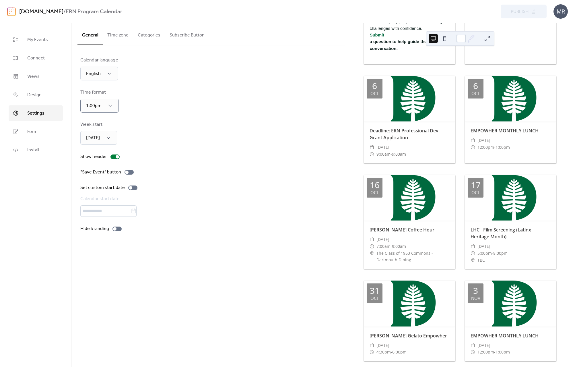
click at [155, 109] on div "Time format 1:00pm" at bounding box center [208, 101] width 256 height 24
click at [133, 188] on div at bounding box center [132, 187] width 9 height 5
click at [133, 188] on div at bounding box center [134, 187] width 3 height 3
click at [111, 238] on div "Calendar language English Time format 1:00pm Week start Monday Show header "Sav…" at bounding box center [208, 144] width 273 height 198
click at [153, 37] on button "Categories" at bounding box center [149, 33] width 32 height 21
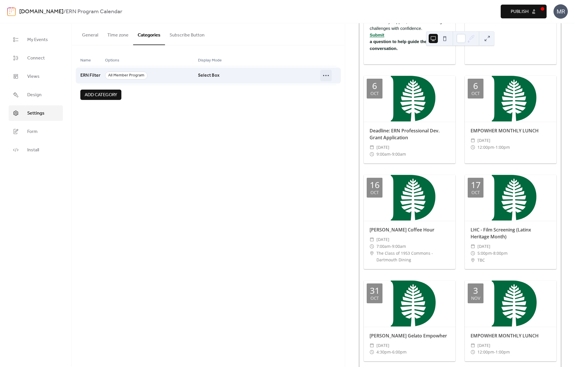
click at [328, 75] on icon at bounding box center [326, 75] width 9 height 9
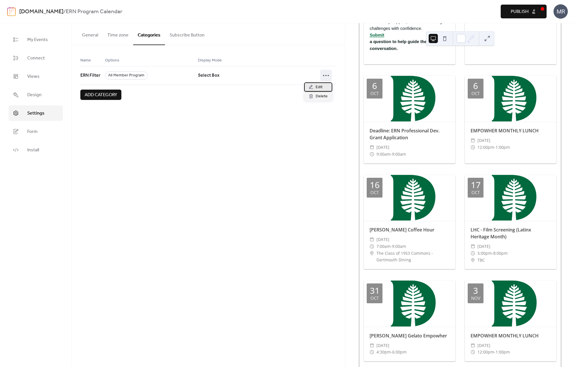
click at [325, 86] on div "Edit" at bounding box center [318, 86] width 28 height 9
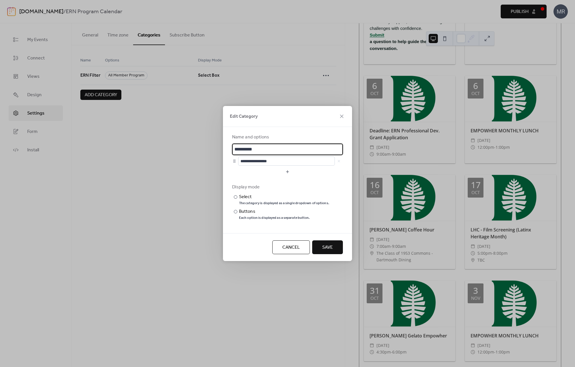
click at [289, 246] on span "Cancel" at bounding box center [291, 247] width 18 height 7
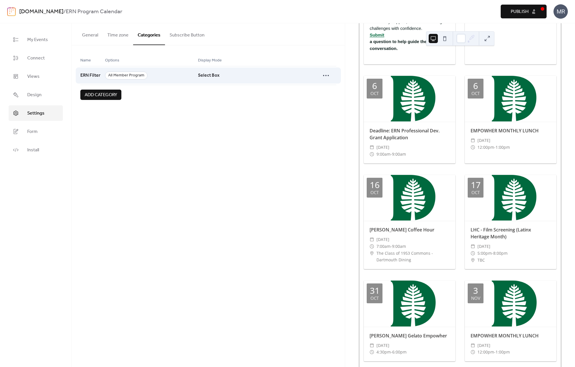
click at [211, 76] on span "Select Box" at bounding box center [209, 75] width 22 height 11
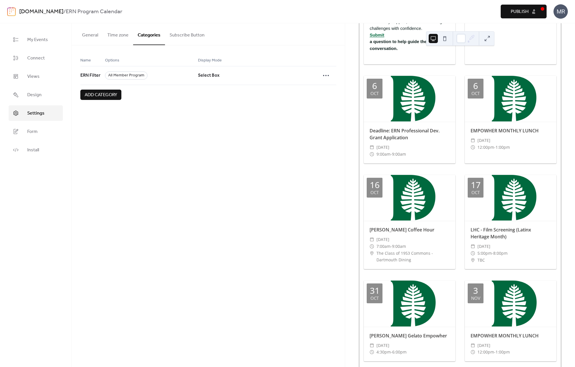
click at [181, 105] on div "Name Options Display Mode ERN Filter All Member Program Select Box Add category" at bounding box center [208, 78] width 273 height 66
click at [192, 24] on button "Subscribe Button" at bounding box center [187, 33] width 44 height 21
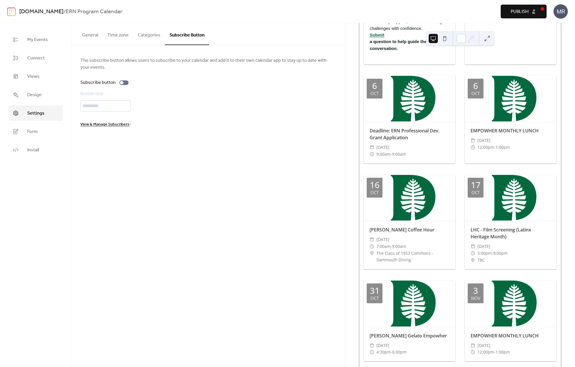
click at [150, 35] on button "Categories" at bounding box center [149, 33] width 32 height 21
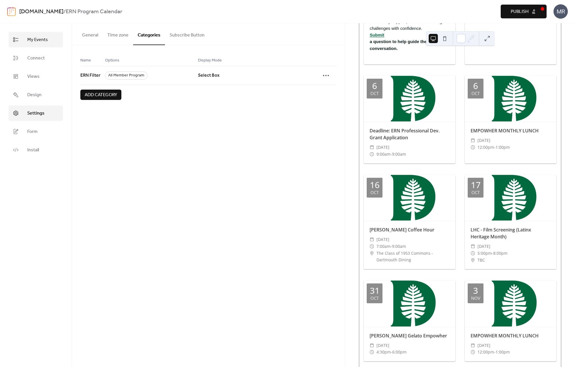
click at [47, 39] on span "My Events" at bounding box center [37, 39] width 21 height 7
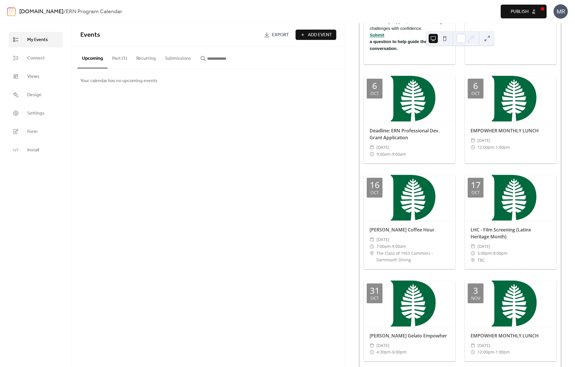
click at [173, 22] on div "sites.dartmouth.edu / ERN Program Calendar Preview Publish MR" at bounding box center [287, 11] width 561 height 23
click at [44, 62] on span "Connect" at bounding box center [36, 58] width 18 height 7
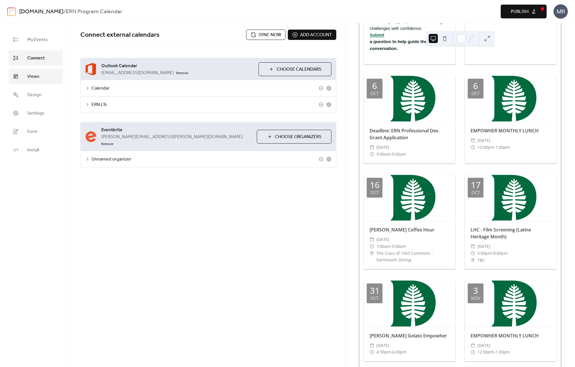
click at [42, 76] on link "Views" at bounding box center [36, 77] width 54 height 16
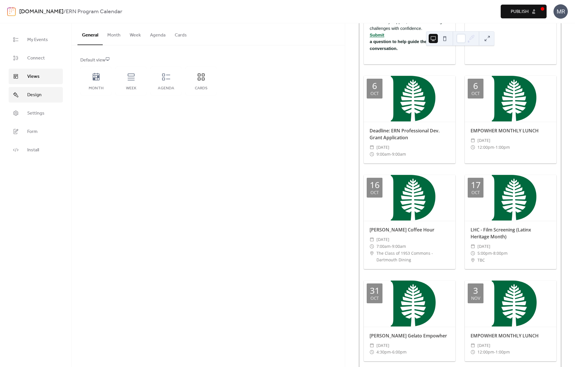
click at [42, 88] on link "Design" at bounding box center [36, 95] width 54 height 16
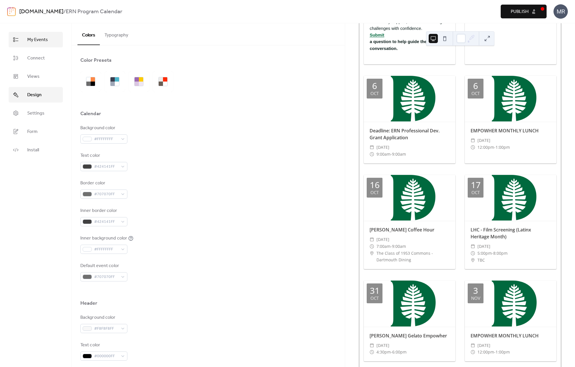
click at [38, 42] on span "My Events" at bounding box center [37, 39] width 21 height 7
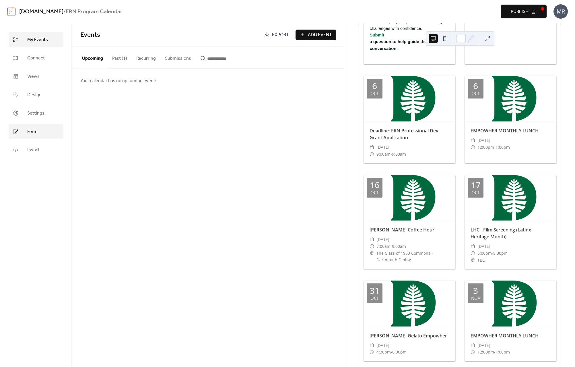
click at [42, 133] on link "Form" at bounding box center [36, 132] width 54 height 16
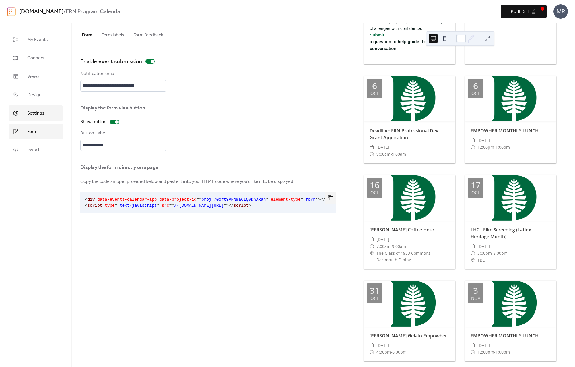
click at [44, 111] on link "Settings" at bounding box center [36, 113] width 54 height 16
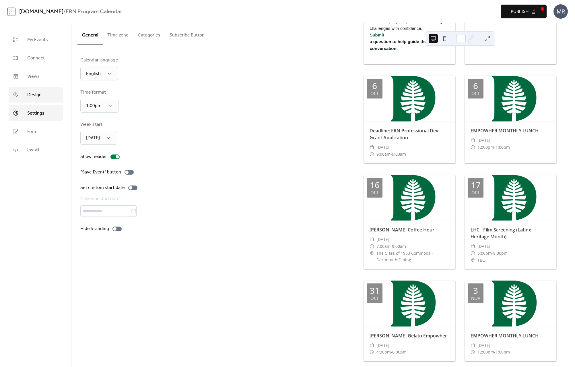
click at [44, 99] on link "Design" at bounding box center [36, 95] width 54 height 16
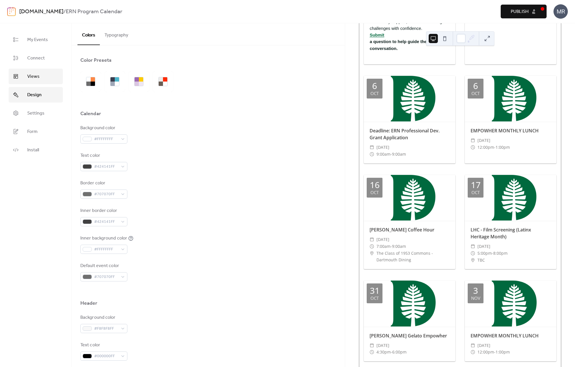
click at [44, 82] on link "Views" at bounding box center [36, 77] width 54 height 16
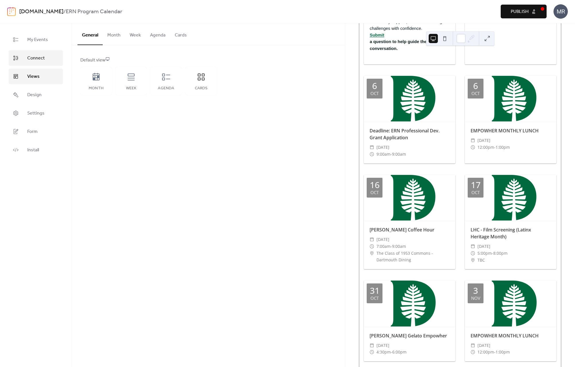
click at [42, 61] on span "Connect" at bounding box center [36, 58] width 18 height 7
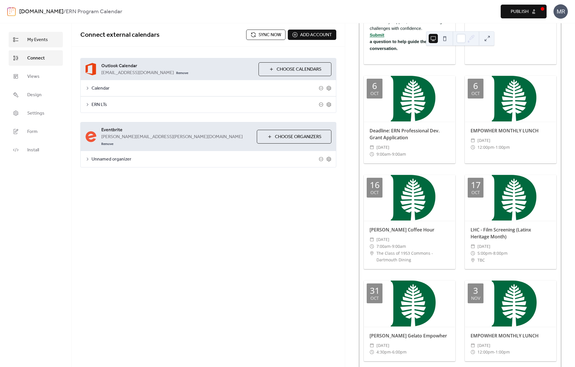
click at [45, 38] on span "My Events" at bounding box center [37, 39] width 21 height 7
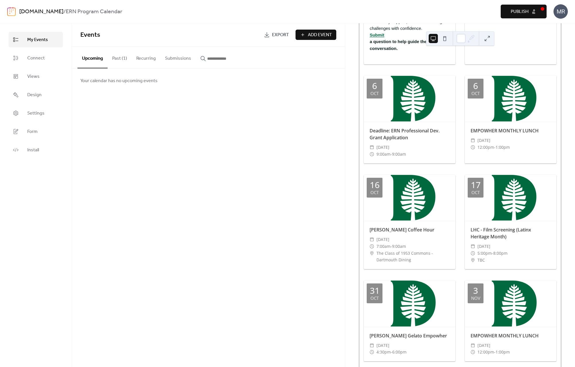
click at [119, 58] on button "Past (1)" at bounding box center [120, 57] width 24 height 21
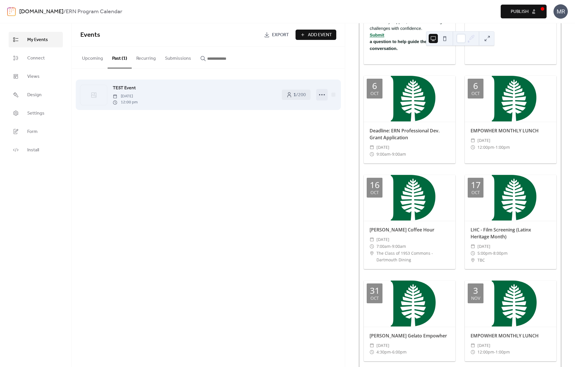
click at [321, 93] on icon at bounding box center [322, 94] width 9 height 9
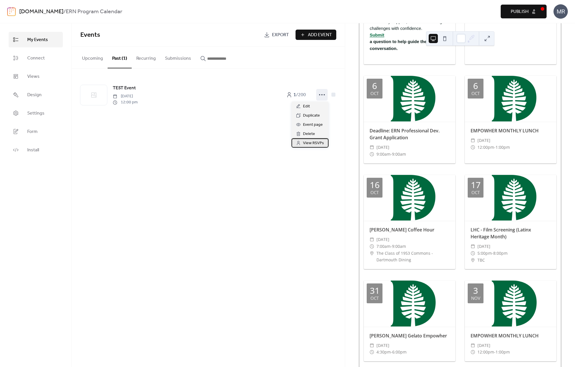
click at [321, 143] on span "View RSVPs" at bounding box center [313, 143] width 21 height 7
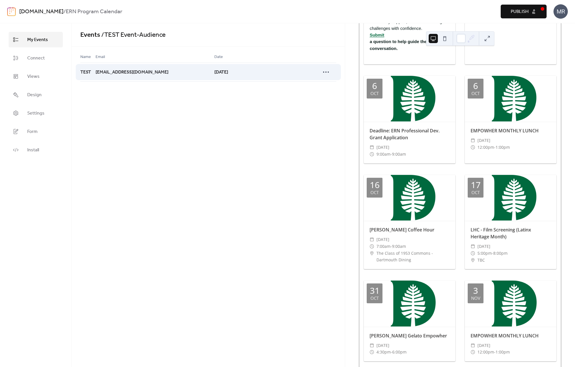
click at [267, 70] on div "4 days ago" at bounding box center [244, 72] width 60 height 19
click at [322, 73] on icon at bounding box center [326, 71] width 9 height 9
click at [289, 68] on div at bounding box center [297, 72] width 46 height 19
click at [111, 73] on span "migueldanielramirez@gmail.com" at bounding box center [132, 72] width 73 height 7
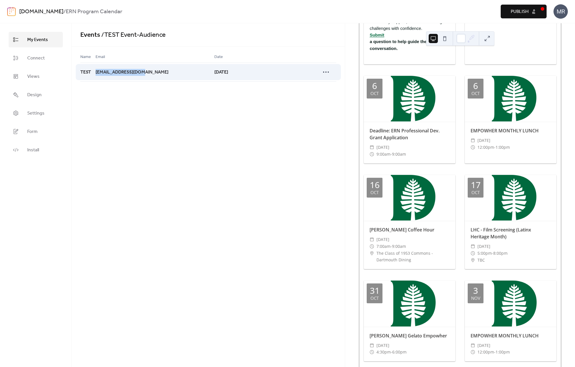
click at [111, 73] on span "migueldanielramirez@gmail.com" at bounding box center [132, 72] width 73 height 7
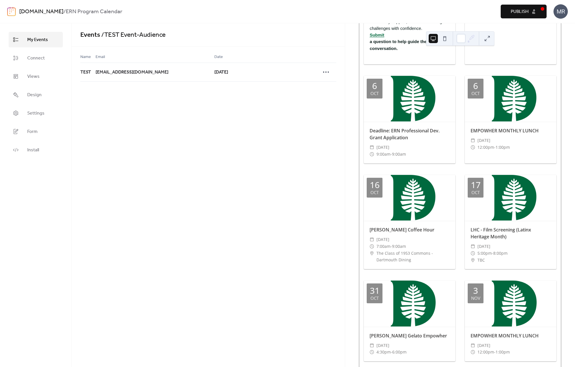
click at [139, 130] on div "Events / TEST Event - Audience Name Email Date TEST migueldanielramirez@gmail.c…" at bounding box center [208, 195] width 273 height 344
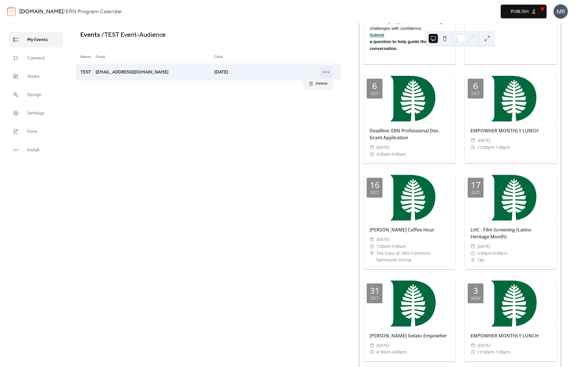
click at [327, 74] on icon at bounding box center [326, 71] width 9 height 9
click at [327, 73] on icon at bounding box center [326, 71] width 9 height 9
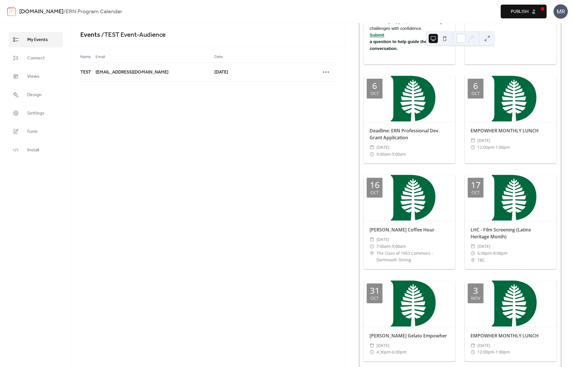
click at [149, 141] on div "Events / TEST Event - Audience Name Email Date TEST migueldanielramirez@gmail.c…" at bounding box center [208, 195] width 273 height 344
click at [36, 55] on span "Connect" at bounding box center [36, 58] width 18 height 7
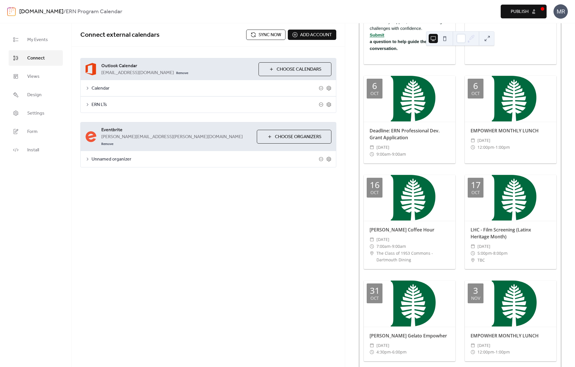
click at [262, 34] on span "Sync now" at bounding box center [270, 35] width 23 height 7
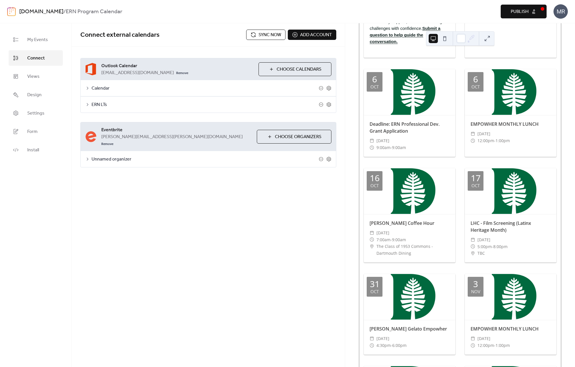
click at [262, 36] on span "Sync now" at bounding box center [270, 35] width 23 height 7
click at [477, 17] on button "Publish" at bounding box center [524, 12] width 46 height 14
click at [260, 36] on span "Sync now" at bounding box center [270, 35] width 23 height 7
